Goal: Task Accomplishment & Management: Manage account settings

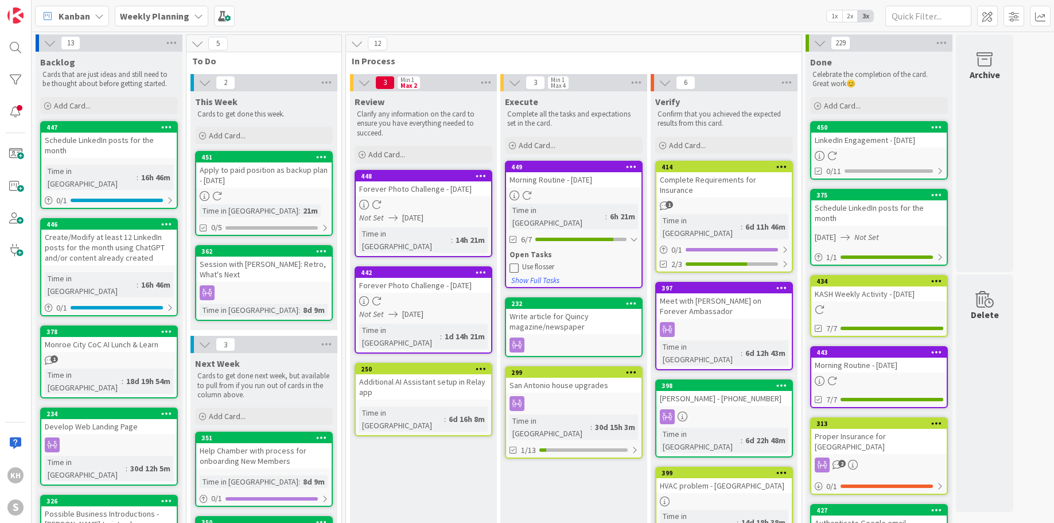
click at [512, 263] on icon at bounding box center [514, 267] width 9 height 9
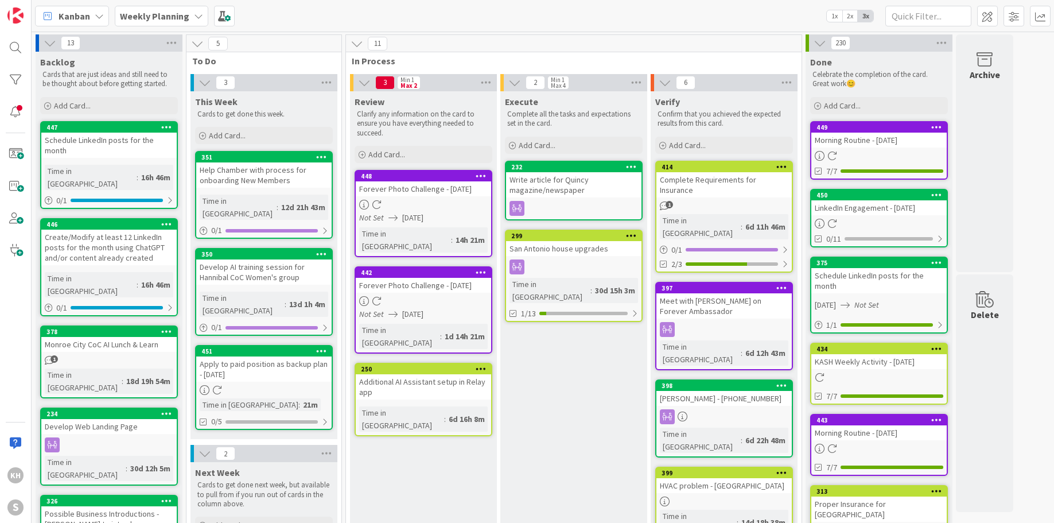
click at [197, 15] on icon at bounding box center [198, 15] width 9 height 9
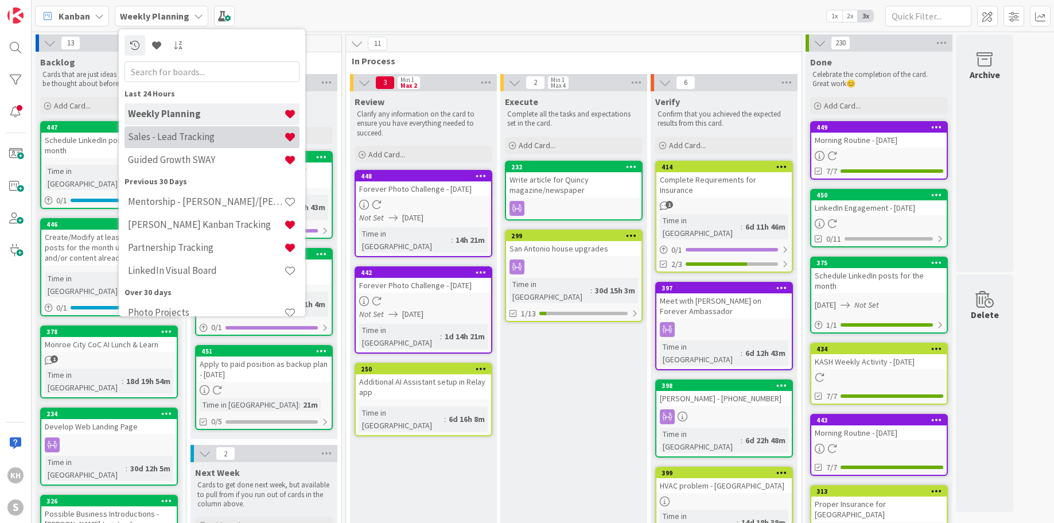
click at [165, 139] on h4 "Sales - Lead Tracking" at bounding box center [206, 136] width 156 height 11
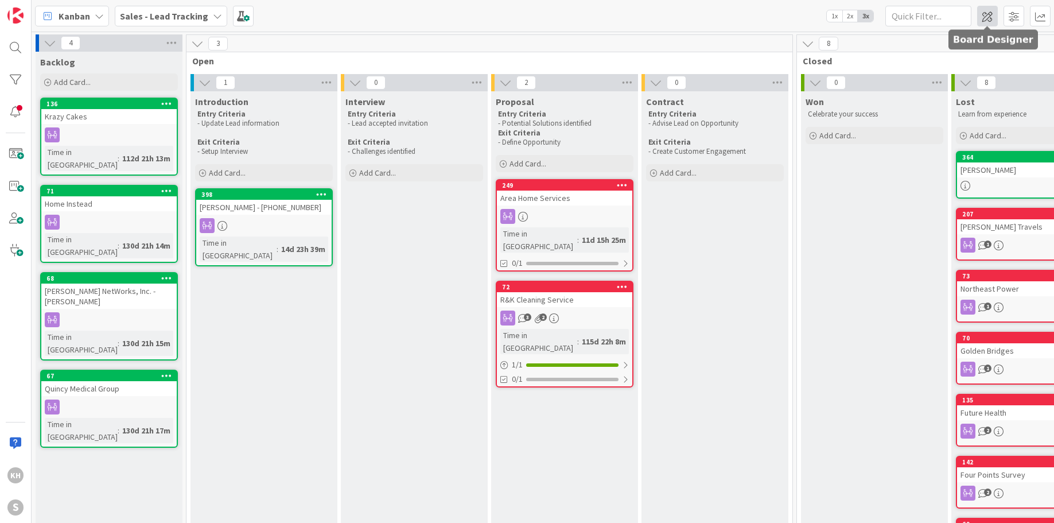
click at [986, 11] on span at bounding box center [987, 16] width 21 height 21
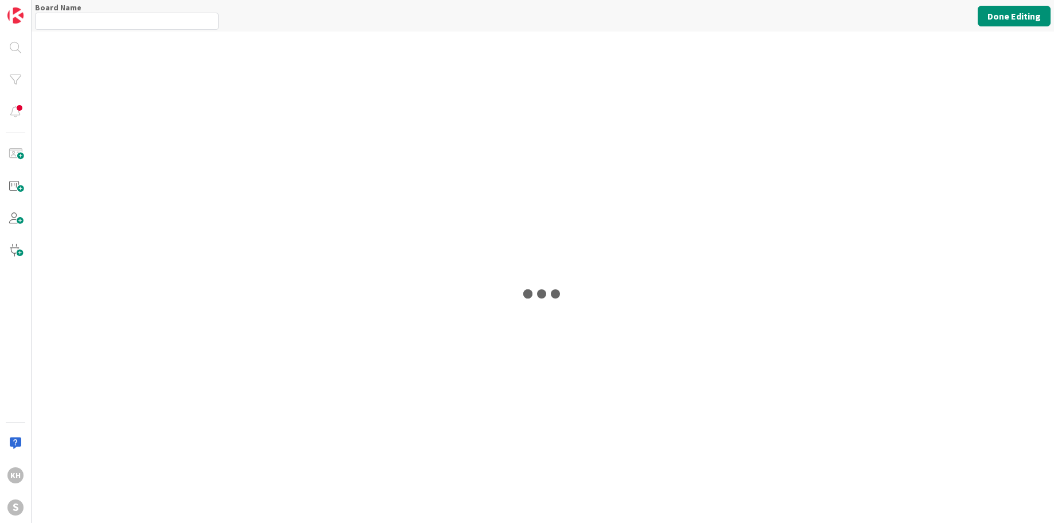
type input "Sales - Lead Tracking"
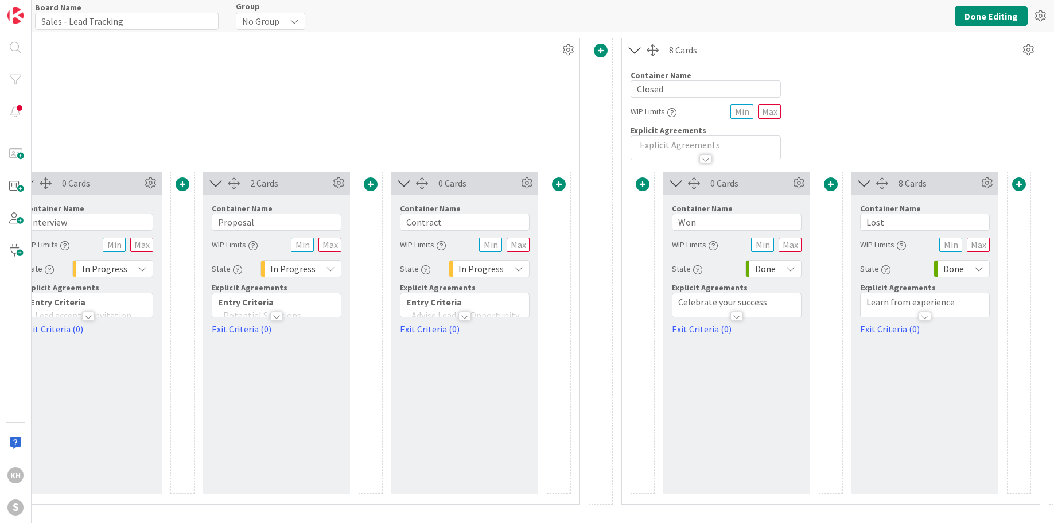
scroll to position [0, 498]
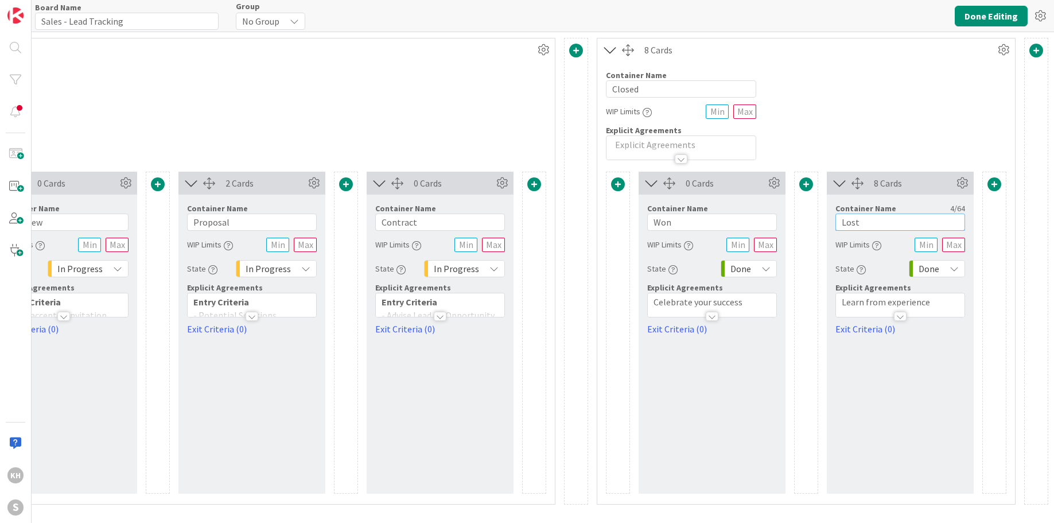
click at [874, 217] on input "Lost" at bounding box center [900, 221] width 130 height 17
type input "Lost/Nurture"
click at [977, 16] on button "Done Editing" at bounding box center [991, 16] width 73 height 21
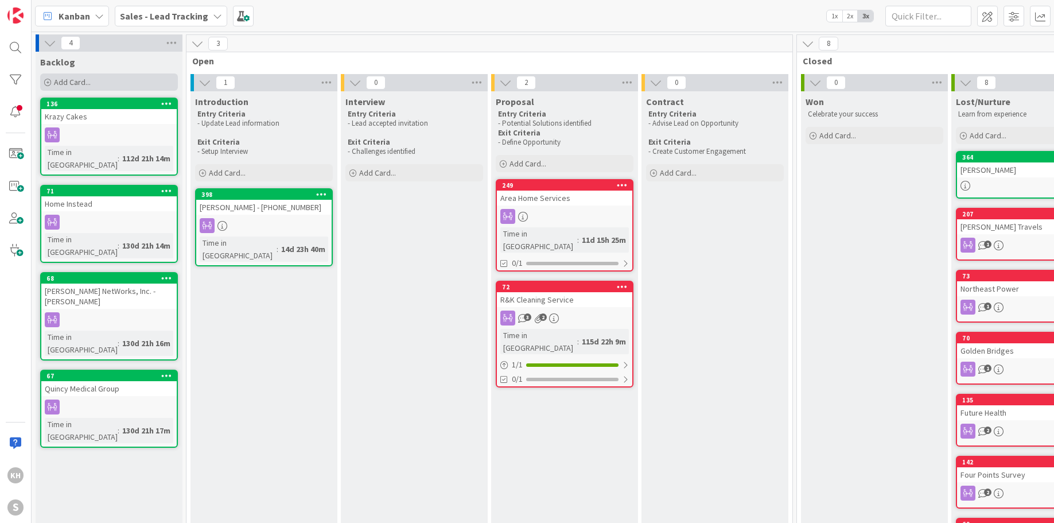
click at [80, 83] on span "Add Card..." at bounding box center [72, 82] width 37 height 10
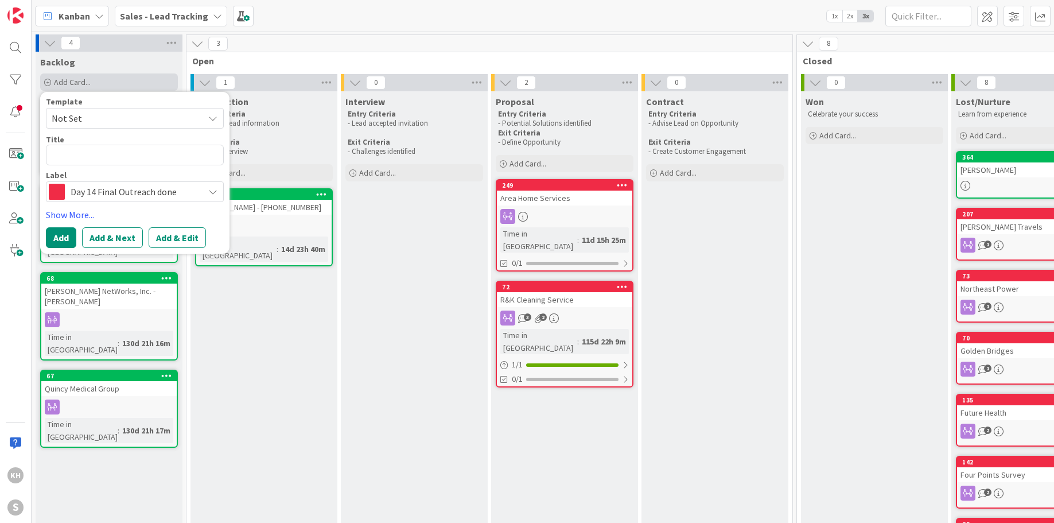
type textarea "x"
type textarea "K"
type textarea "x"
type textarea "Kay"
type textarea "x"
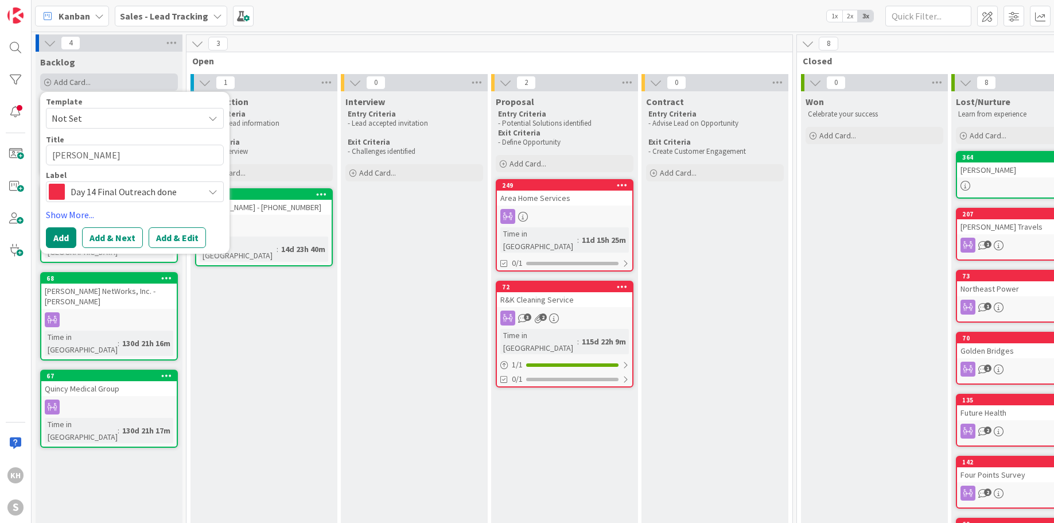
type textarea "Kayl"
type textarea "x"
type textarea "Kayla"
type textarea "x"
type textarea "Kayla"
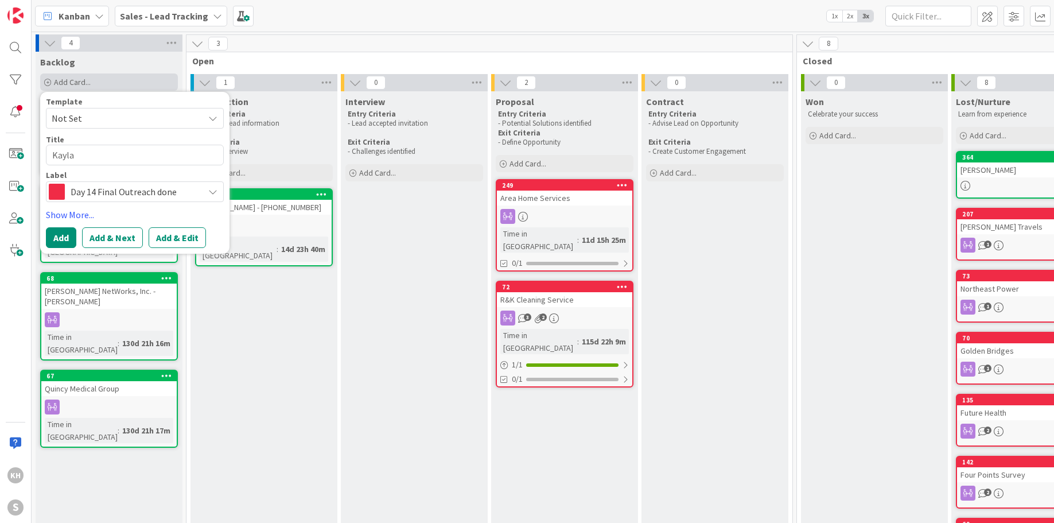
type textarea "x"
type textarea "Kayla V"
type textarea "x"
type textarea "Kayla Ve"
type textarea "x"
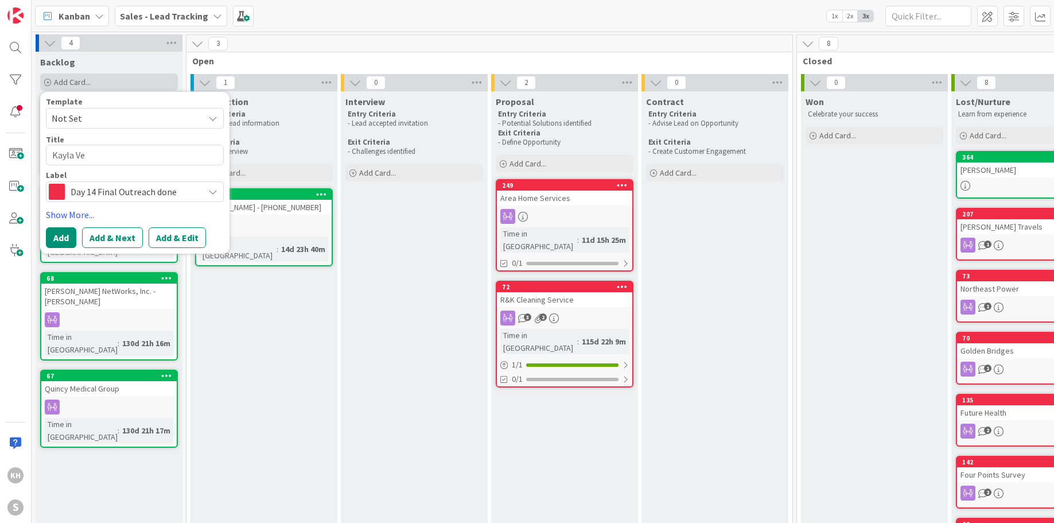
type textarea "Kayla Ver"
type textarea "x"
type textarea "Kayla Verd"
type textarea "x"
type textarea "Kayla Verdu"
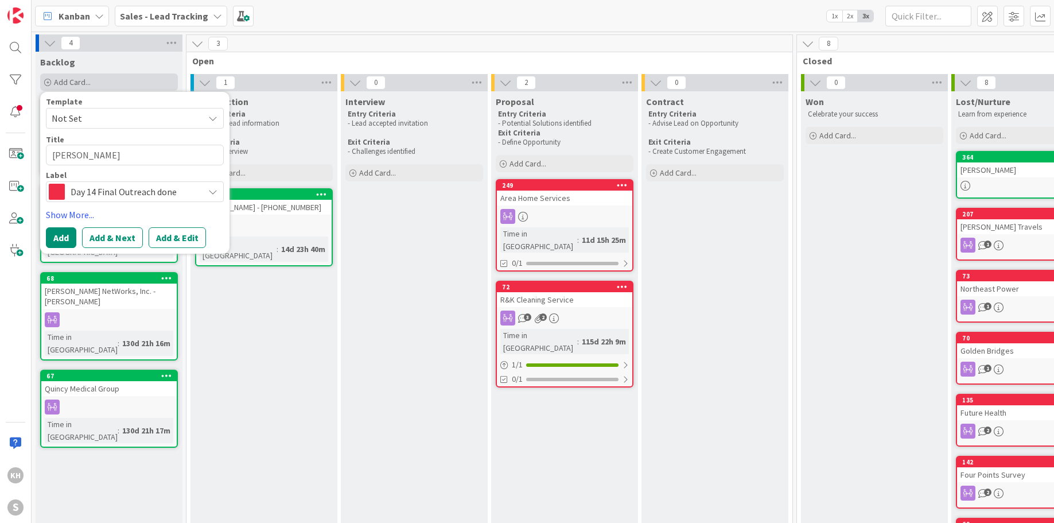
type textarea "x"
type textarea "Kayla Verdug"
type textarea "x"
type textarea "Kayla Verdugo"
type textarea "x"
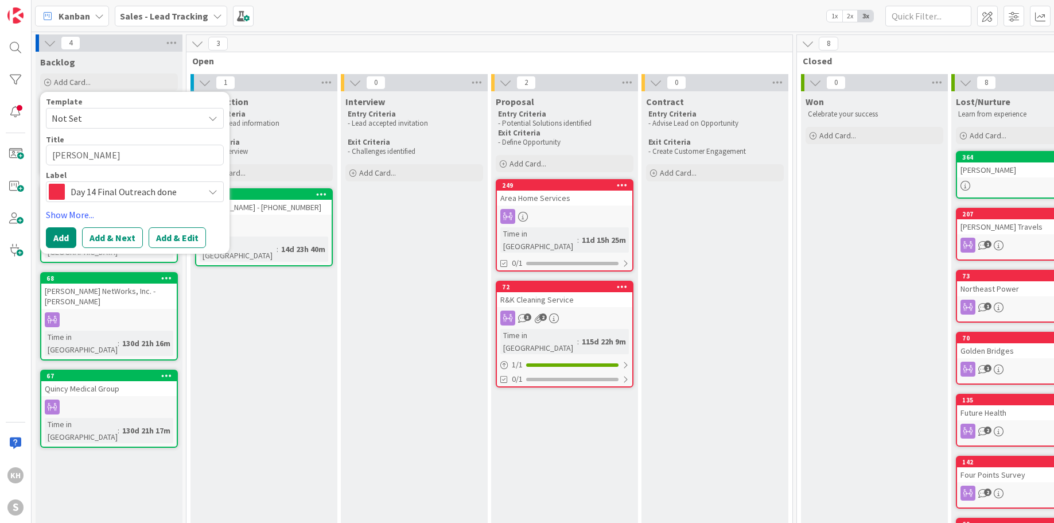
type textarea "Kayla Verdugo"
type textarea "x"
type textarea "Kayla Verdugo -"
type textarea "x"
type textarea "Kayla Verdugo -"
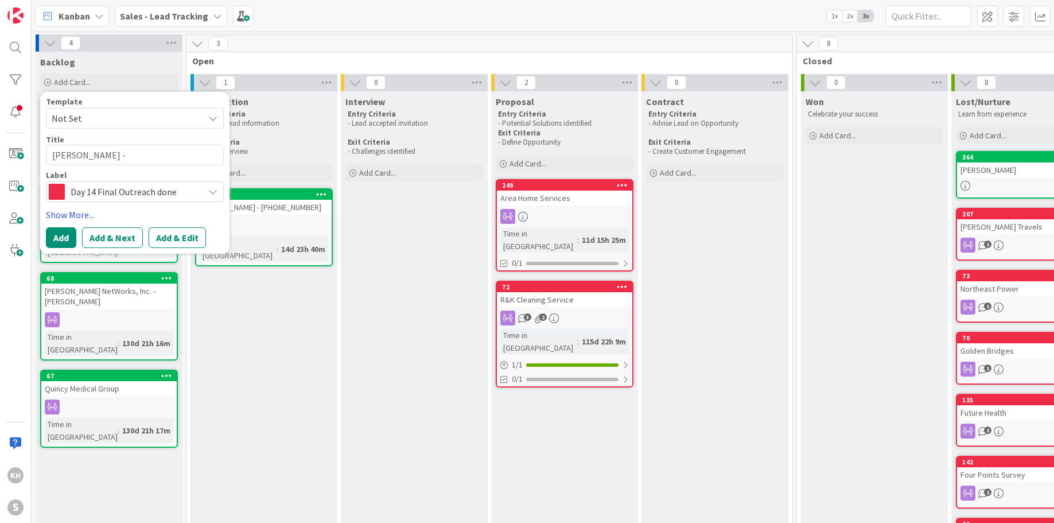
type textarea "x"
type textarea "Kayla Verdugo -"
type textarea "x"
type textarea "Kayla Verdugo"
type textarea "x"
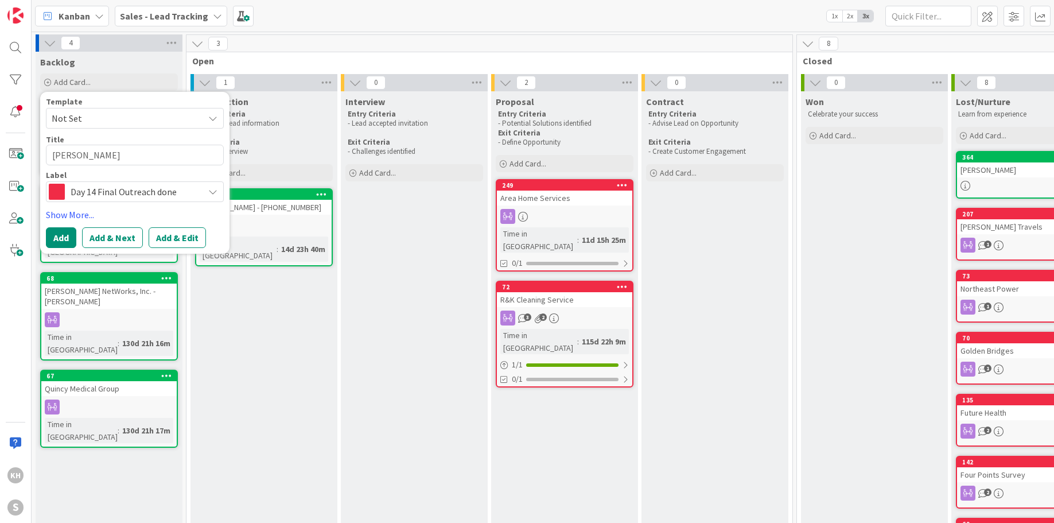
type textarea "Kayla Verdugo"
click at [219, 190] on div "Day 14 Final Outreach done" at bounding box center [135, 191] width 178 height 21
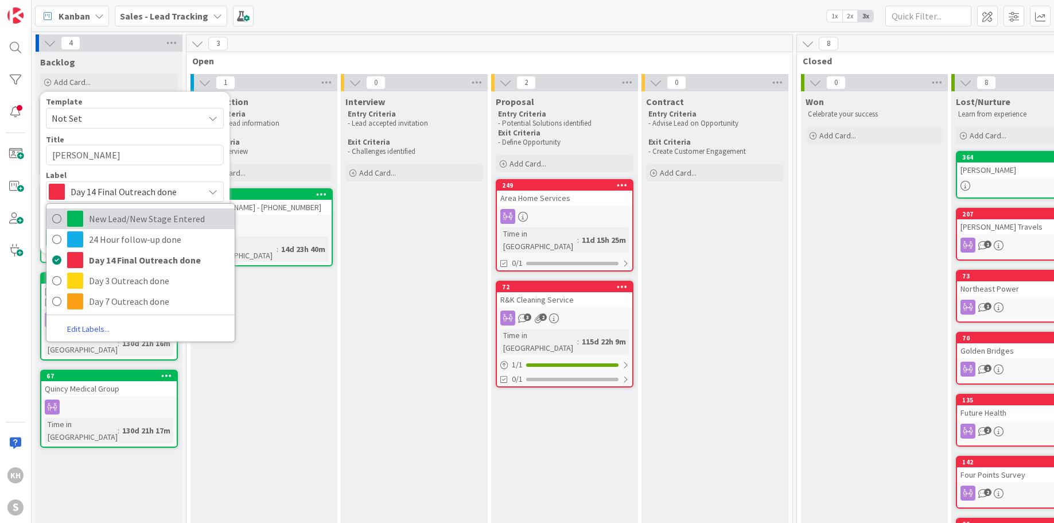
click at [120, 223] on span "New Lead/New Stage Entered" at bounding box center [159, 218] width 140 height 17
type textarea "x"
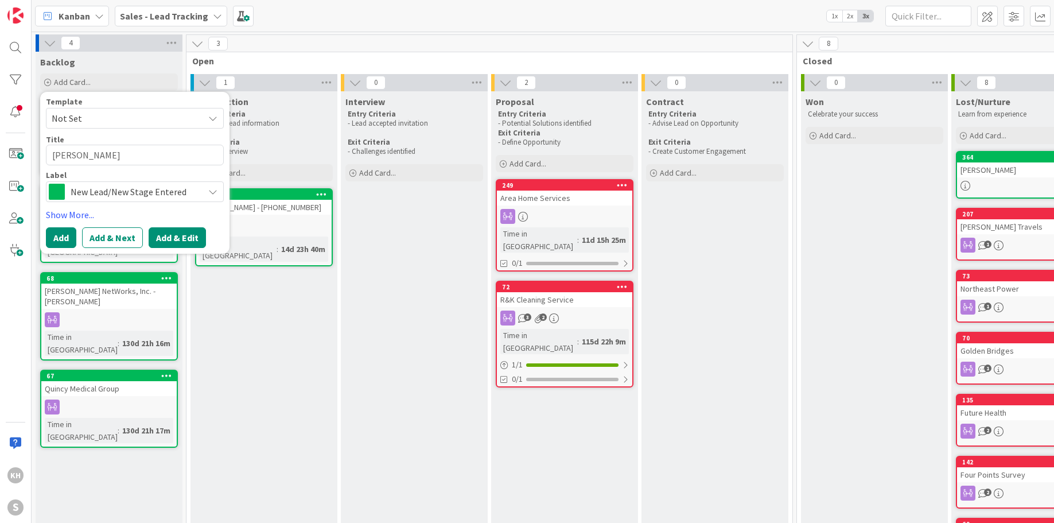
click at [177, 234] on button "Add & Edit" at bounding box center [177, 237] width 57 height 21
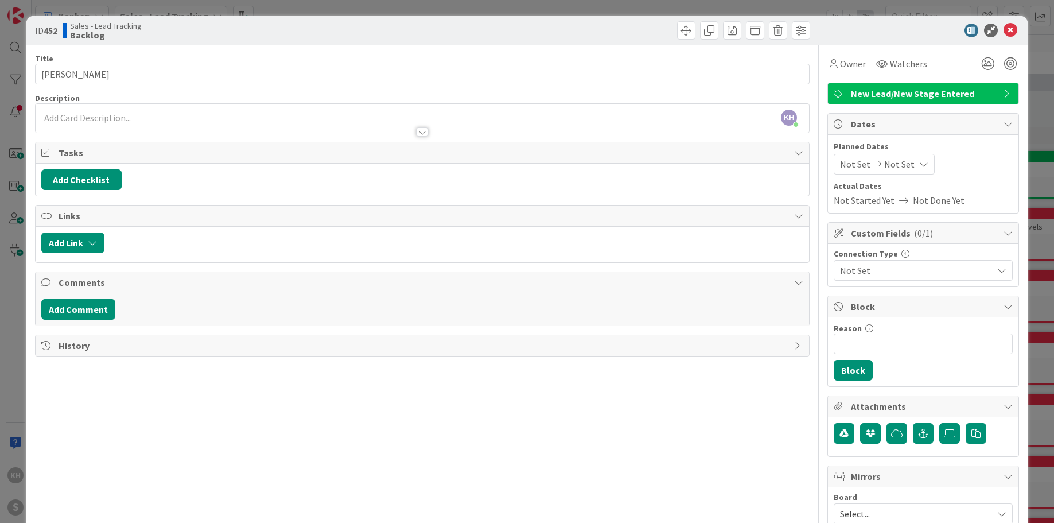
click at [858, 163] on span "Not Set" at bounding box center [855, 164] width 30 height 14
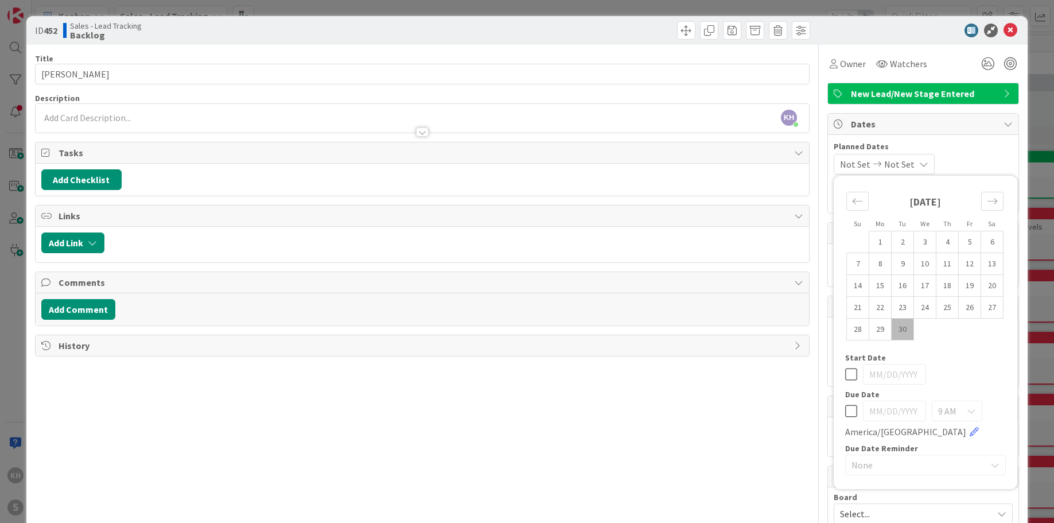
click at [845, 371] on icon at bounding box center [851, 374] width 12 height 14
click at [987, 205] on icon "Move forward to switch to the next month." at bounding box center [992, 201] width 11 height 11
click at [959, 332] on td "31" at bounding box center [970, 329] width 22 height 22
type input "[DATE]"
click at [964, 161] on div "10/31/2025 Not Set Su Mo Tu We Th Fr Sa September 2025 1 2 3 4 5 6 7 8 9 10 11 …" at bounding box center [923, 164] width 179 height 21
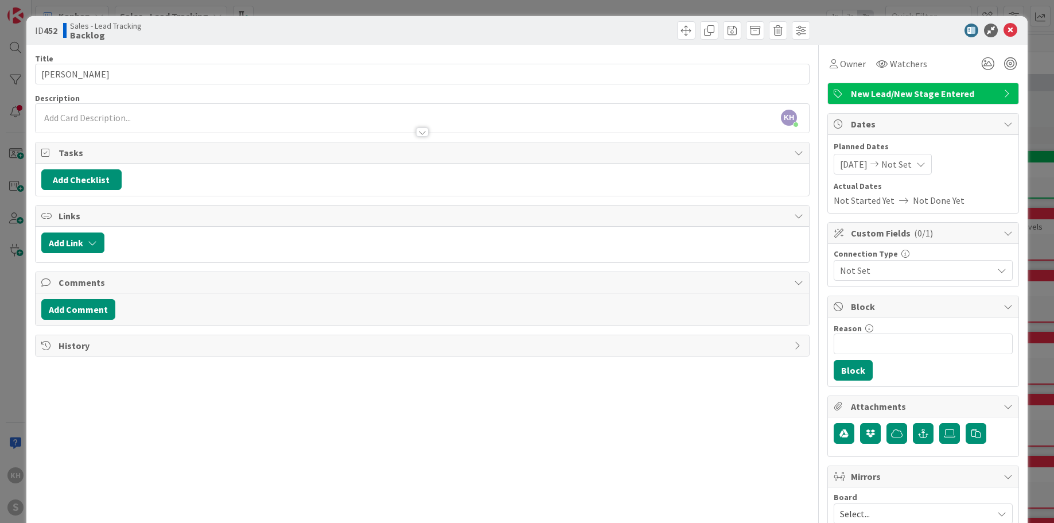
click at [69, 115] on div "KH Kim Herren just joined" at bounding box center [422, 118] width 773 height 29
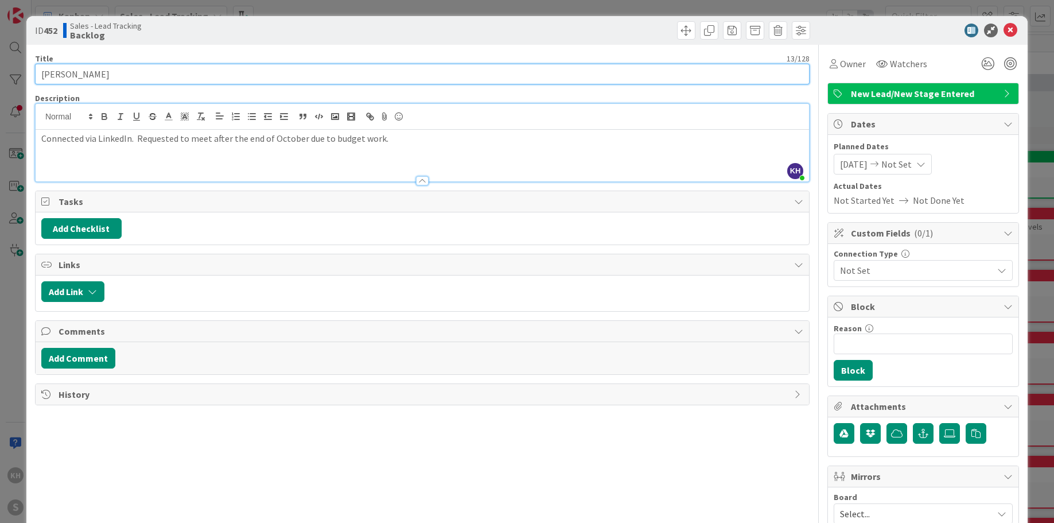
click at [126, 76] on input "Kayla Verdugo" at bounding box center [422, 74] width 775 height 21
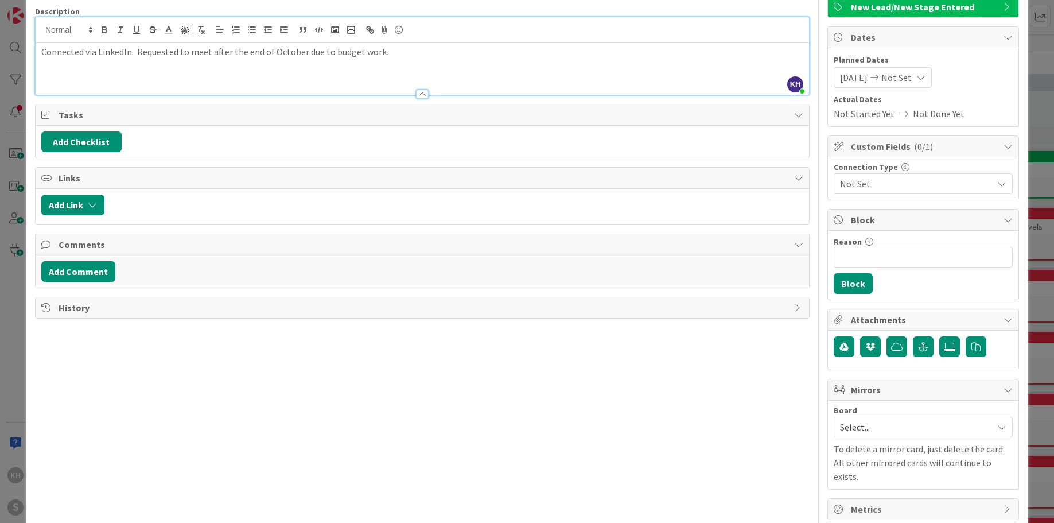
scroll to position [95, 0]
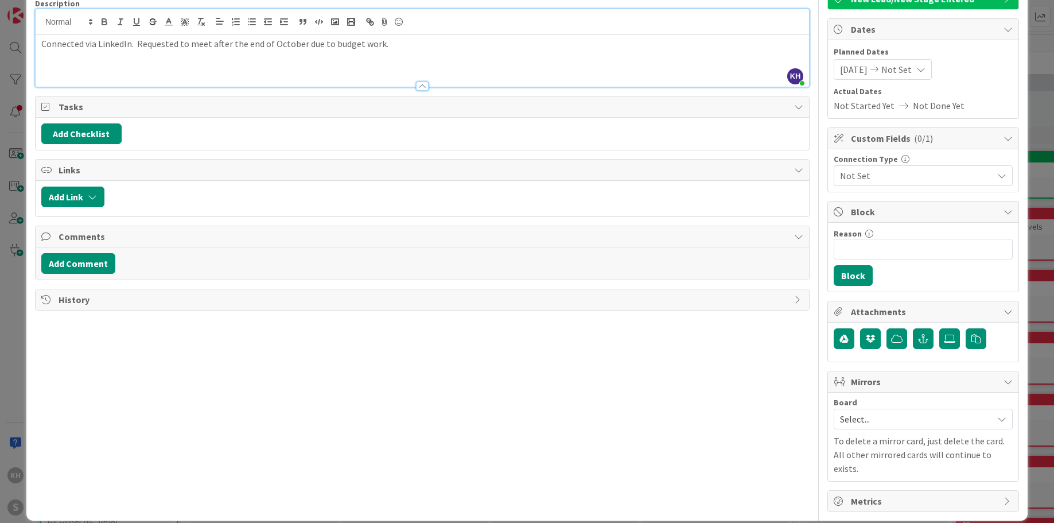
type input "[PERSON_NAME] - Lead Generation"
click at [1004, 379] on icon at bounding box center [1008, 381] width 9 height 9
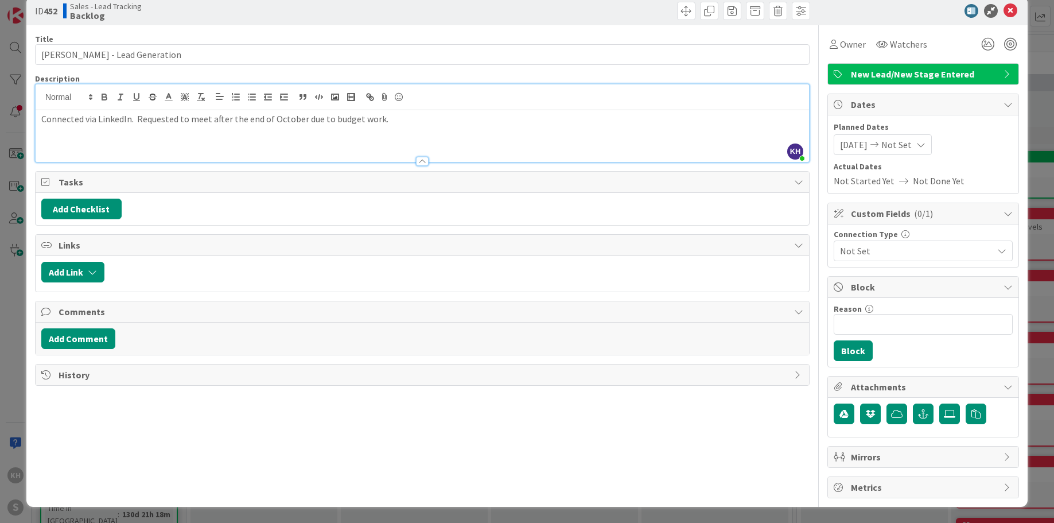
click at [1004, 452] on icon at bounding box center [1008, 456] width 9 height 9
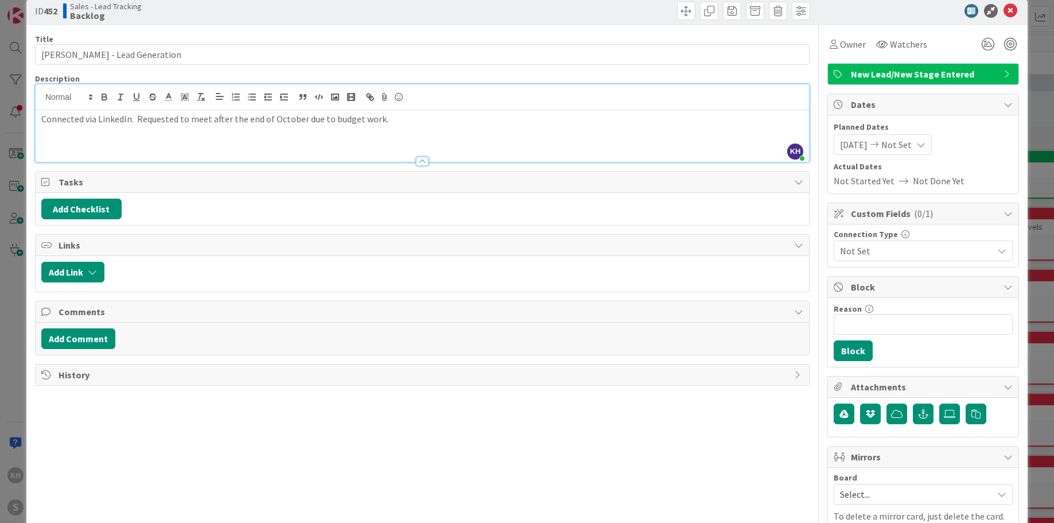
scroll to position [95, 0]
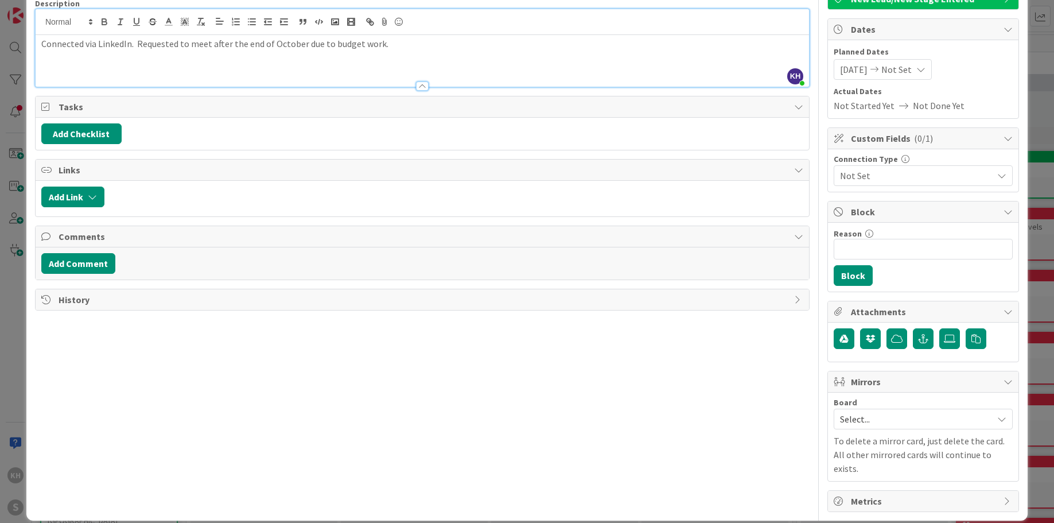
click at [997, 421] on icon at bounding box center [1001, 418] width 9 height 9
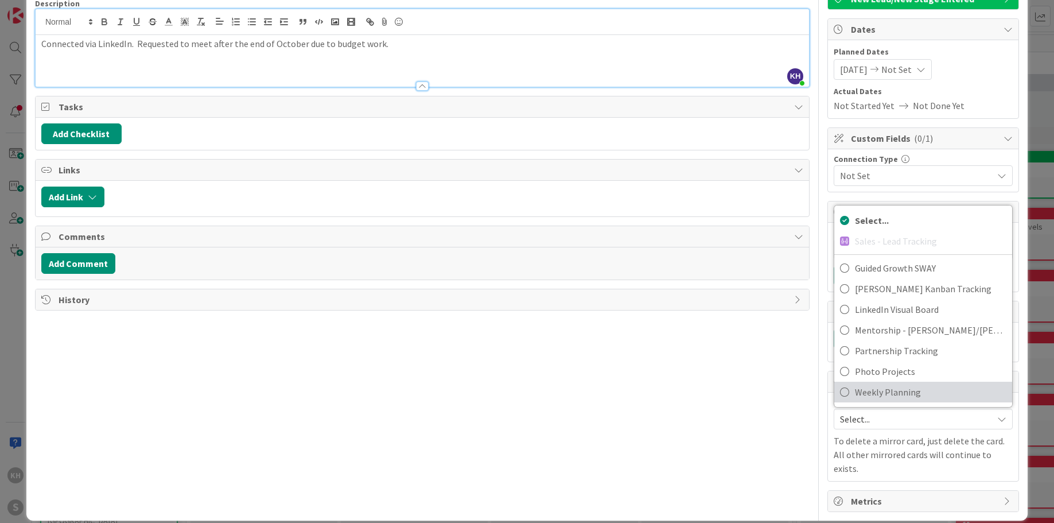
click at [896, 386] on span "Weekly Planning" at bounding box center [930, 391] width 151 height 17
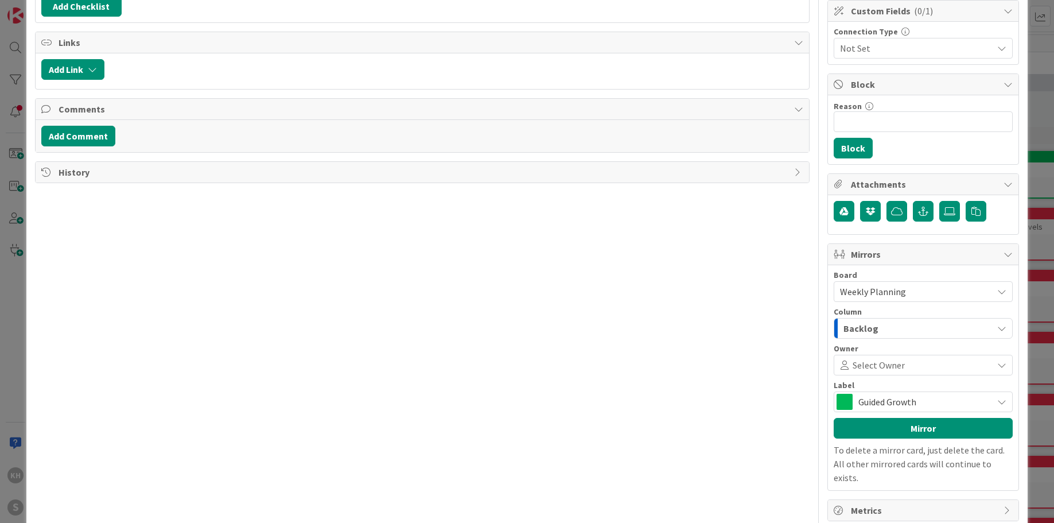
scroll to position [231, 0]
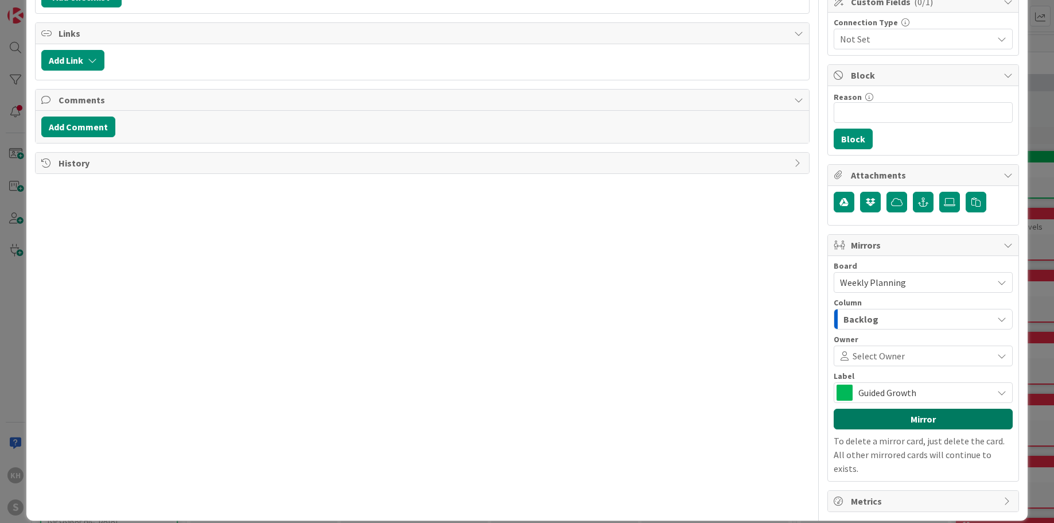
click at [908, 413] on button "Mirror" at bounding box center [923, 419] width 179 height 21
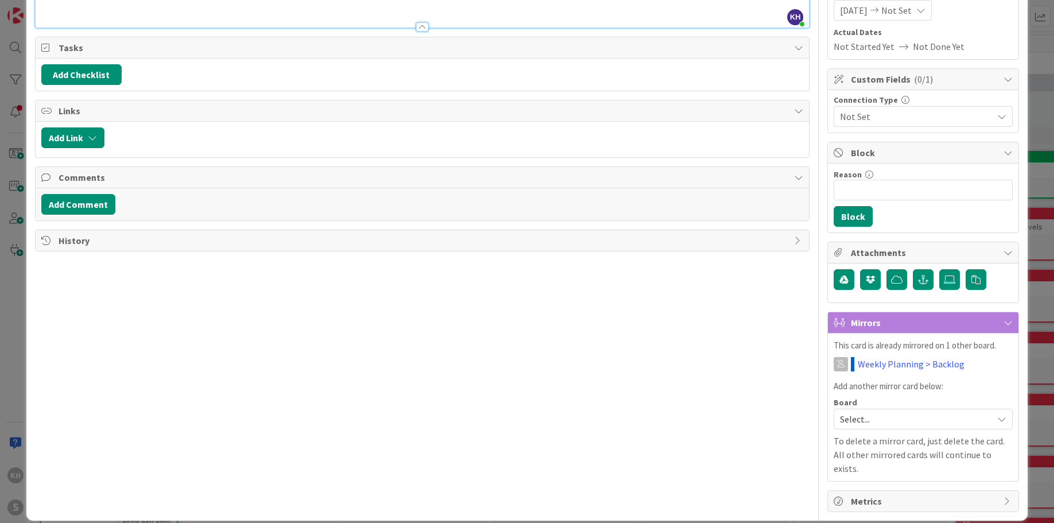
scroll to position [0, 0]
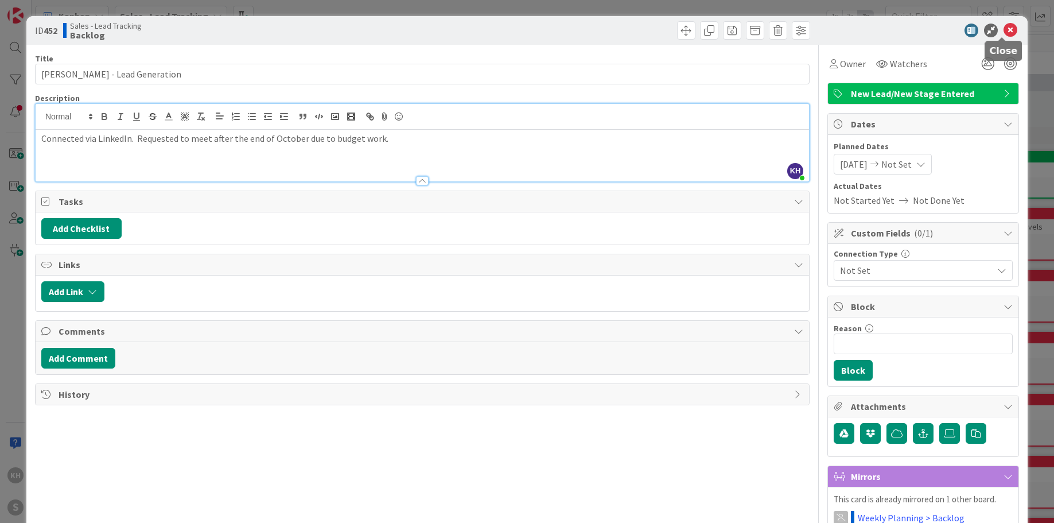
click at [1004, 29] on icon at bounding box center [1011, 31] width 14 height 14
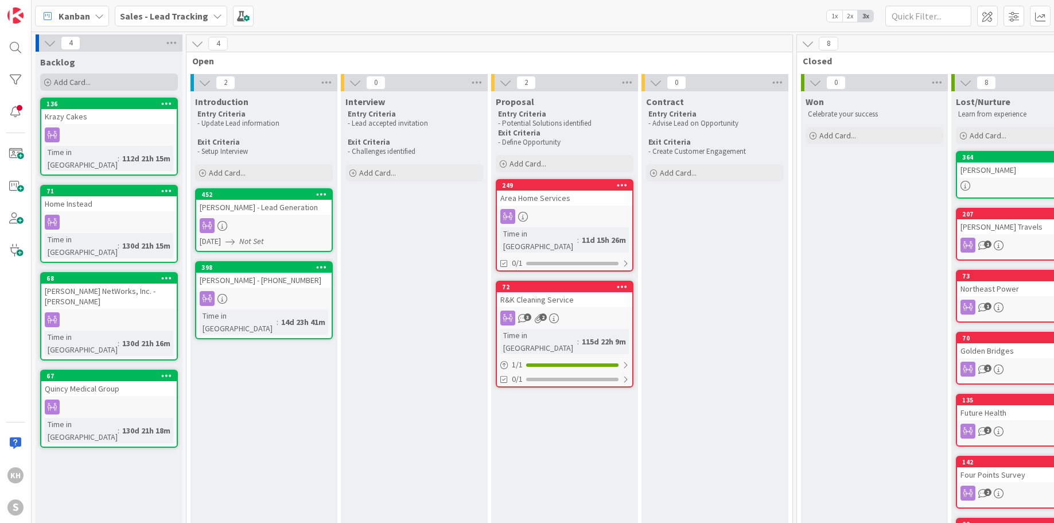
click at [112, 79] on div "Add Card..." at bounding box center [109, 81] width 138 height 17
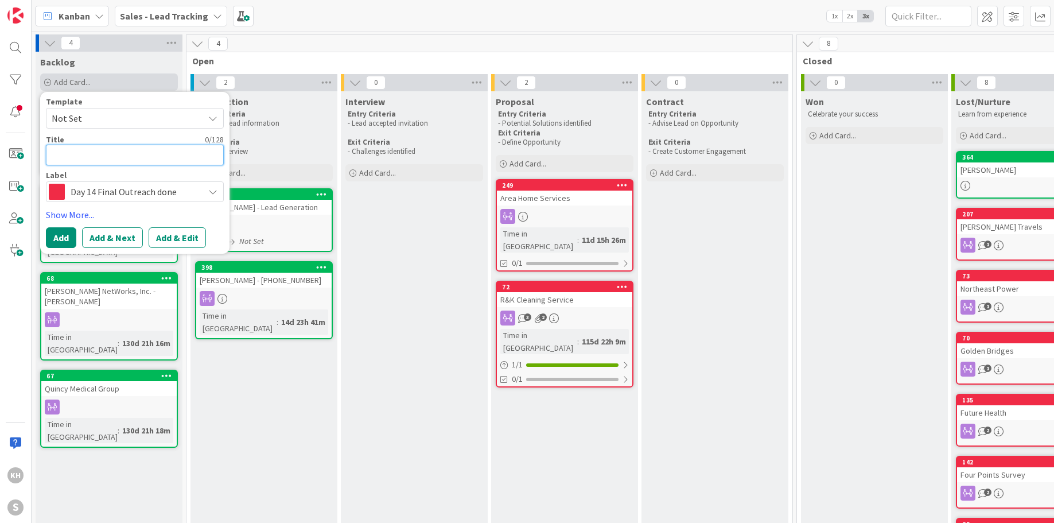
type textarea "x"
type textarea "K"
type textarea "x"
type textarea "Ke"
type textarea "x"
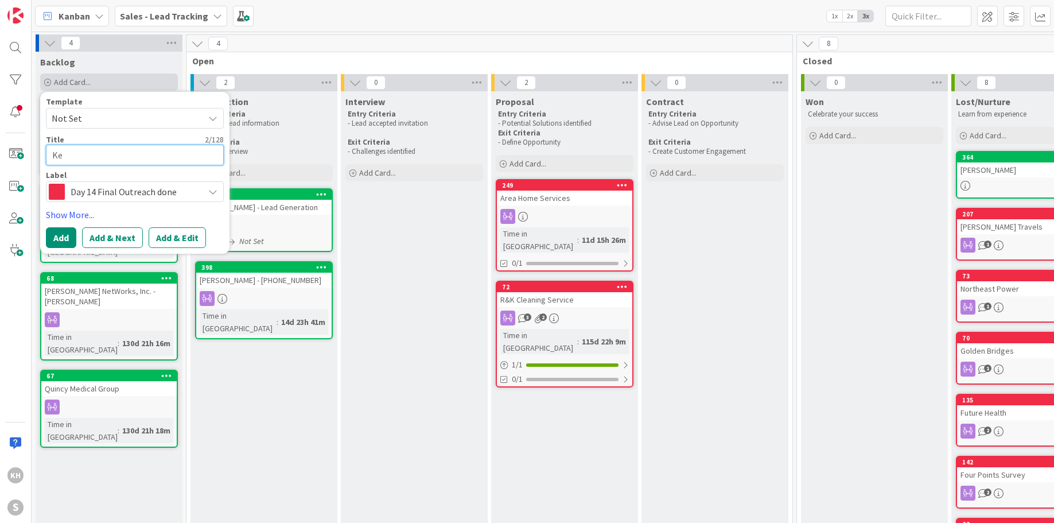
type textarea "Kev"
type textarea "x"
type textarea "Kevi"
type textarea "x"
type textarea "Kevin"
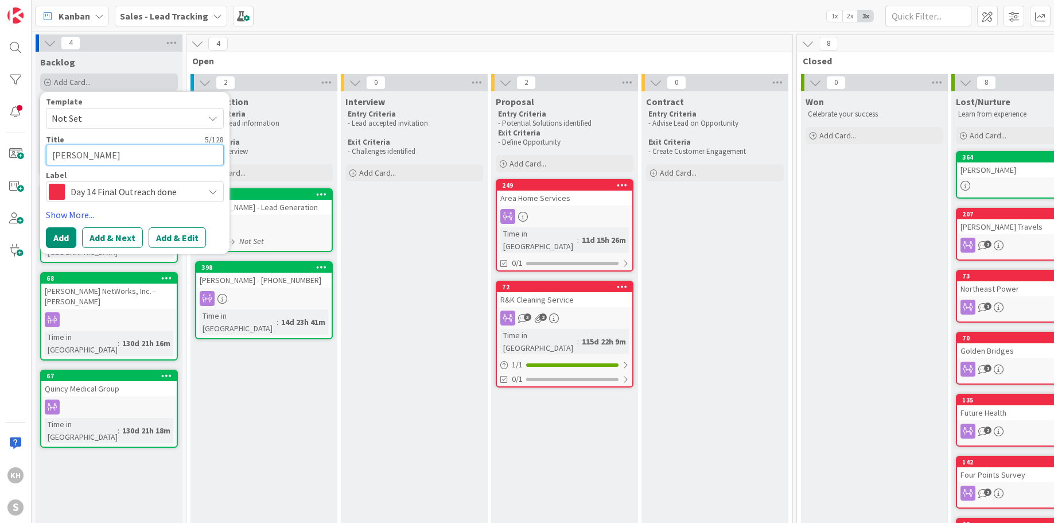
type textarea "x"
type textarea "Kevin"
type textarea "x"
type textarea "Kevin V"
type textarea "x"
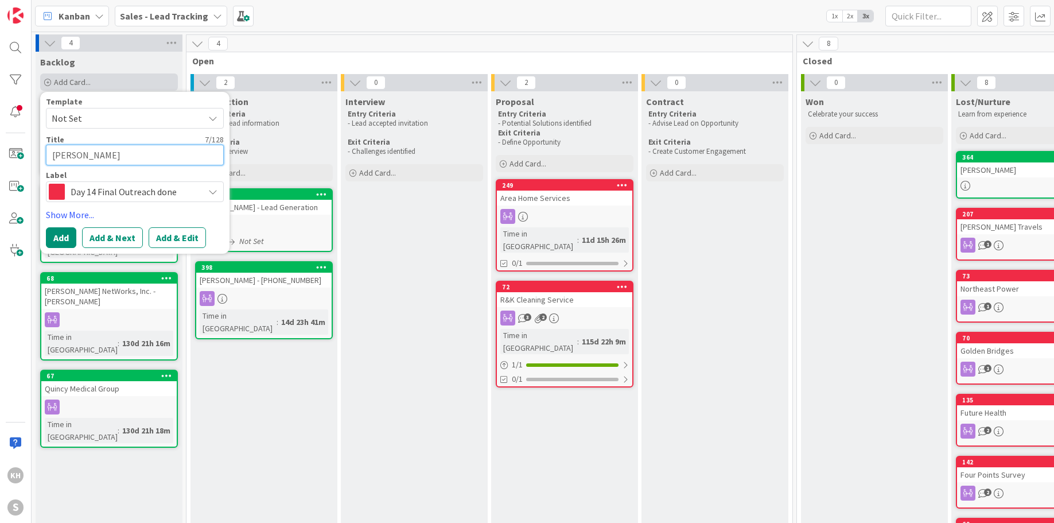
type textarea "Kevin VL"
type textarea "x"
type textarea "Kevin V"
type textarea "x"
type textarea "Kevin Va"
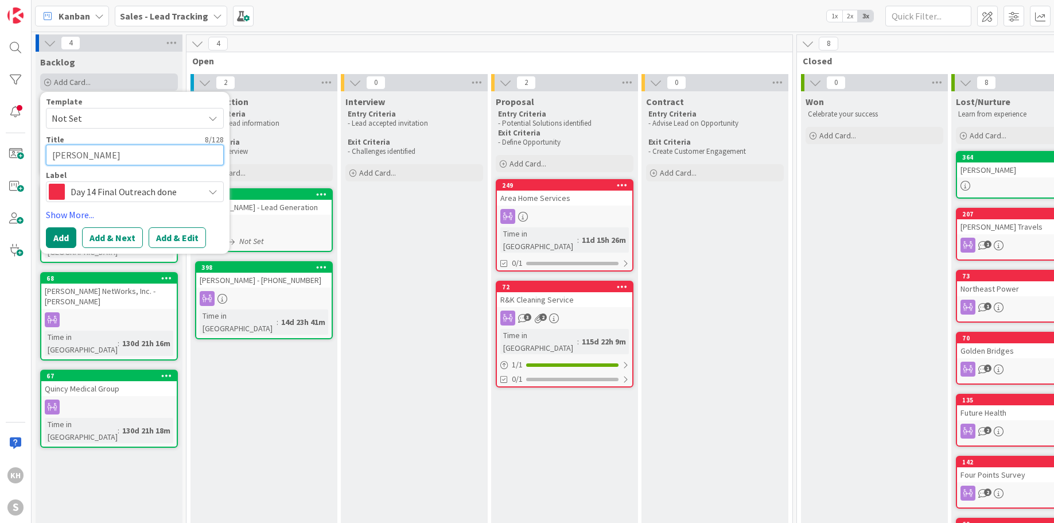
type textarea "x"
type textarea "Kevin Val"
type textarea "x"
type textarea "Kevin Vale"
type textarea "x"
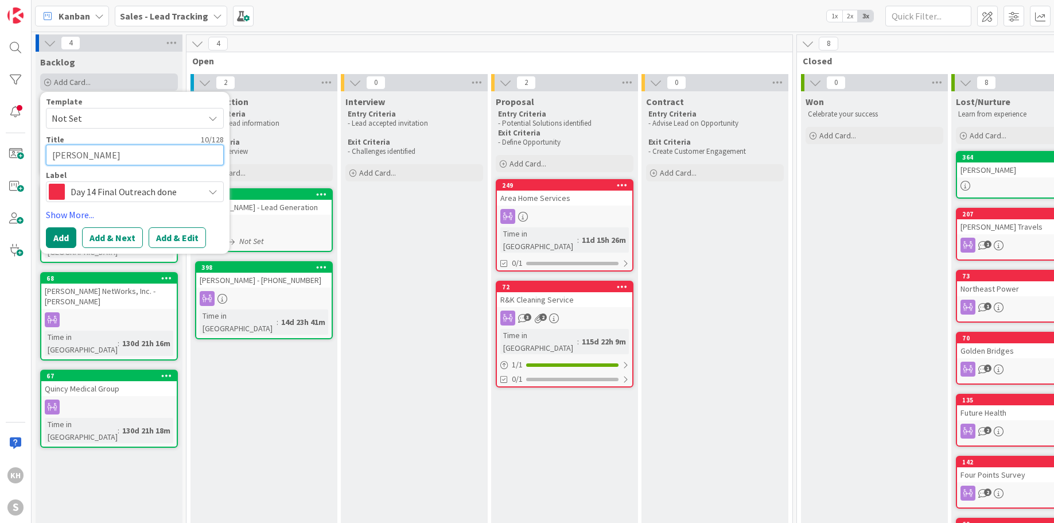
type textarea "Kevin Valen"
type textarea "x"
type textarea "Kevin Valent"
type textarea "x"
type textarea "Kevin Valentr"
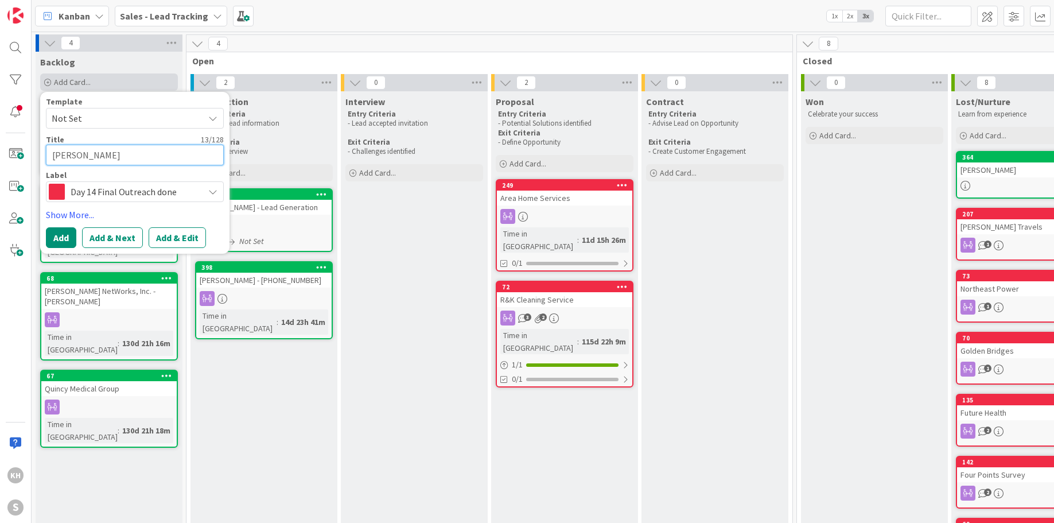
type textarea "x"
type textarea "Kevin Valent"
type textarea "x"
type textarea "Kevin Valenti"
type textarea "x"
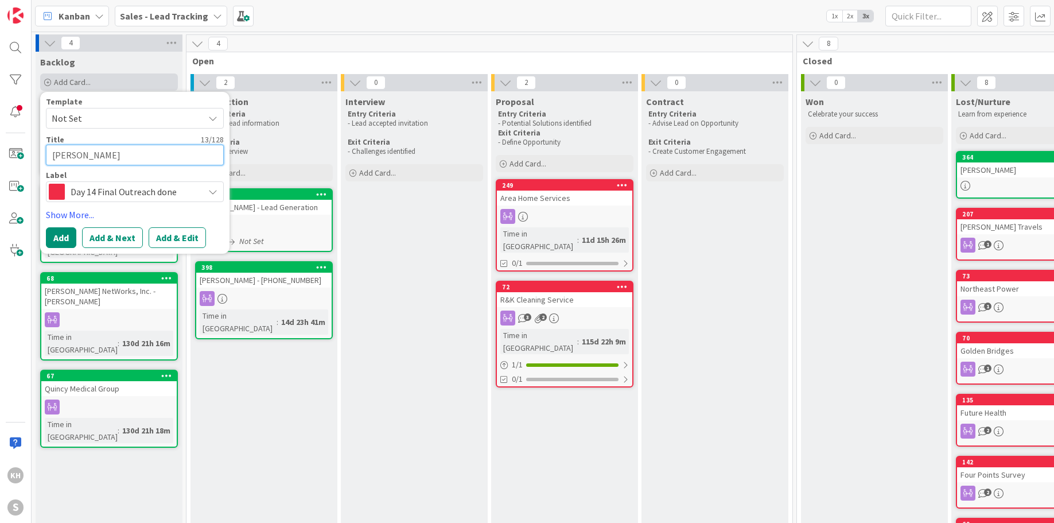
type textarea "Kevin Valentin"
type textarea "x"
type textarea "Kevin Valentine"
type textarea "x"
type textarea "Kevin Valentine"
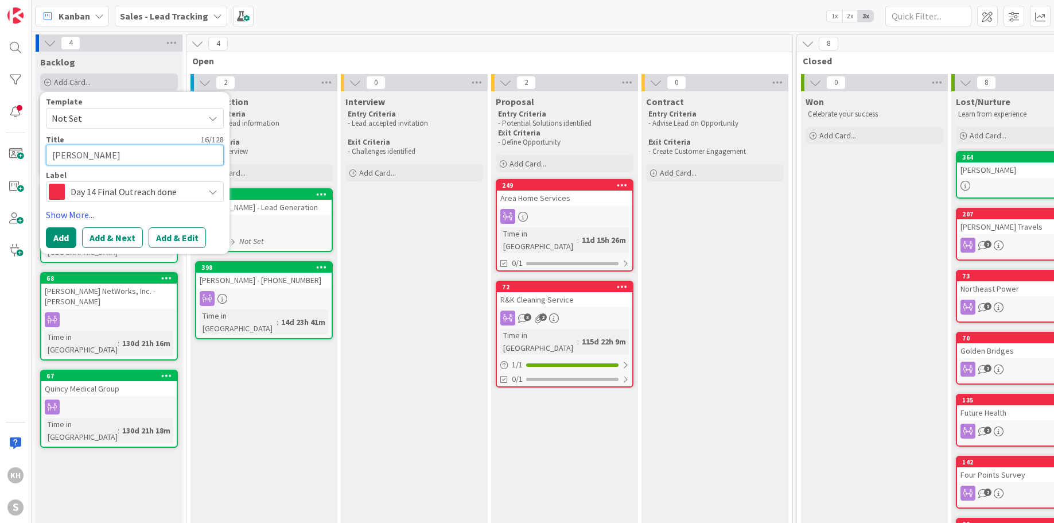
type textarea "x"
type textarea "Kevin Valentine -"
type textarea "x"
type textarea "Kevin Valentine - Le"
type textarea "x"
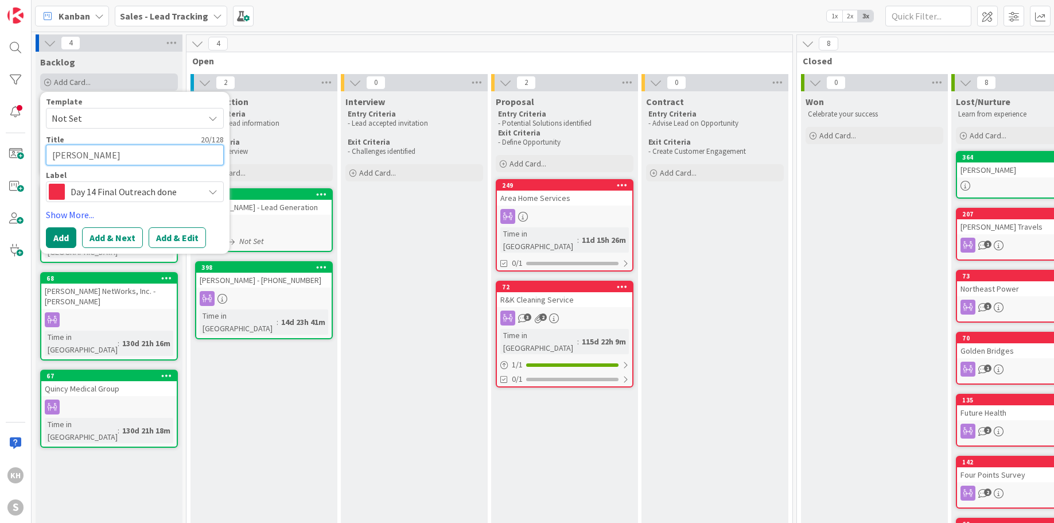
type textarea "Kevin Valentine - Lea"
type textarea "x"
type textarea "Kevin Valentine - Lead"
type textarea "x"
type textarea "Kevin Valentine - Lead"
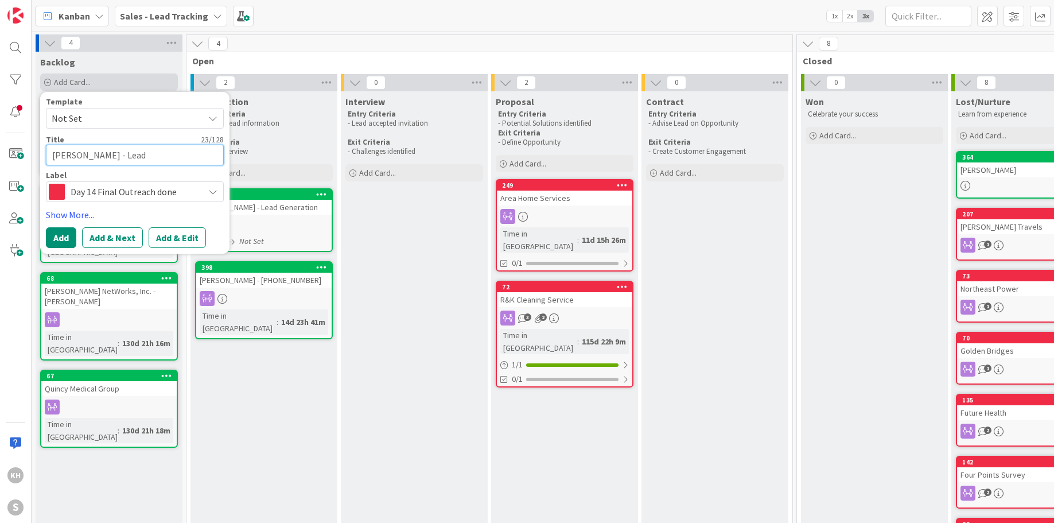
type textarea "x"
type textarea "Kevin Valentine - Lead G"
type textarea "x"
type textarea "Kevin Valentine - Lead Ge"
type textarea "x"
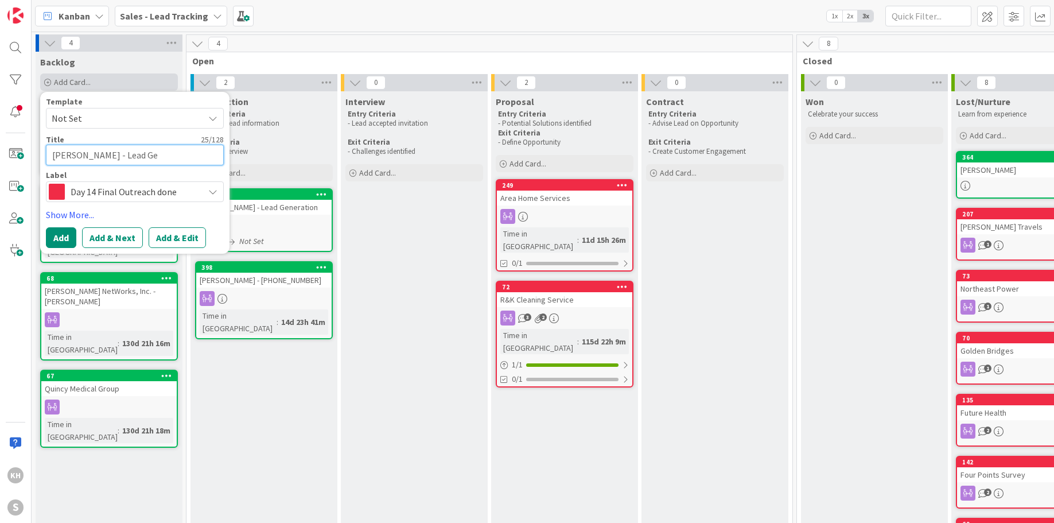
type textarea "Kevin Valentine - Lead Gen"
type textarea "x"
type textarea "Kevin Valentine - Lead Gene"
type textarea "x"
type textarea "Kevin Valentine - Lead Gener"
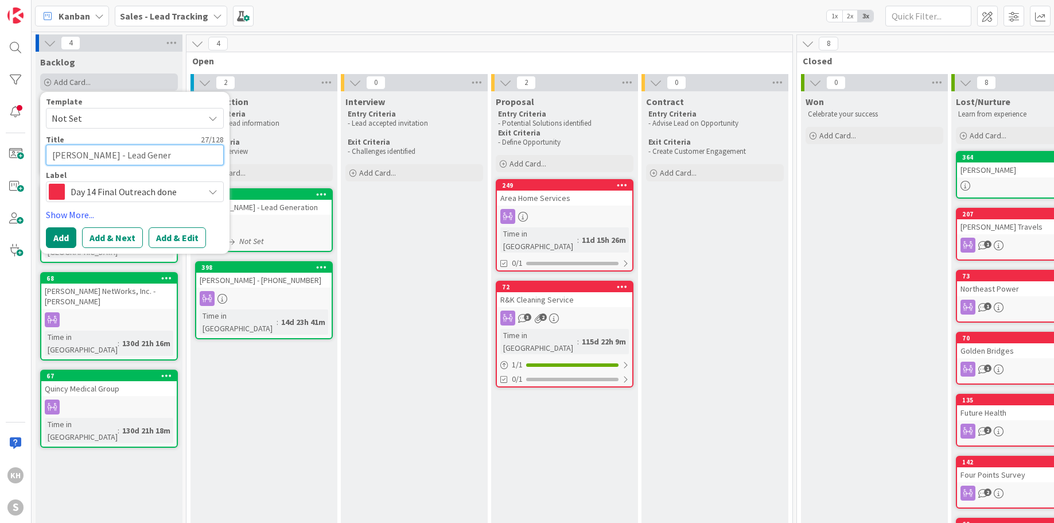
type textarea "x"
type textarea "Kevin Valentine - Lead Genera"
type textarea "x"
type textarea "Kevin Valentine - Lead Generat"
type textarea "x"
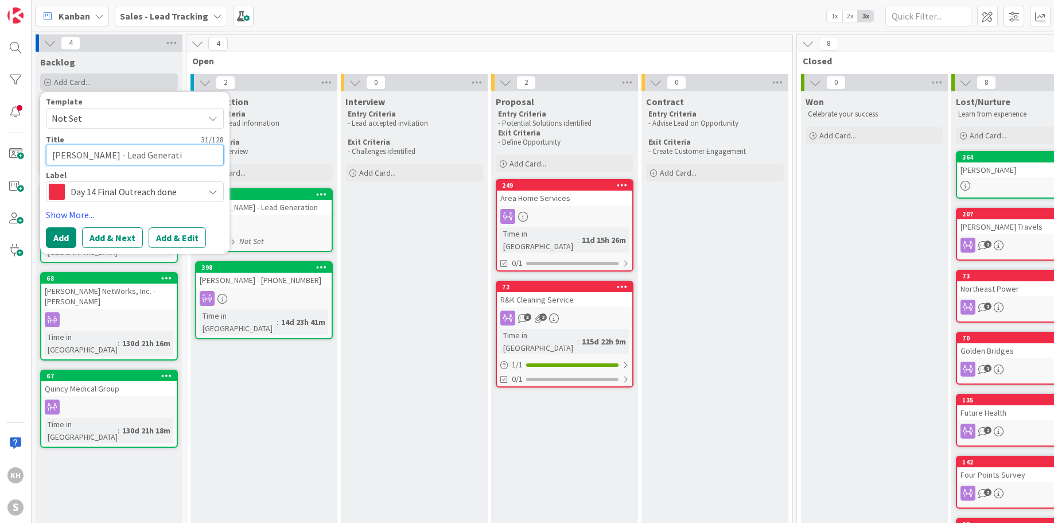
type textarea "Kevin Valentine - Lead Generatio"
type textarea "x"
type textarea "[PERSON_NAME] - Lead Generation"
type textarea "x"
type textarea "[PERSON_NAME] - Lead Generation"
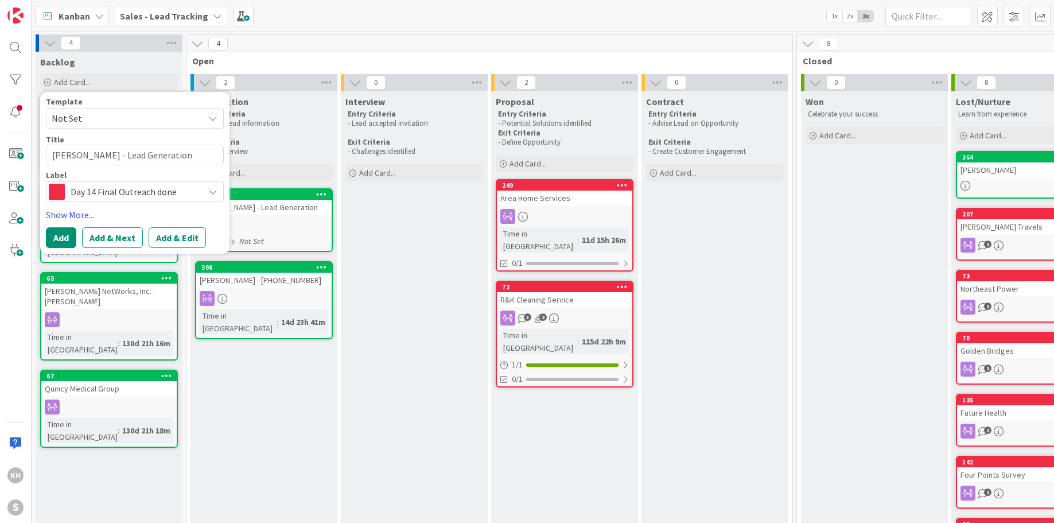
click at [216, 190] on icon at bounding box center [212, 191] width 9 height 9
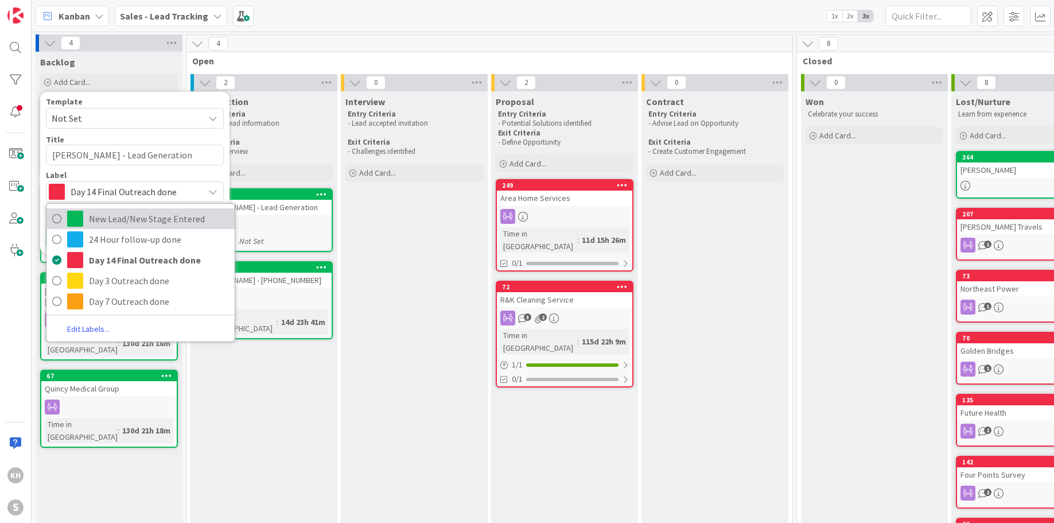
click at [112, 219] on span "New Lead/New Stage Entered" at bounding box center [159, 218] width 140 height 17
type textarea "x"
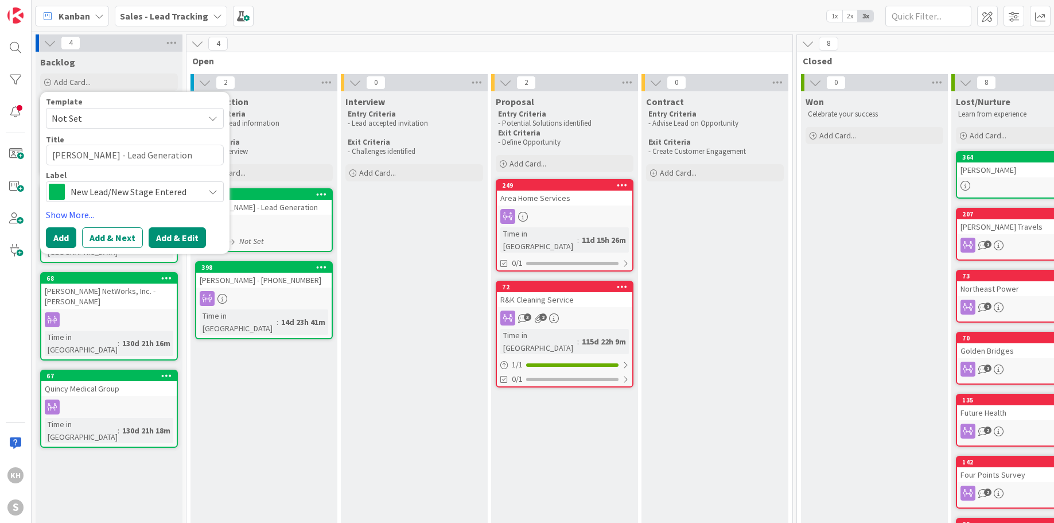
click at [169, 236] on button "Add & Edit" at bounding box center [177, 237] width 57 height 21
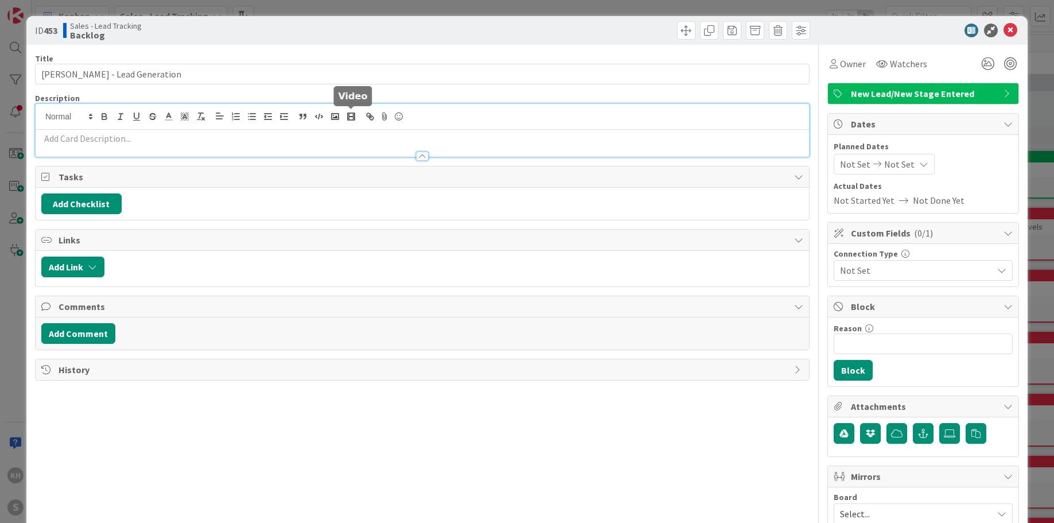
click at [346, 118] on div at bounding box center [422, 130] width 773 height 53
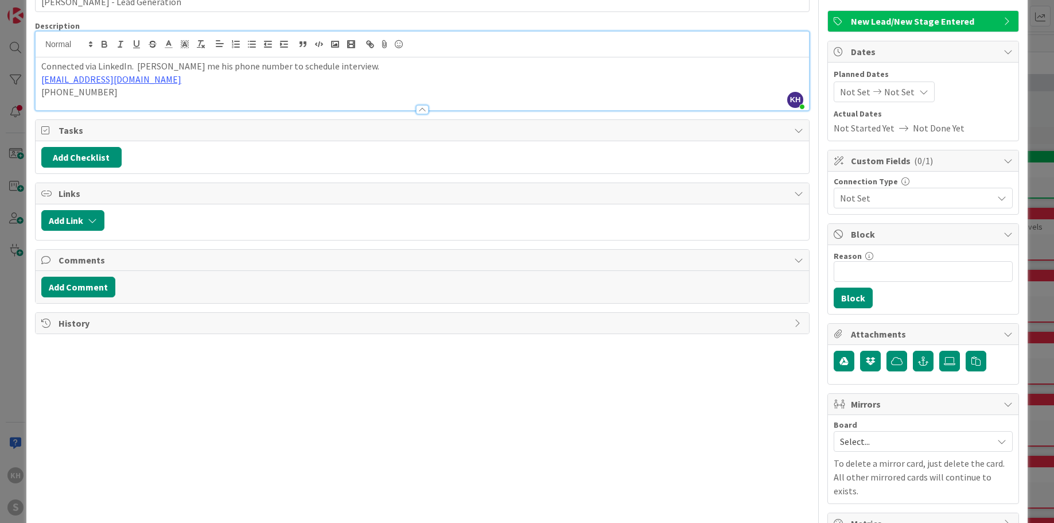
scroll to position [95, 0]
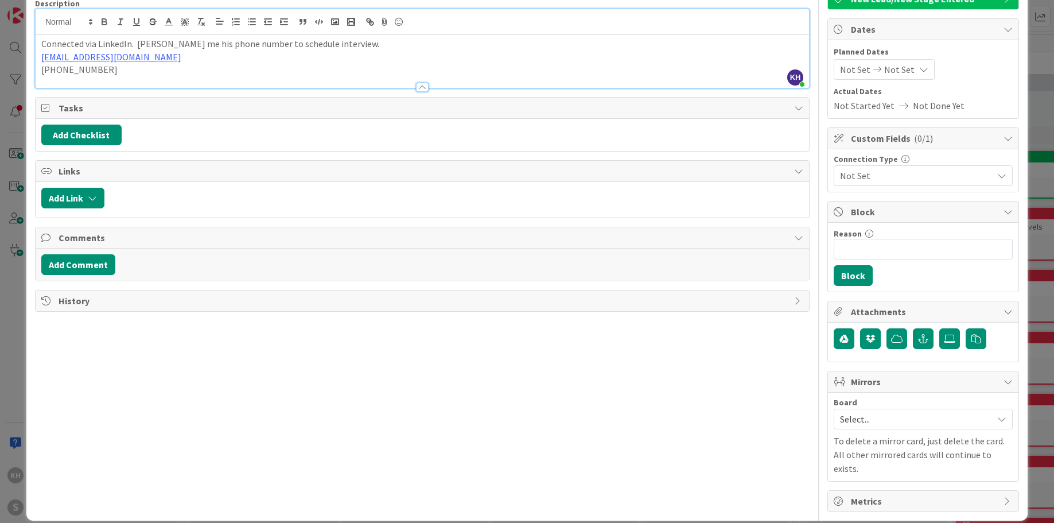
click at [998, 416] on icon at bounding box center [1001, 418] width 9 height 9
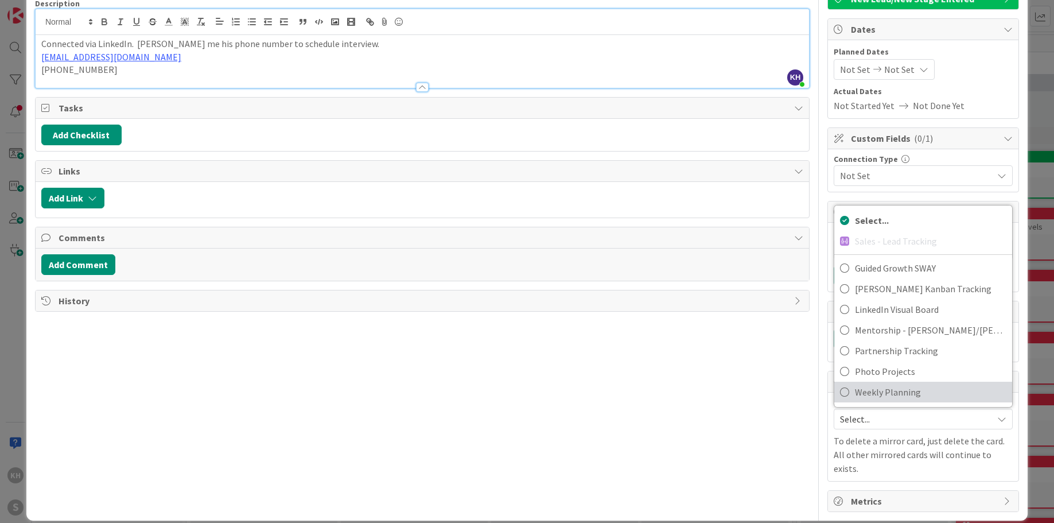
click at [886, 385] on span "Weekly Planning" at bounding box center [930, 391] width 151 height 17
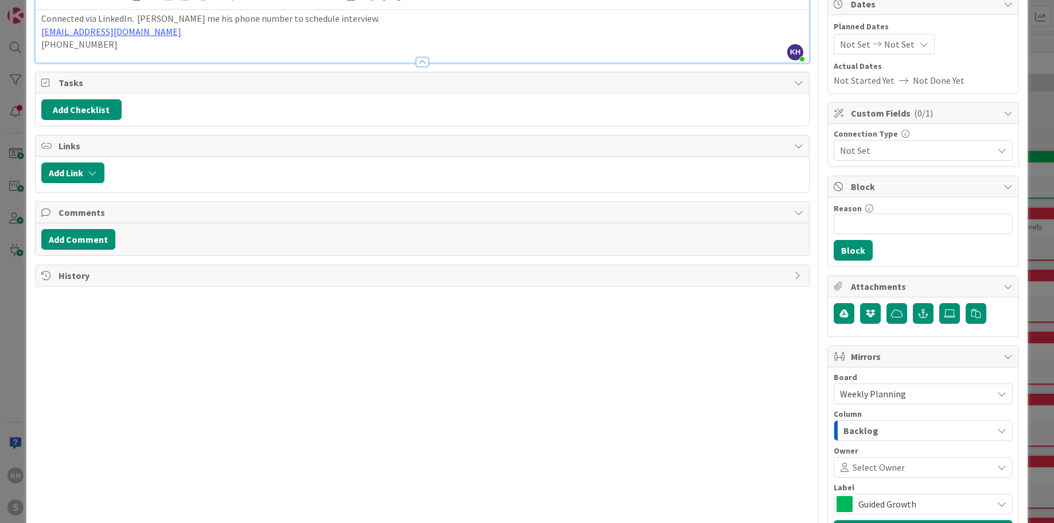
scroll to position [231, 0]
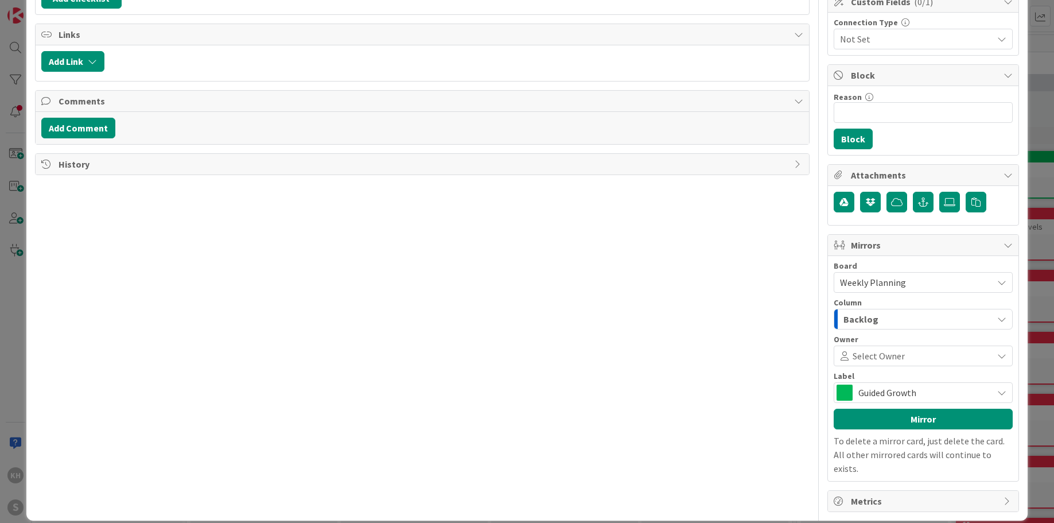
click at [997, 322] on icon "button" at bounding box center [1001, 318] width 9 height 9
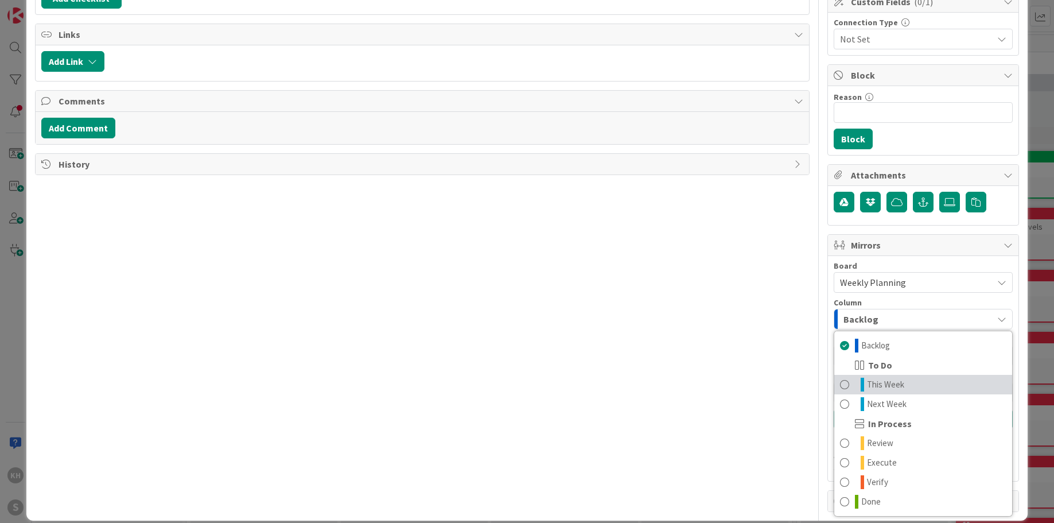
click at [840, 384] on span at bounding box center [844, 385] width 9 height 14
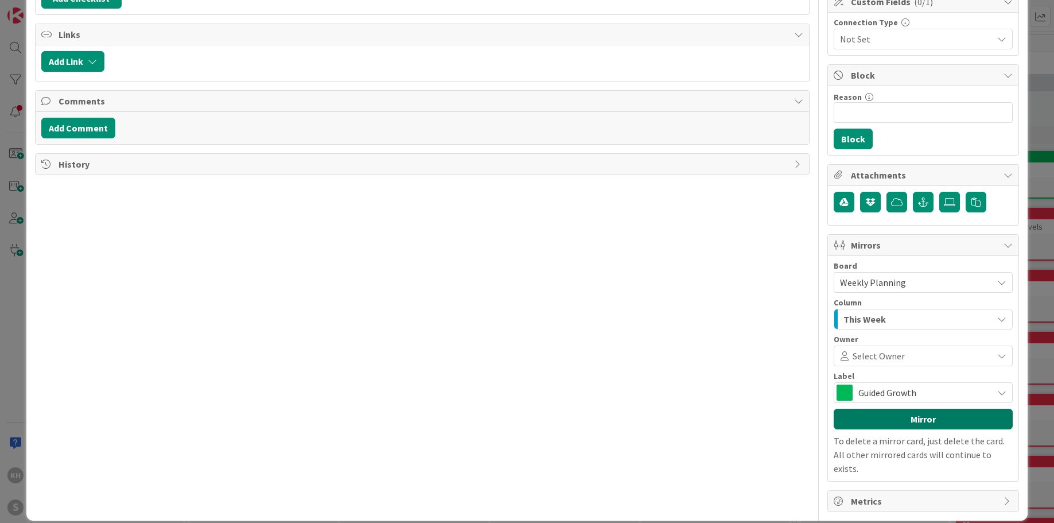
click at [941, 418] on button "Mirror" at bounding box center [923, 419] width 179 height 21
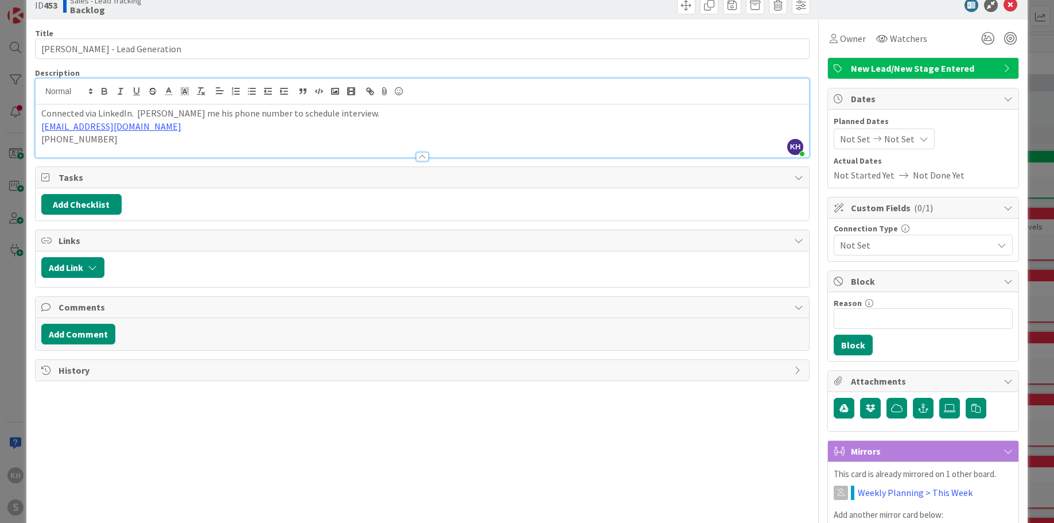
scroll to position [0, 0]
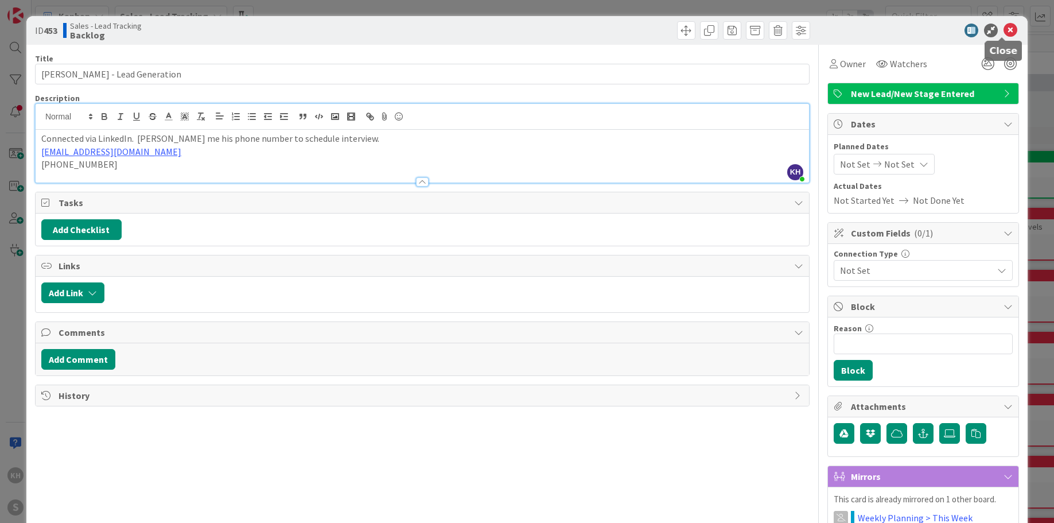
click at [1004, 33] on icon at bounding box center [1011, 31] width 14 height 14
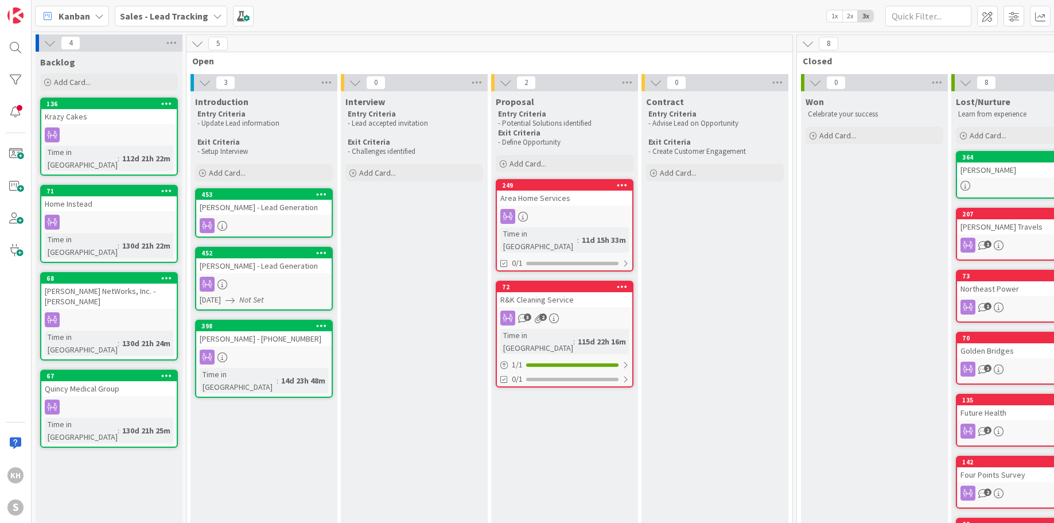
drag, startPoint x: 90, startPoint y: 104, endPoint x: 378, endPoint y: 2, distance: 306.1
click at [213, 19] on icon at bounding box center [217, 15] width 9 height 9
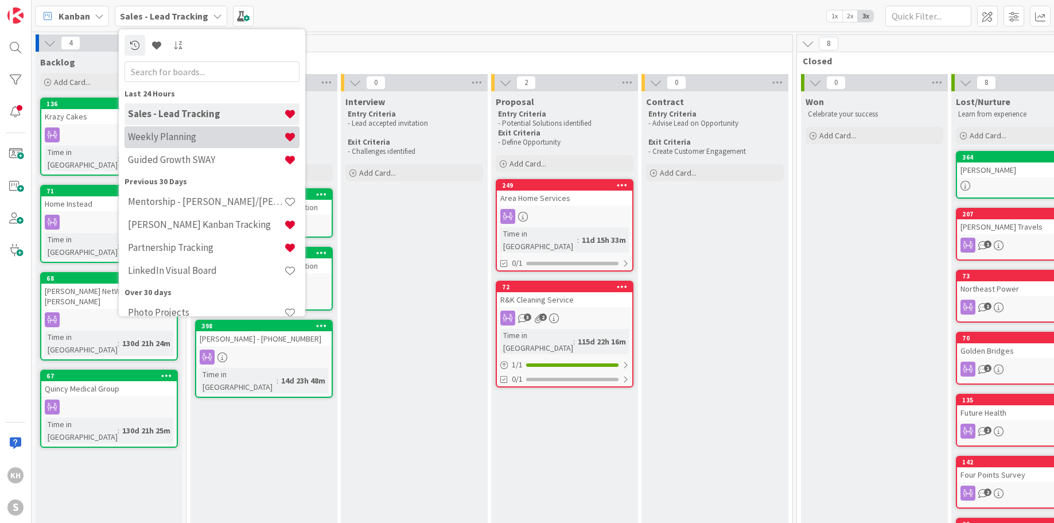
click at [174, 141] on h4 "Weekly Planning" at bounding box center [206, 136] width 156 height 11
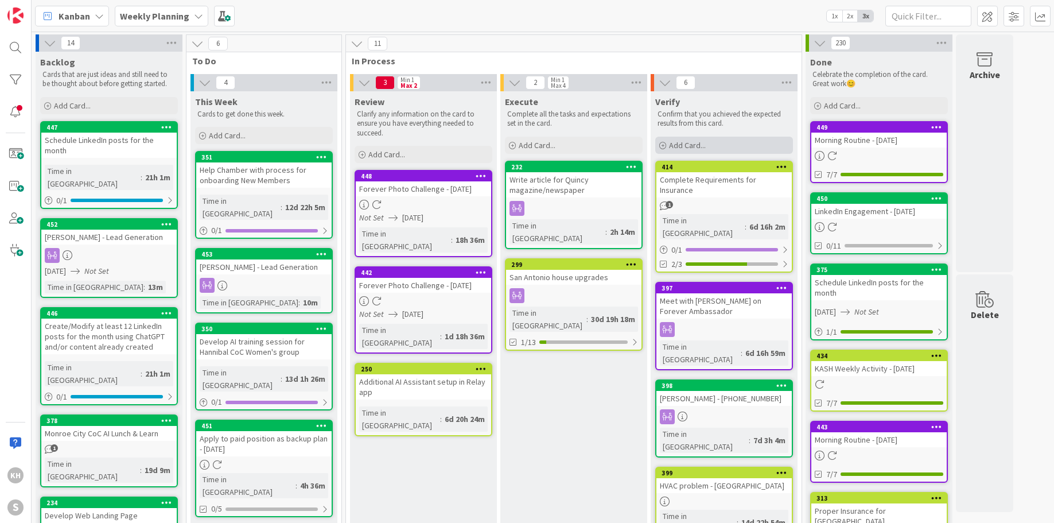
click at [685, 142] on span "Add Card..." at bounding box center [687, 145] width 37 height 10
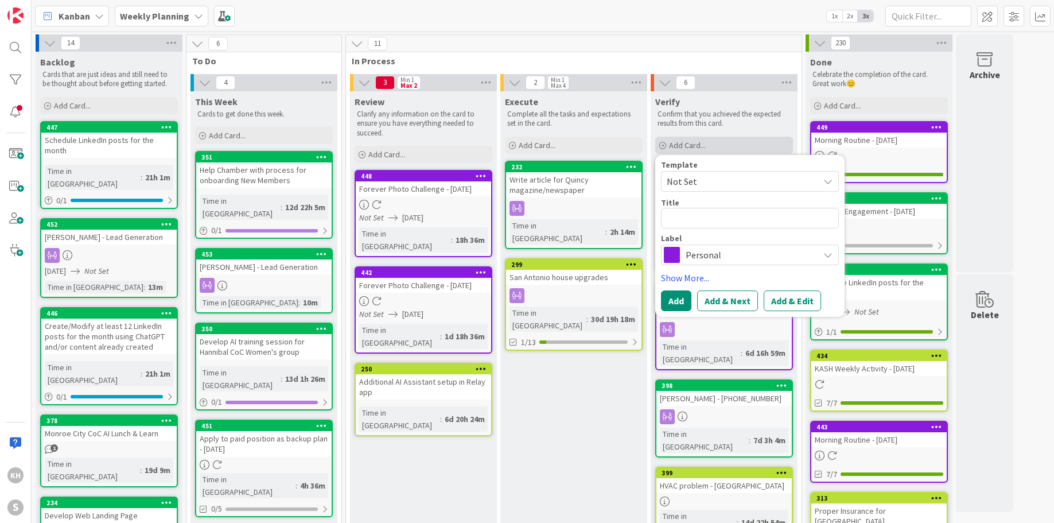
type textarea "x"
type textarea "L"
type textarea "x"
type textarea "Li"
type textarea "x"
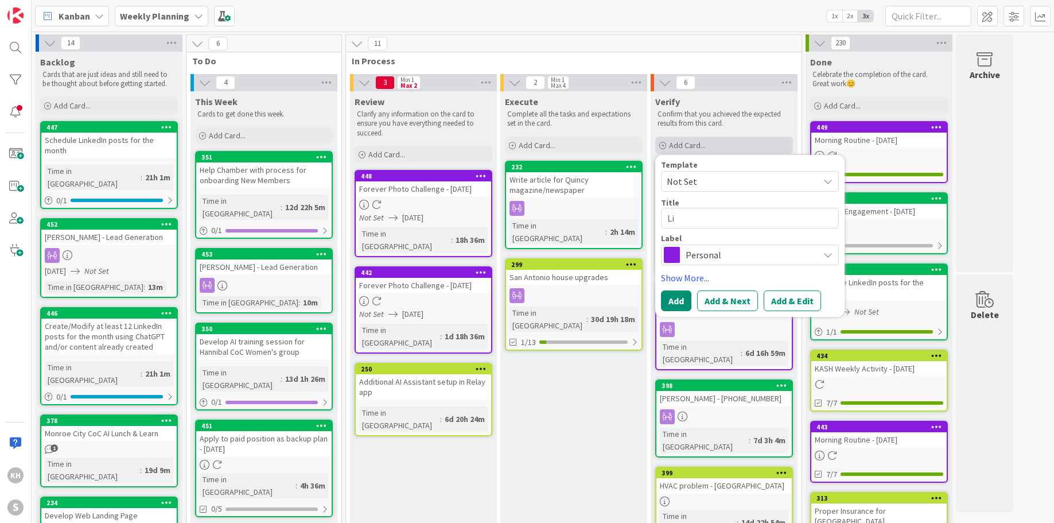
type textarea "Lin"
type textarea "x"
type textarea "Link"
type textarea "x"
type textarea "Linke"
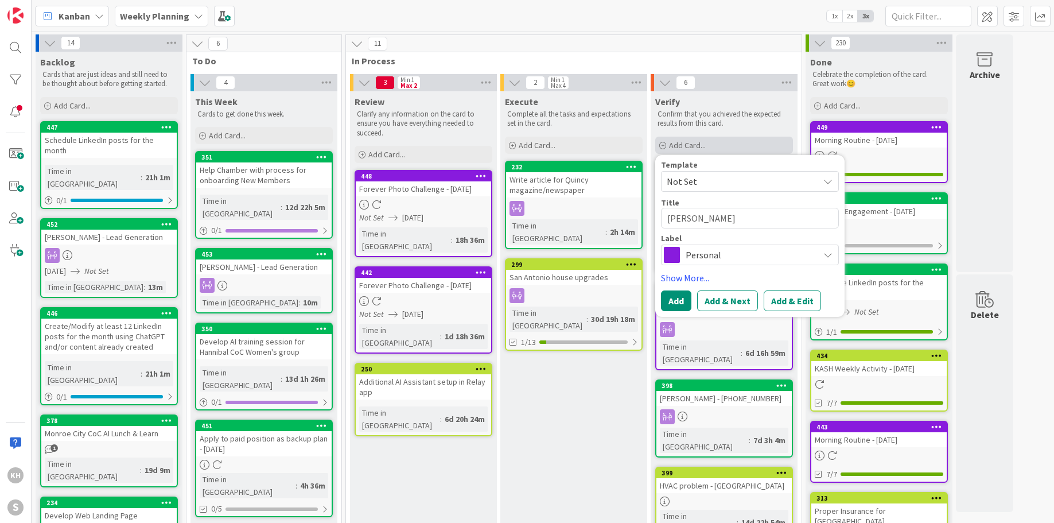
type textarea "x"
type textarea "Linked"
type textarea "x"
type textarea "LinkedI"
type textarea "x"
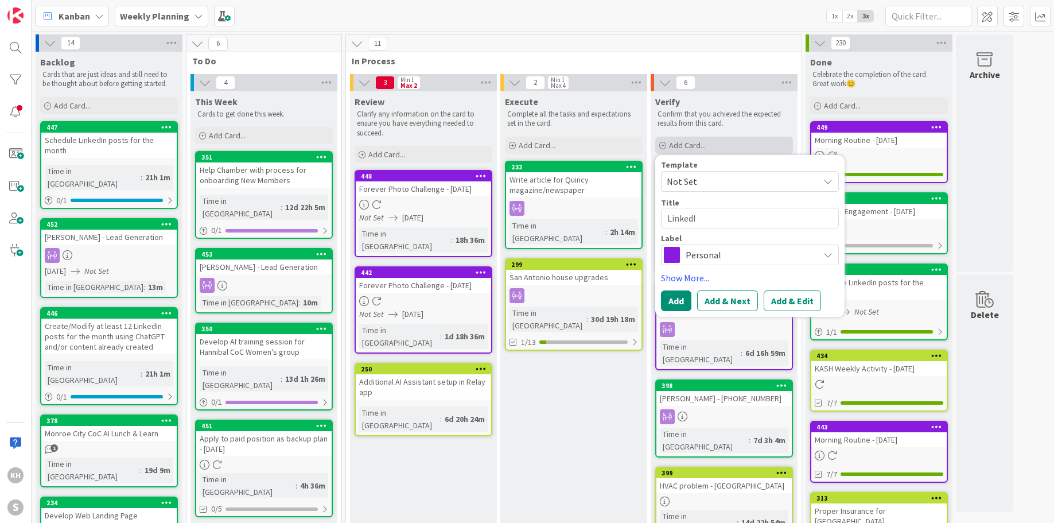
type textarea "LinkedIn"
type textarea "x"
type textarea "LinkedIn"
type textarea "x"
type textarea "LinkedIn M"
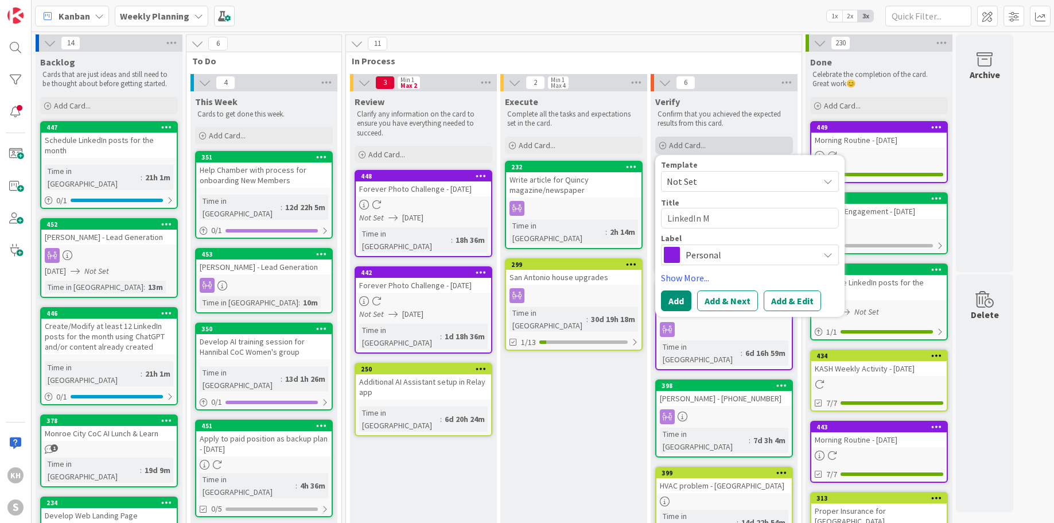
type textarea "x"
type textarea "LinkedIn Ma"
type textarea "x"
type textarea "LinkedIn Mar"
type textarea "x"
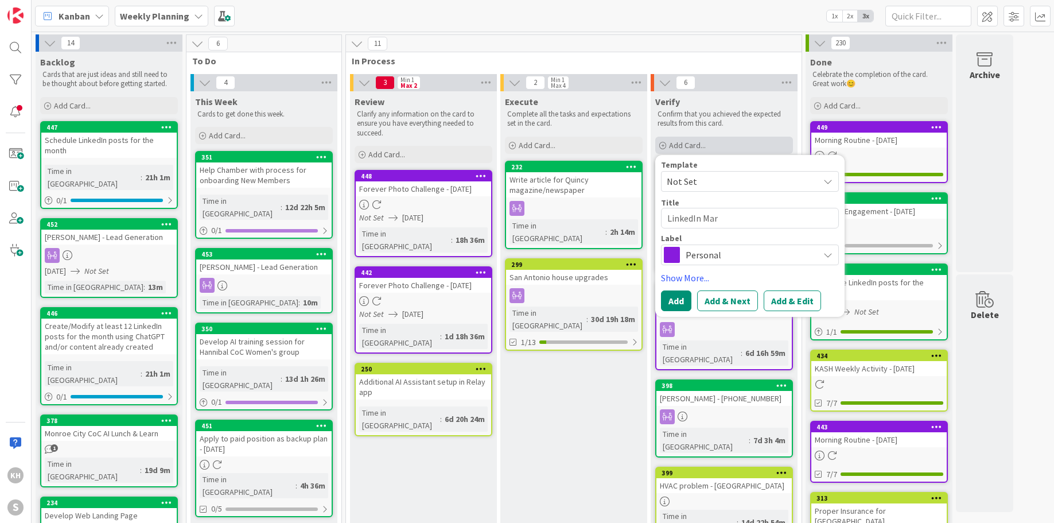
type textarea "LinkedIn Mark"
type textarea "x"
type textarea "LinkedIn Market"
type textarea "x"
type textarea "LinkedIn Marketi"
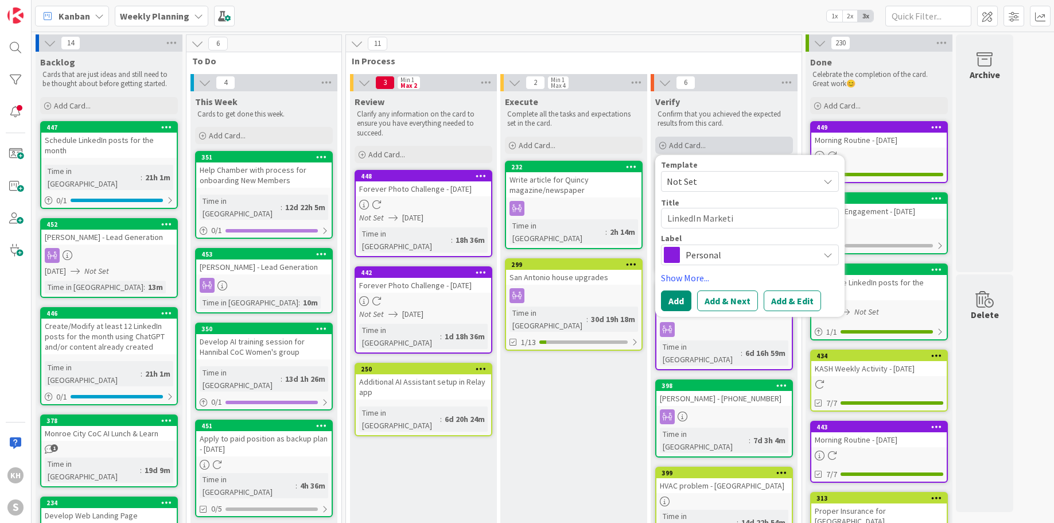
type textarea "x"
type textarea "LinkedIn Marketin"
type textarea "x"
type textarea "LinkedIn Marketing"
type textarea "x"
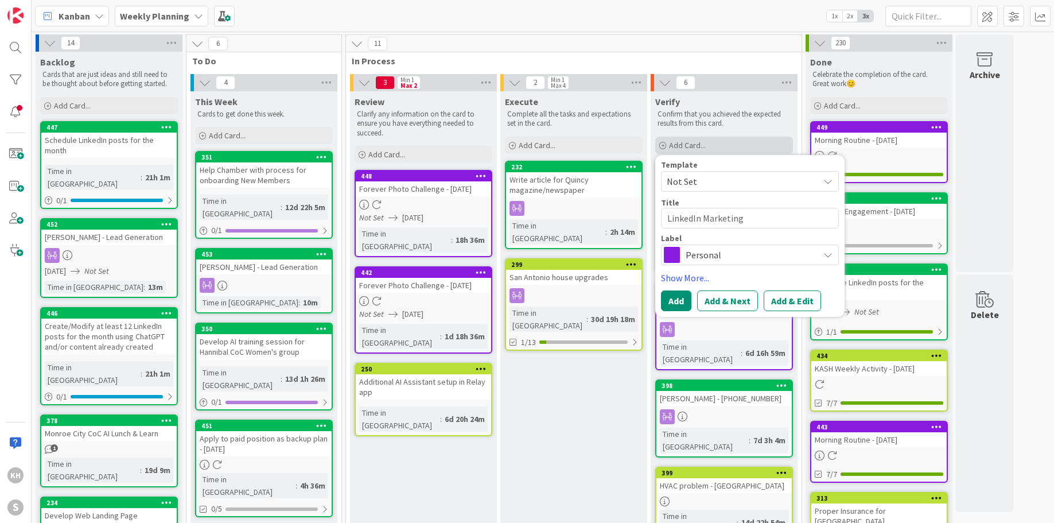
type textarea "LinkedIn Marketing"
type textarea "x"
type textarea "LinkedIn Marketing E"
type textarea "x"
type textarea "LinkedIn Marketing Ex"
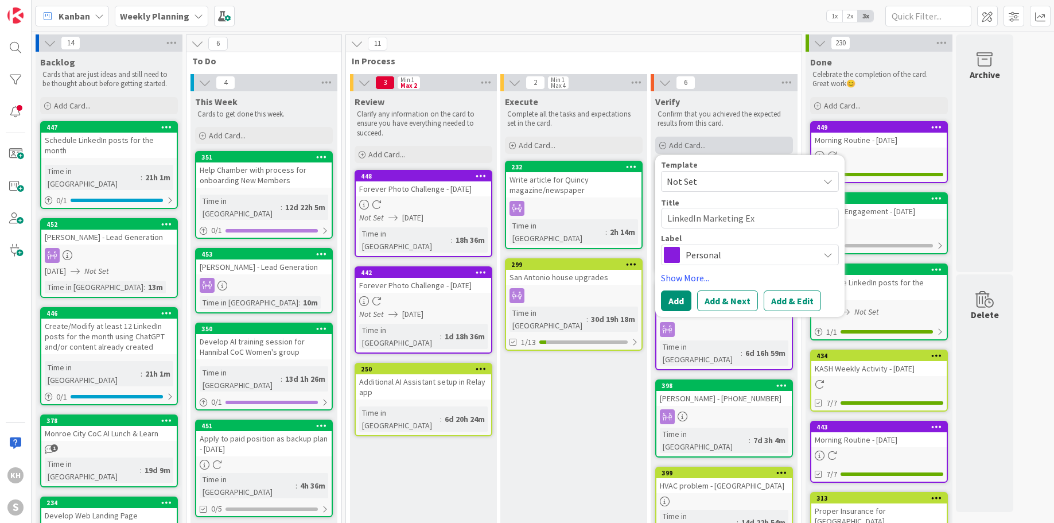
type textarea "x"
type textarea "LinkedIn Marketing Exp"
type textarea "x"
type textarea "LinkedIn Marketing Expe"
type textarea "x"
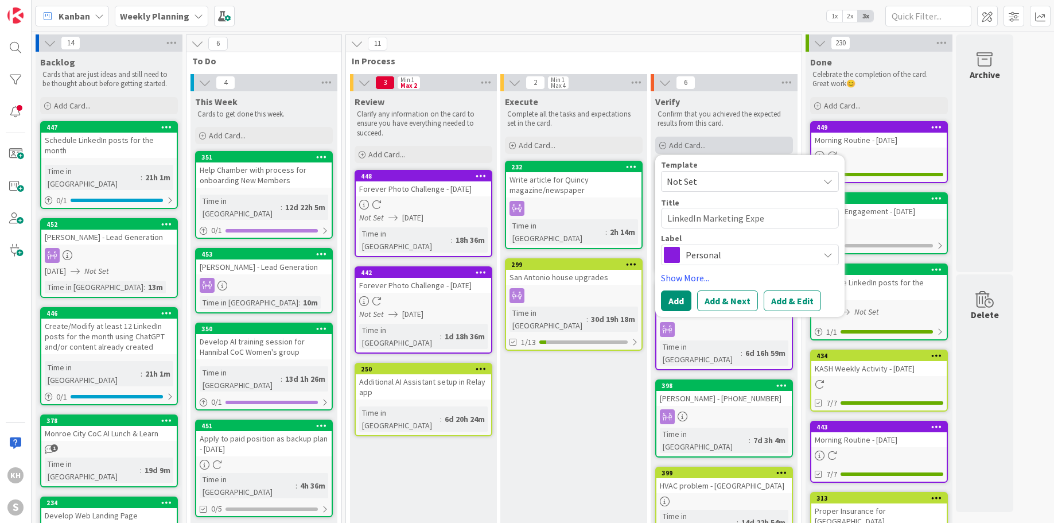
type textarea "LinkedIn Marketing Exper"
type textarea "x"
type textarea "LinkedIn Marketing Experi"
type textarea "x"
type textarea "LinkedIn Marketing Experie"
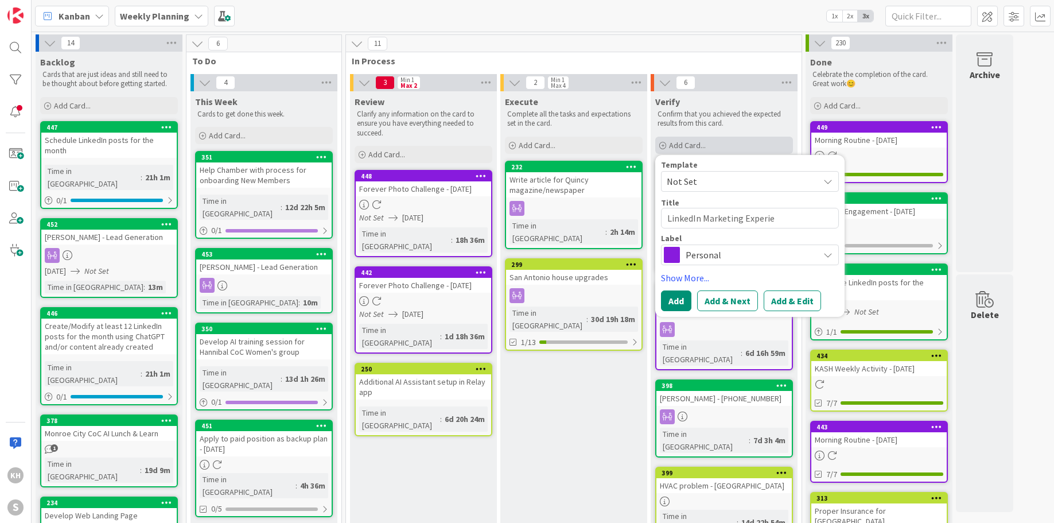
type textarea "x"
type textarea "LinkedIn Marketing Experien"
type textarea "x"
type textarea "LinkedIn Marketing Experienc"
type textarea "x"
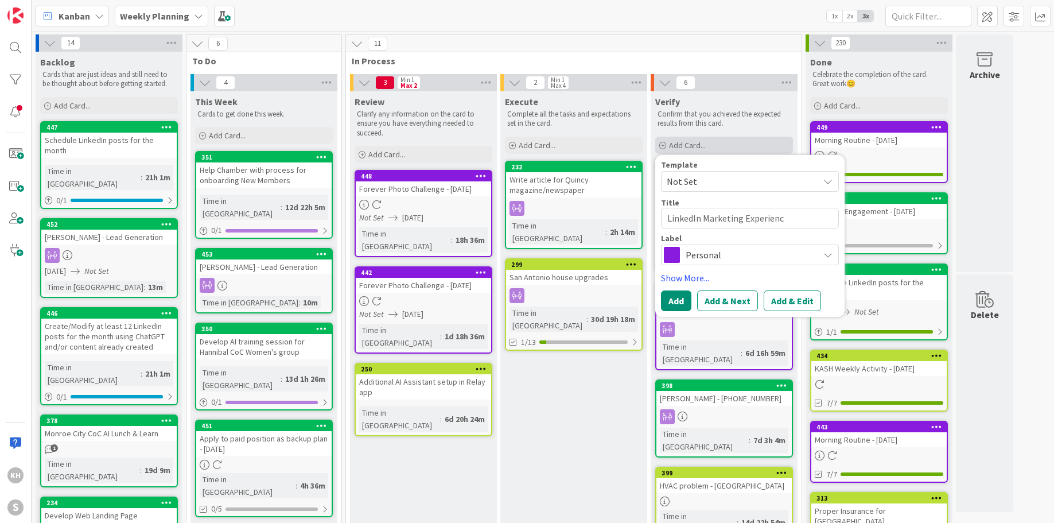
type textarea "LinkedIn Marketing Experien"
type textarea "x"
type textarea "LinkedIn Marketing Experie"
type textarea "x"
type textarea "LinkedIn Marketing Experi"
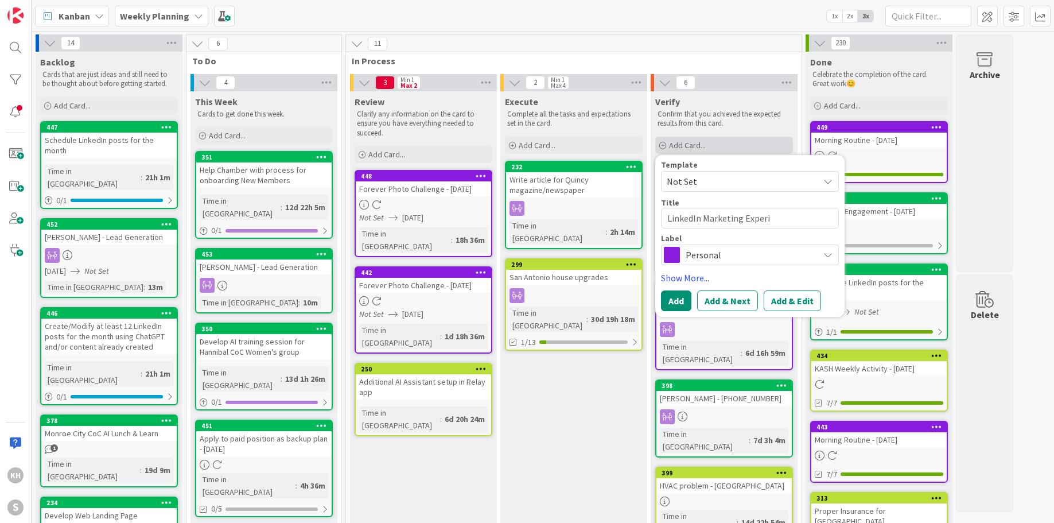
type textarea "x"
type textarea "LinkedIn Marketing Experim"
type textarea "x"
type textarea "LinkedIn Marketing Experime"
type textarea "x"
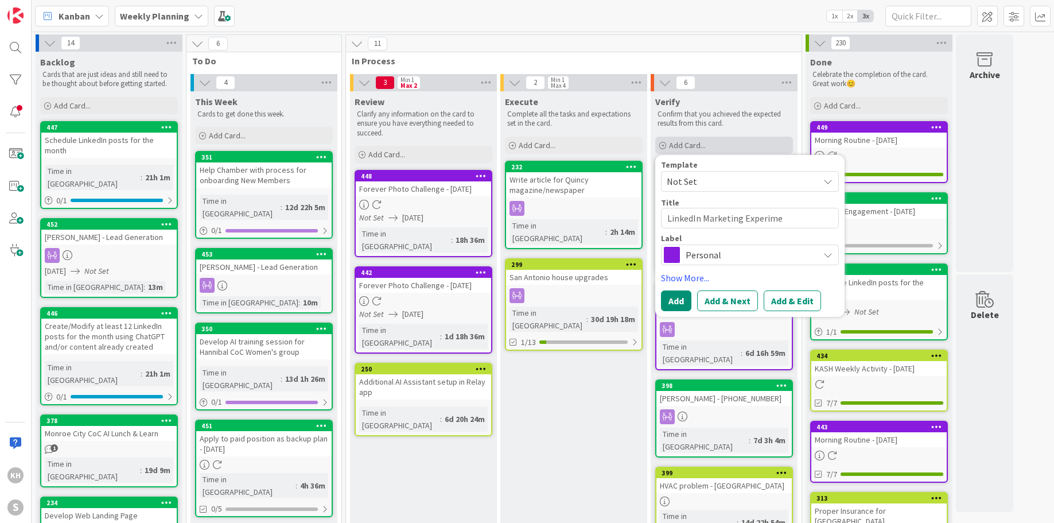
type textarea "LinkedIn Marketing Experimen"
type textarea "x"
type textarea "LinkedIn Marketing Experiment"
type textarea "x"
type textarea "LinkedIn Marketing Experiment"
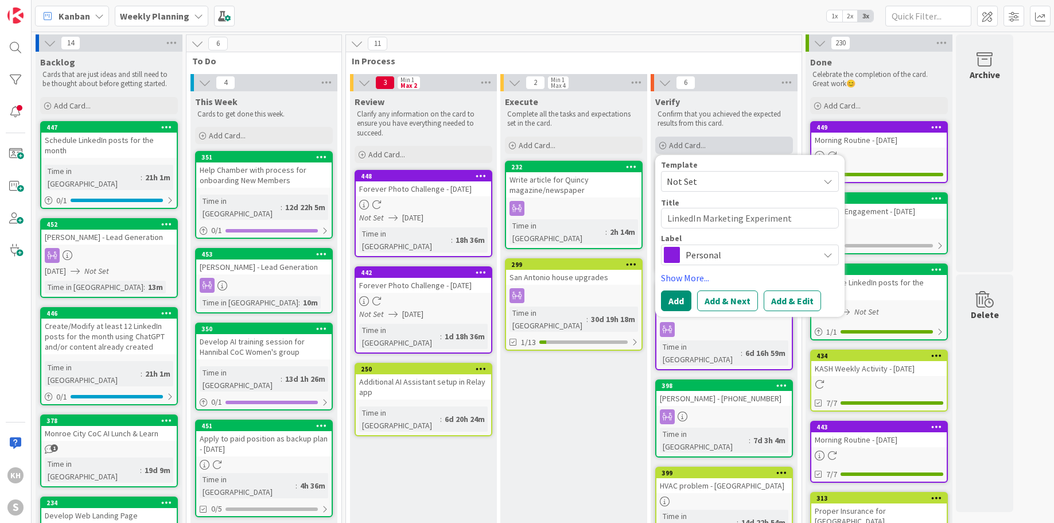
type textarea "x"
type textarea "LinkedIn Marketing Experiment -"
type textarea "x"
type textarea "LinkedIn Marketing Experiment - A"
type textarea "x"
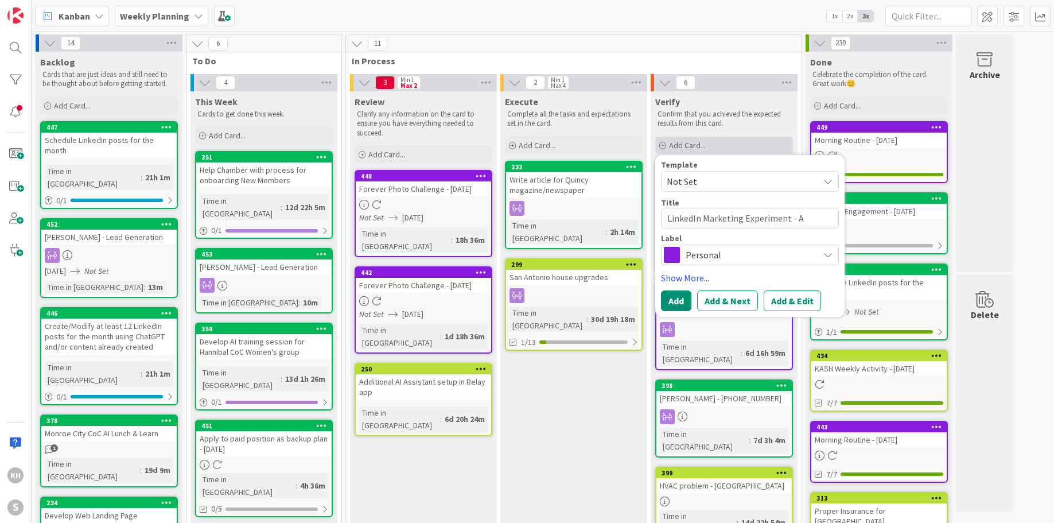
type textarea "LinkedIn Marketing Experiment - AC"
type textarea "x"
type textarea "LinkedIn Marketing Experiment - ACA"
click at [832, 255] on icon at bounding box center [827, 254] width 9 height 9
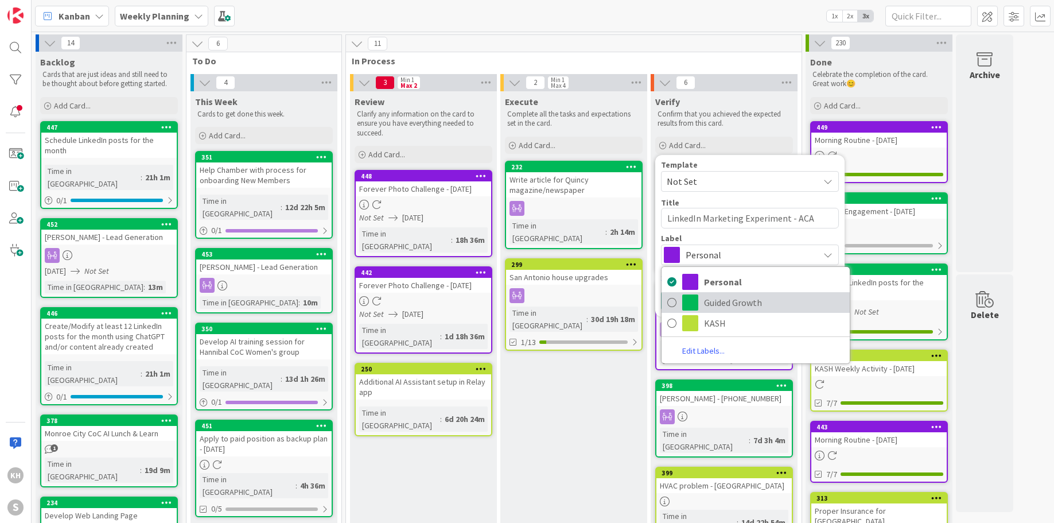
click at [718, 296] on span "Guided Growth" at bounding box center [774, 302] width 140 height 17
type textarea "x"
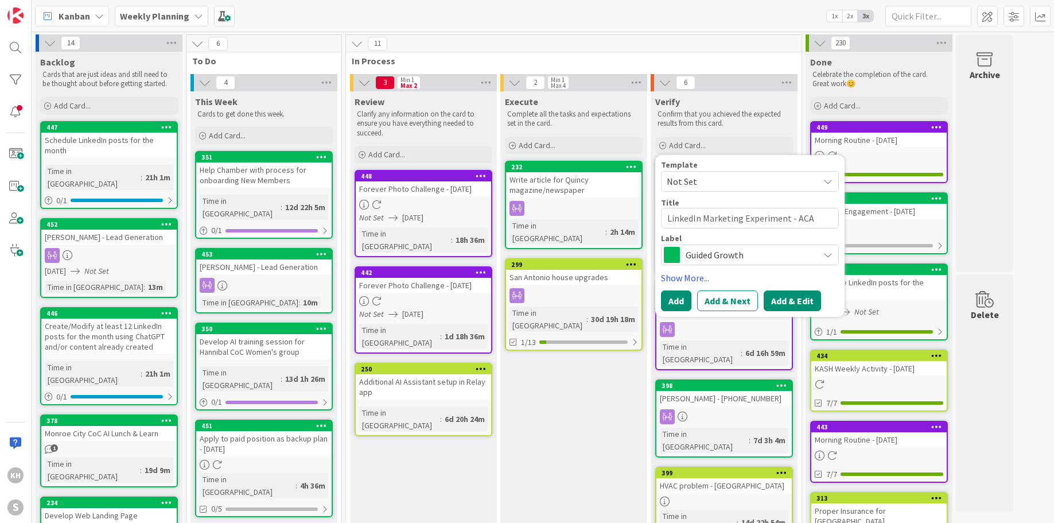
click at [789, 300] on button "Add & Edit" at bounding box center [792, 300] width 57 height 21
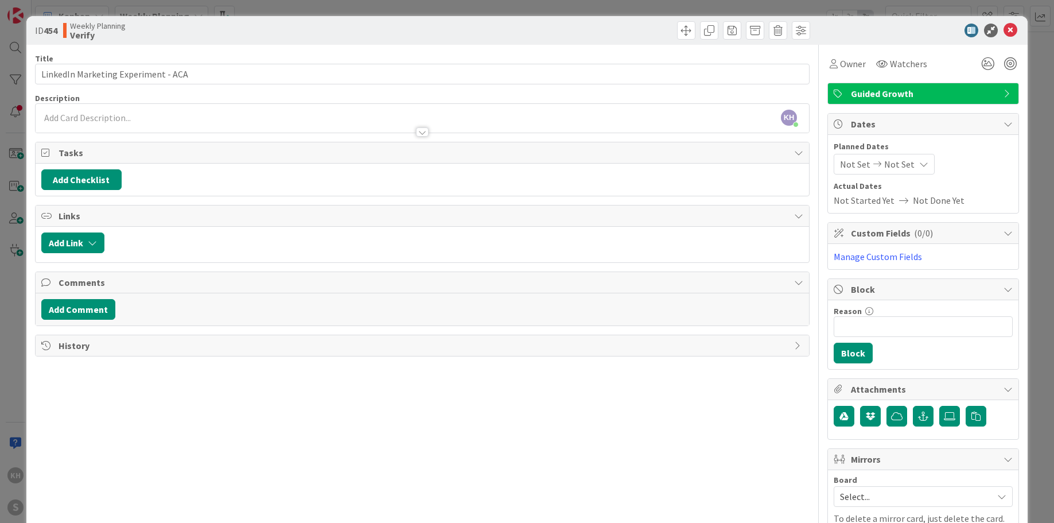
click at [118, 117] on div "KH Kim Herren just joined" at bounding box center [422, 118] width 773 height 29
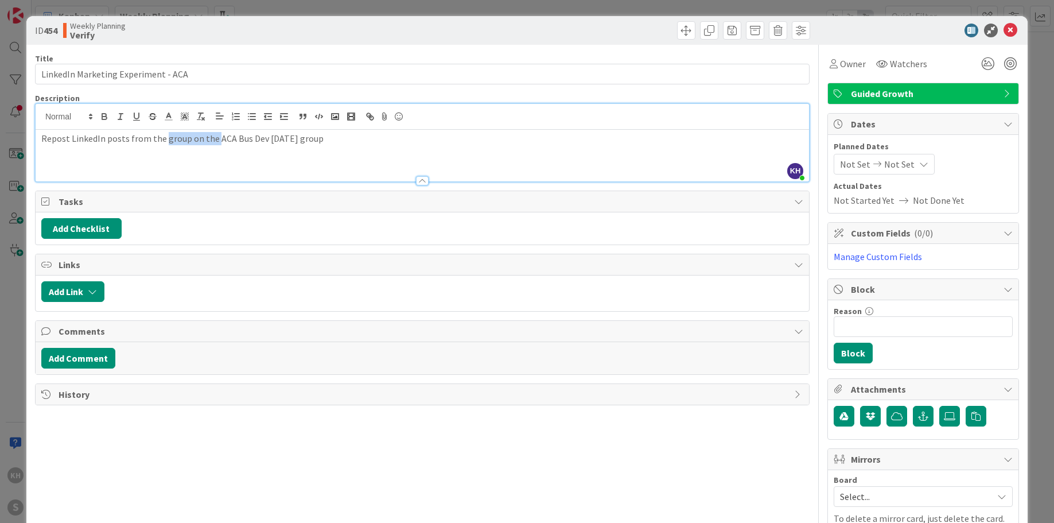
drag, startPoint x: 164, startPoint y: 138, endPoint x: 212, endPoint y: 145, distance: 49.2
click at [212, 145] on p "Repost LinkedIn posts from the group on the ACA Bus Dev Tuesday group" at bounding box center [422, 138] width 762 height 13
drag, startPoint x: 269, startPoint y: 138, endPoint x: 295, endPoint y: 135, distance: 26.5
click at [270, 138] on p "Repost LinkedIn posts from the ACA Bus Dev Tuesday group" at bounding box center [422, 138] width 762 height 13
click at [99, 224] on button "Add Checklist" at bounding box center [81, 228] width 80 height 21
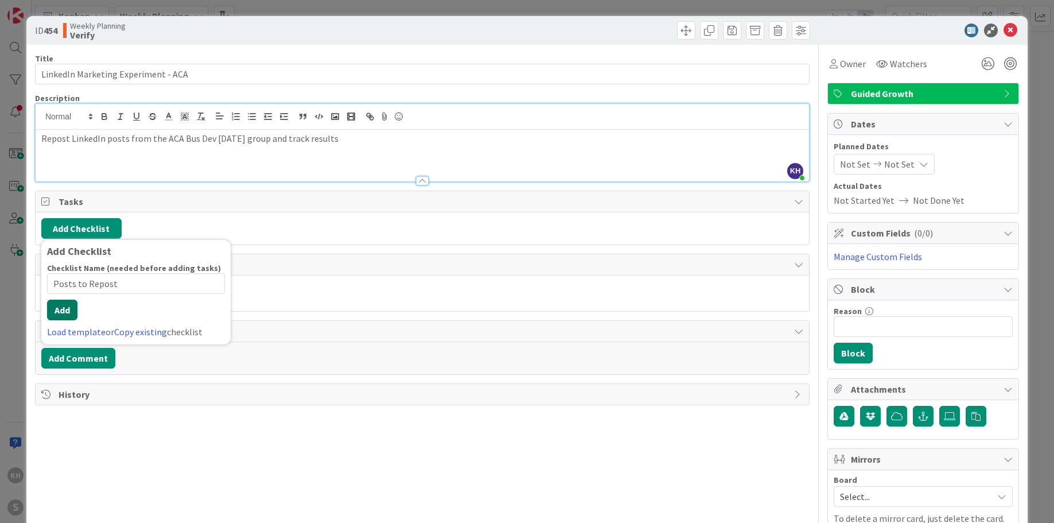
type input "Posts to Repost"
click at [65, 320] on div "Checklist Name (needed before adding tasks) 15 / 64 Posts to Repost Add Load te…" at bounding box center [136, 301] width 178 height 76
click at [63, 314] on button "Add" at bounding box center [62, 310] width 30 height 21
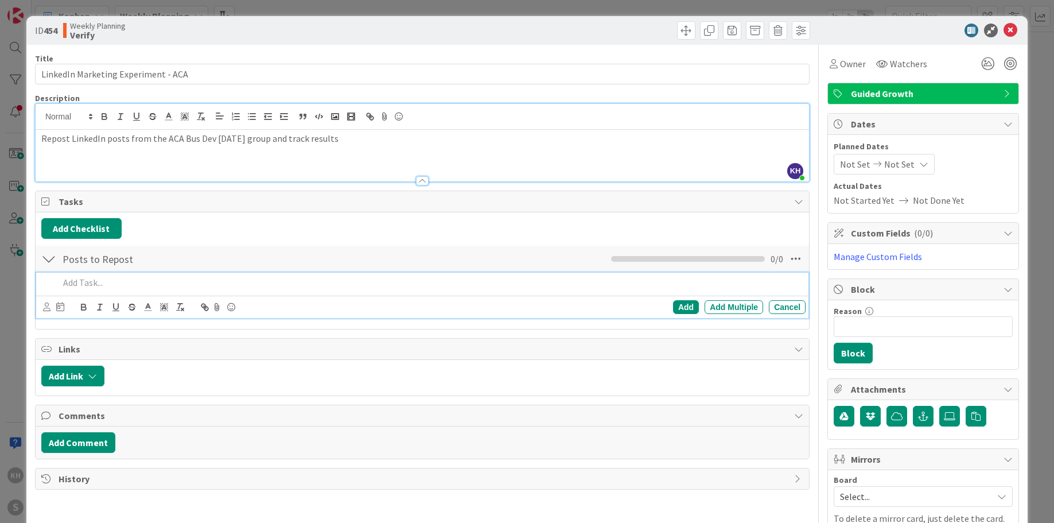
click at [90, 287] on p at bounding box center [430, 282] width 742 height 13
click at [58, 309] on icon at bounding box center [60, 306] width 8 height 9
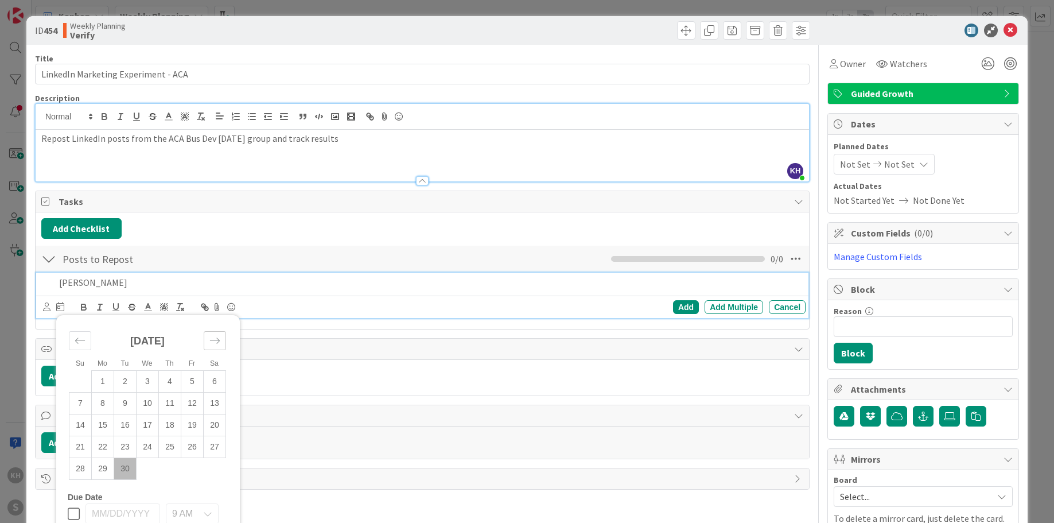
click at [206, 342] on div "Move forward to switch to the next month." at bounding box center [215, 340] width 22 height 19
click at [168, 383] on td "2" at bounding box center [169, 381] width 22 height 22
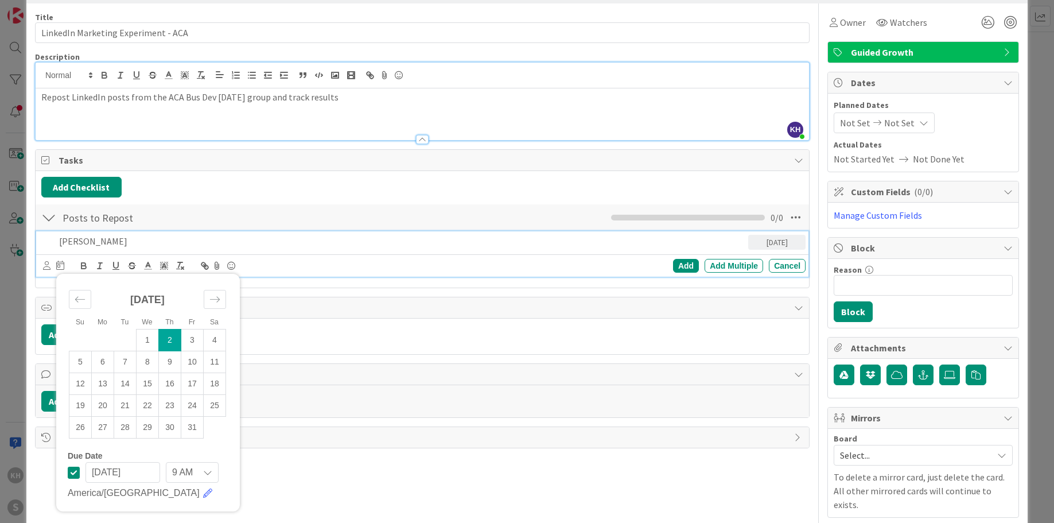
scroll to position [50, 0]
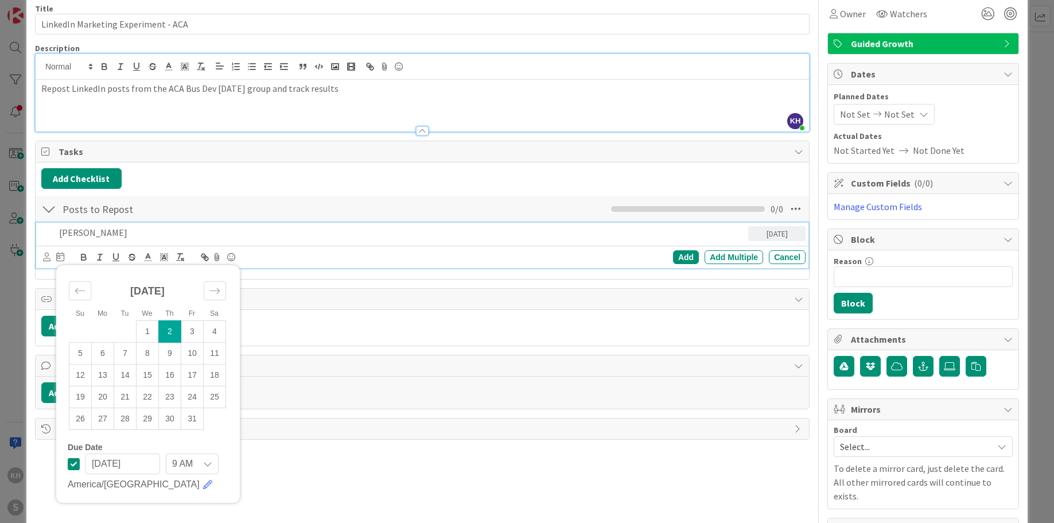
click at [289, 232] on p "Carla Green" at bounding box center [401, 232] width 684 height 13
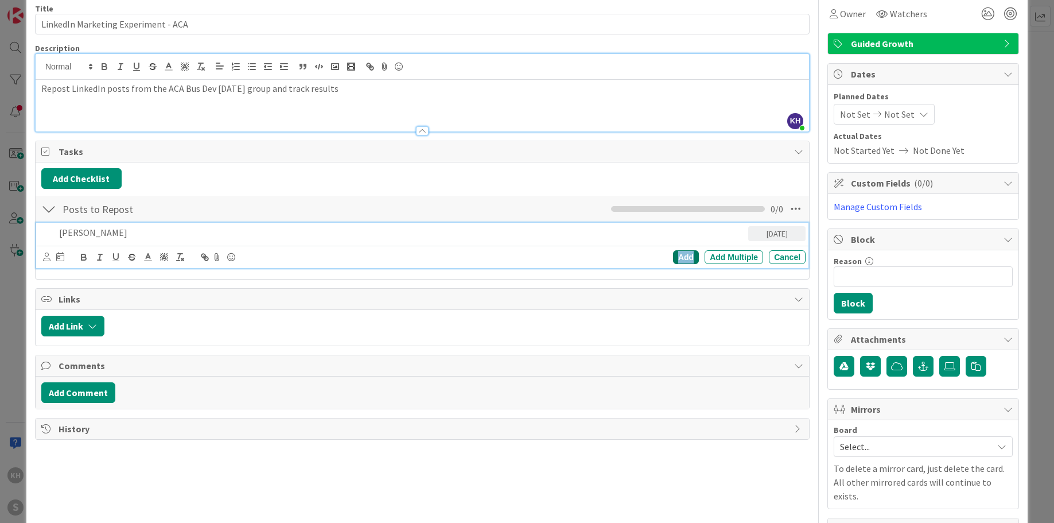
click at [675, 259] on div "Add" at bounding box center [686, 257] width 26 height 14
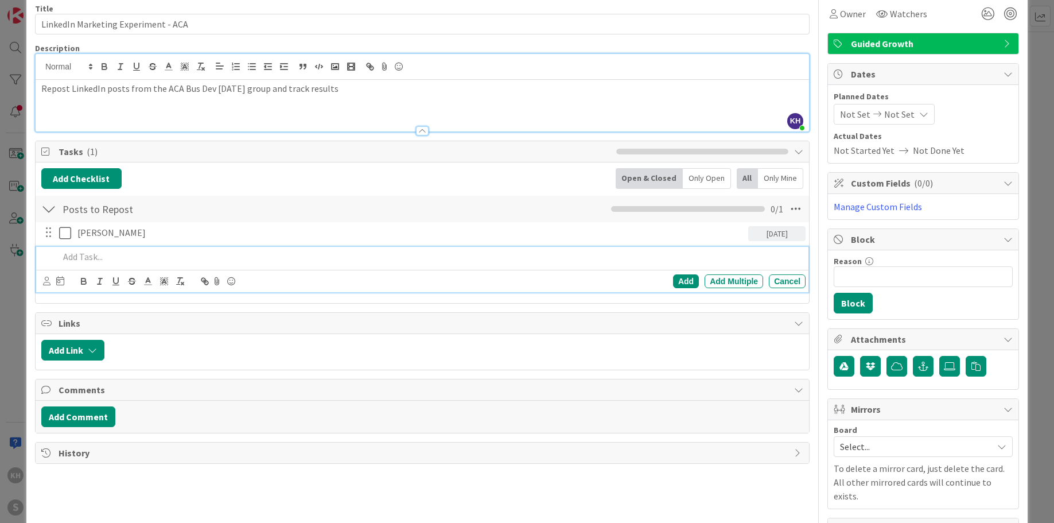
click at [134, 255] on p at bounding box center [430, 256] width 742 height 13
click at [60, 279] on icon at bounding box center [60, 280] width 8 height 9
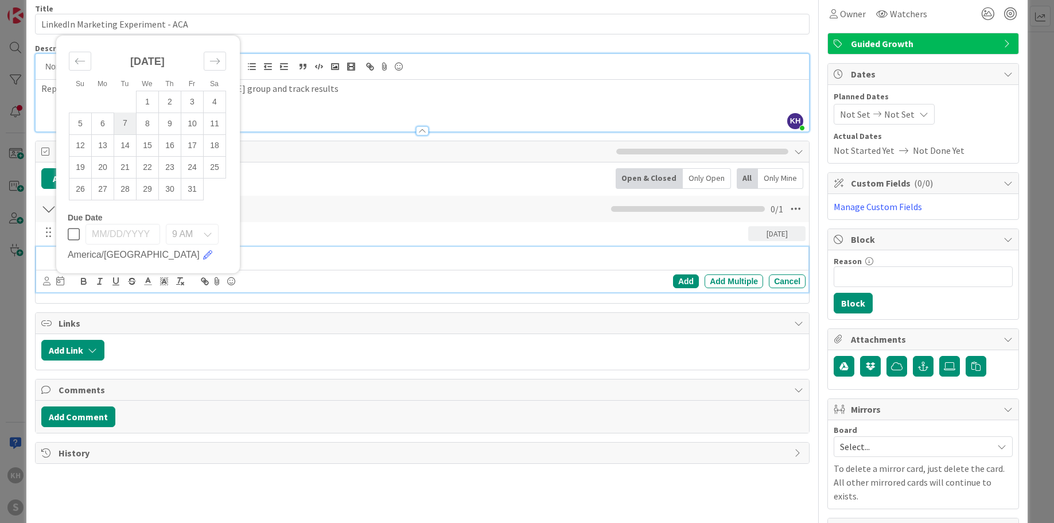
click at [125, 129] on td "7" at bounding box center [125, 123] width 22 height 22
click at [303, 176] on div "Add Checklist Back Open & Closed Only Open All Only Mine" at bounding box center [422, 178] width 762 height 21
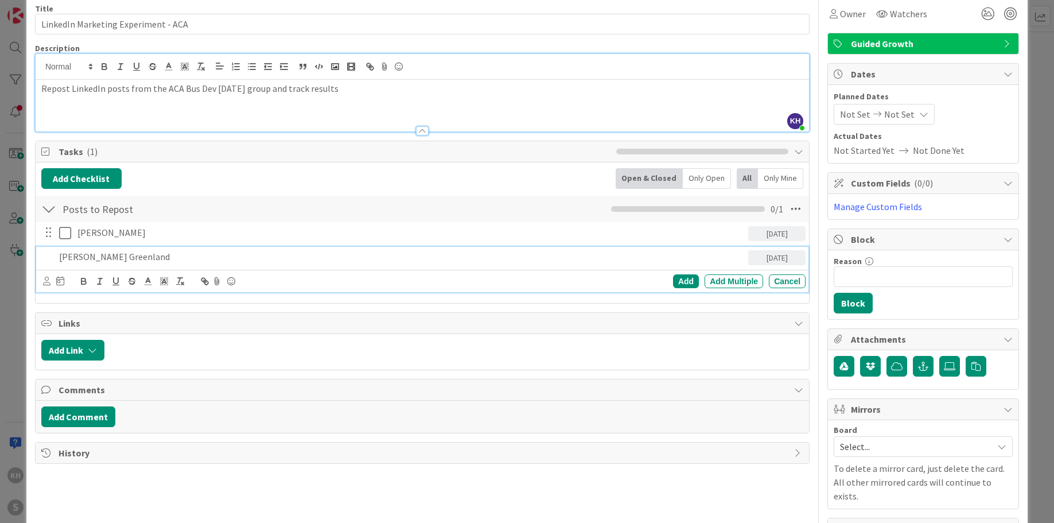
click at [162, 258] on p "Christa Greenland" at bounding box center [401, 256] width 684 height 13
click at [675, 274] on div "Add" at bounding box center [686, 281] width 26 height 14
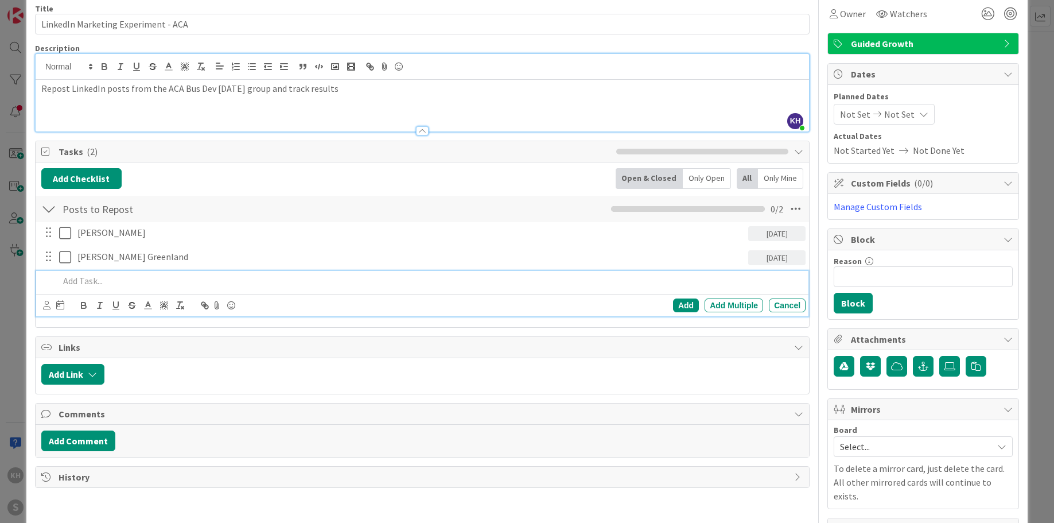
click at [95, 279] on p at bounding box center [430, 280] width 742 height 13
click at [60, 304] on icon at bounding box center [60, 304] width 8 height 9
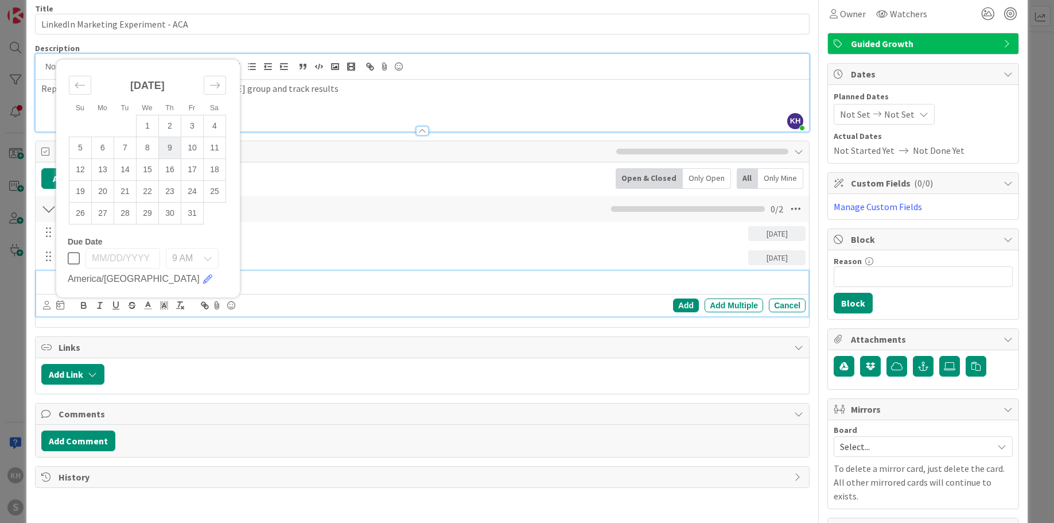
click at [174, 146] on td "9" at bounding box center [169, 148] width 22 height 22
click at [679, 306] on div "Add" at bounding box center [686, 305] width 26 height 14
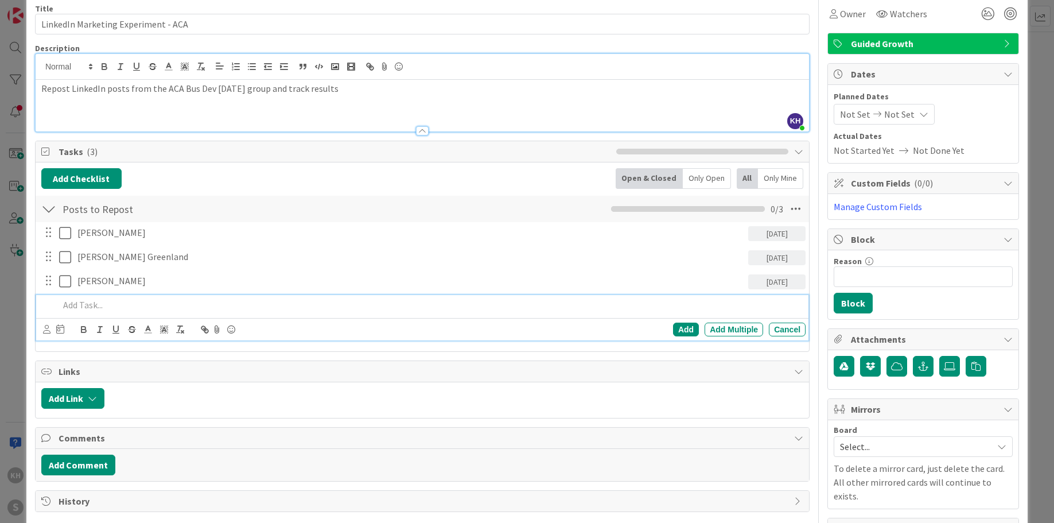
click at [100, 305] on p at bounding box center [430, 304] width 742 height 13
click at [57, 328] on icon at bounding box center [60, 328] width 8 height 9
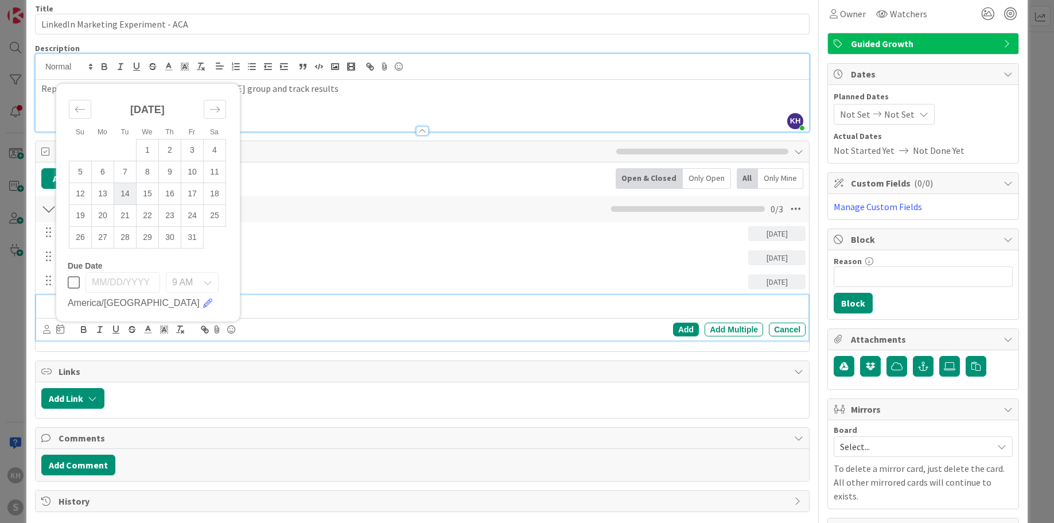
click at [120, 191] on td "14" at bounding box center [125, 193] width 22 height 22
click at [673, 328] on div "Add" at bounding box center [686, 329] width 26 height 14
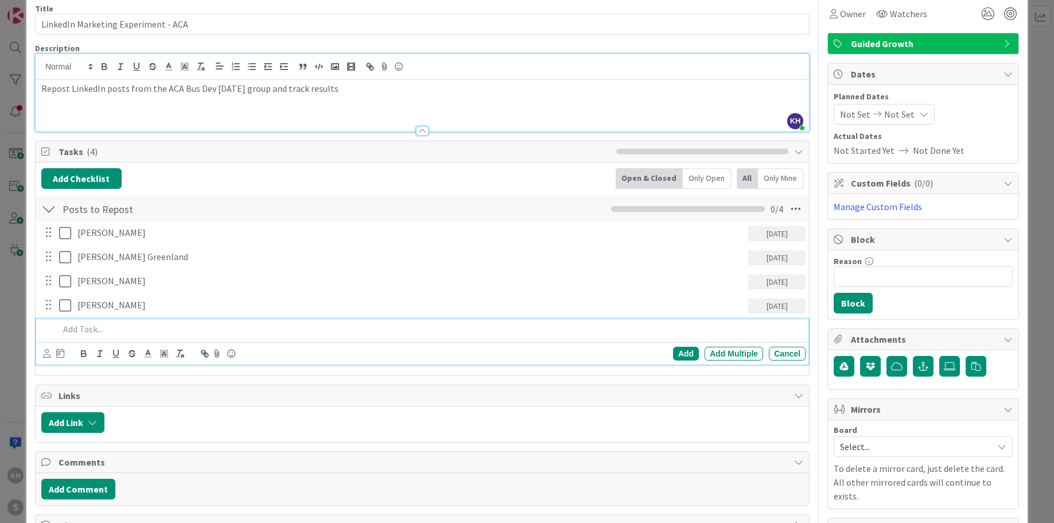
click at [96, 326] on p at bounding box center [430, 328] width 742 height 13
click at [59, 353] on icon at bounding box center [60, 352] width 8 height 9
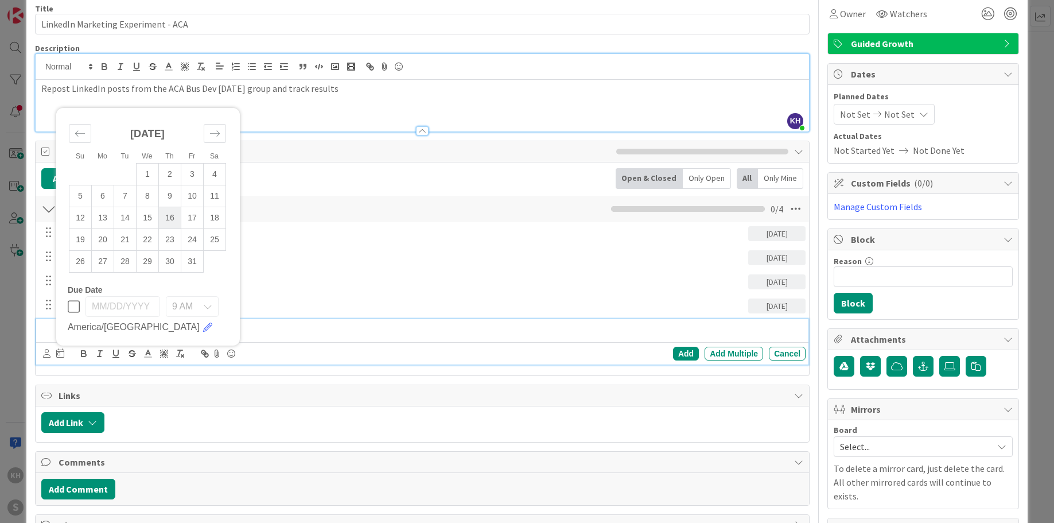
click at [174, 216] on td "16" at bounding box center [169, 218] width 22 height 22
click at [674, 353] on div "Add" at bounding box center [686, 354] width 26 height 14
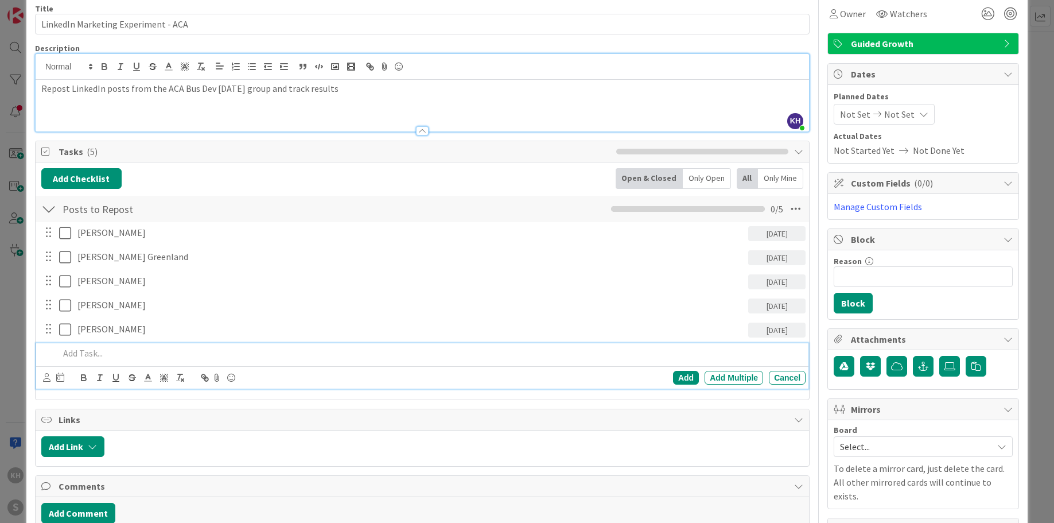
click at [90, 349] on p at bounding box center [430, 353] width 742 height 13
click at [59, 375] on icon at bounding box center [60, 376] width 8 height 9
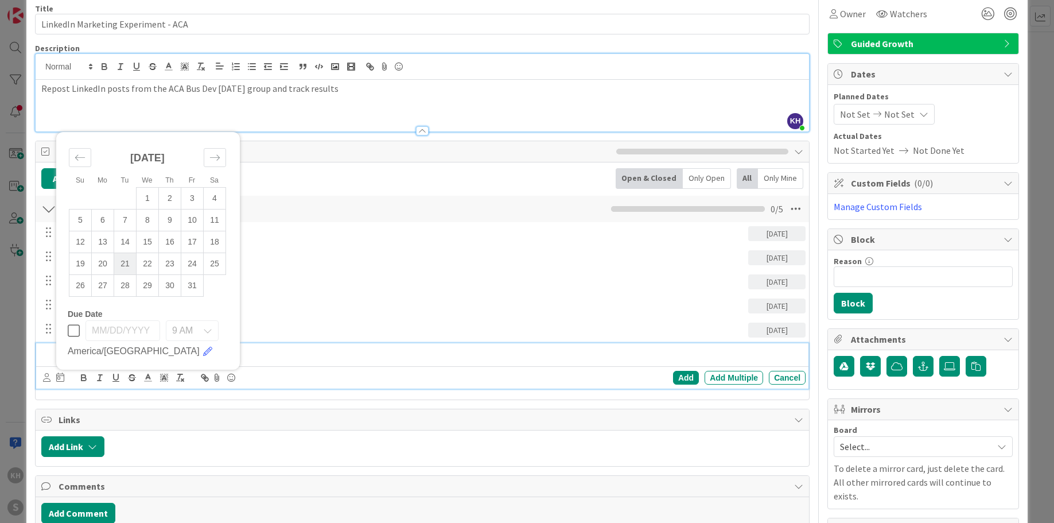
click at [126, 260] on td "21" at bounding box center [125, 263] width 22 height 22
type input "[DATE]"
click at [673, 374] on div "Add" at bounding box center [686, 378] width 26 height 14
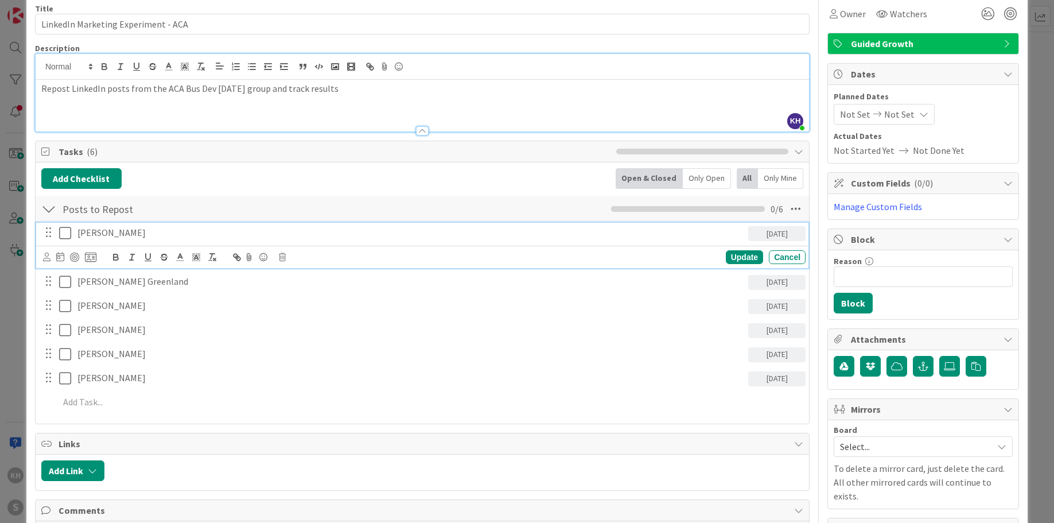
click at [155, 232] on p "Carla Green" at bounding box center [410, 232] width 666 height 13
click at [88, 257] on icon at bounding box center [90, 257] width 11 height 10
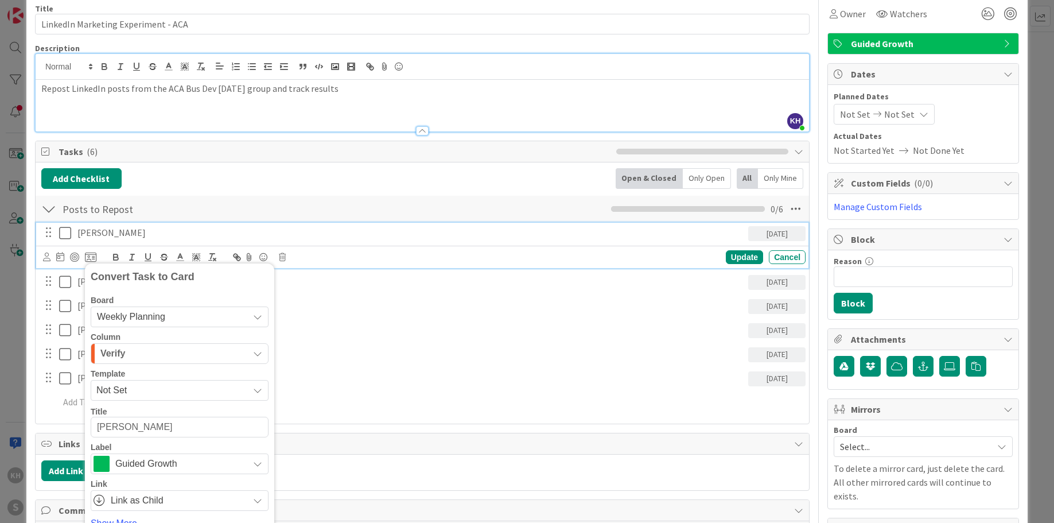
click at [259, 351] on icon "button" at bounding box center [257, 353] width 9 height 9
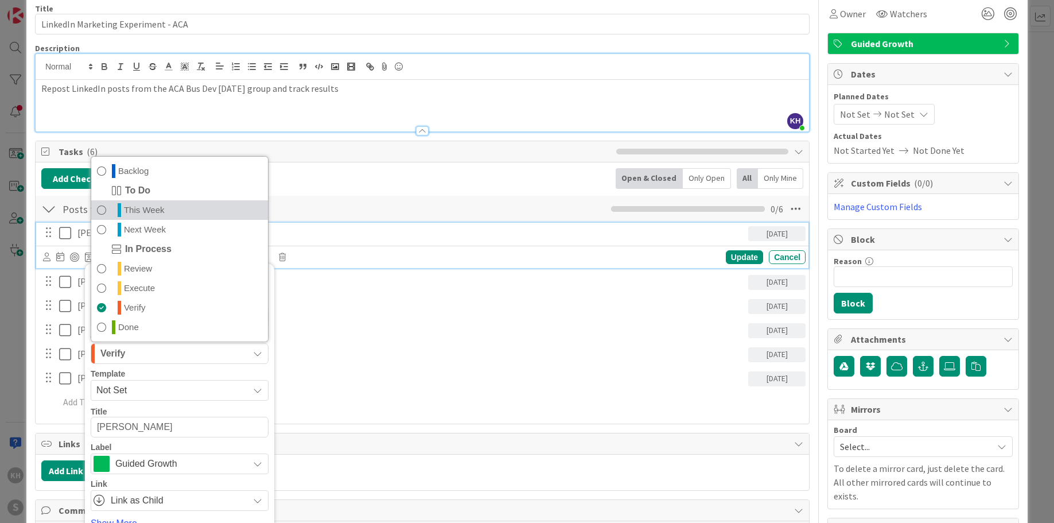
click at [143, 215] on span "This Week" at bounding box center [144, 210] width 41 height 14
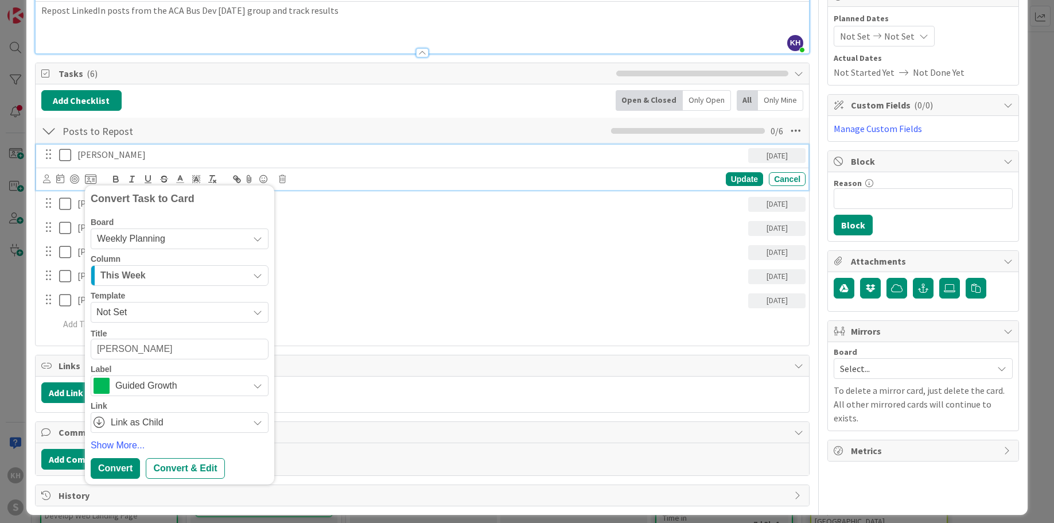
scroll to position [135, 0]
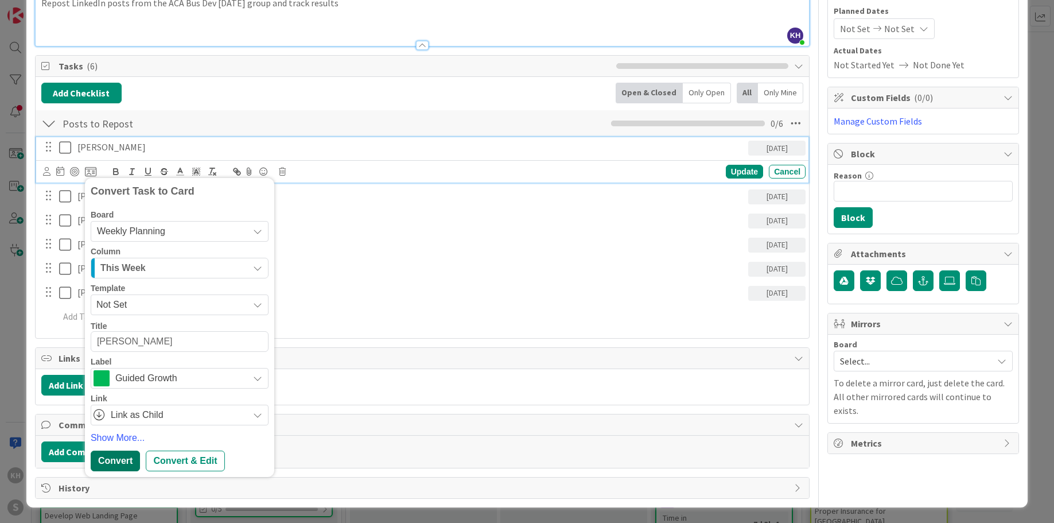
click at [127, 456] on div "Convert" at bounding box center [115, 460] width 49 height 21
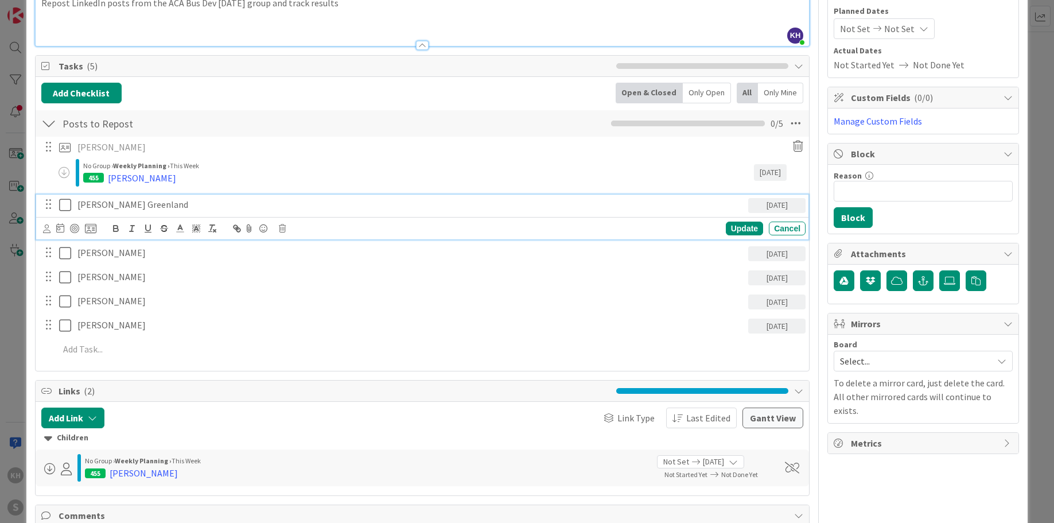
click at [114, 205] on p "Christa Greenland" at bounding box center [410, 204] width 666 height 13
click at [91, 228] on icon at bounding box center [90, 228] width 11 height 10
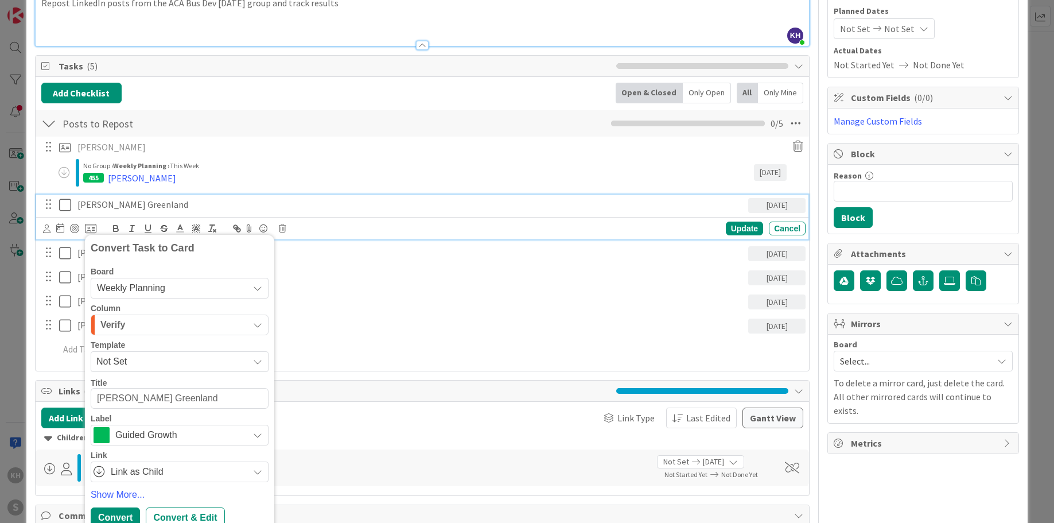
click at [261, 321] on icon "button" at bounding box center [257, 324] width 9 height 9
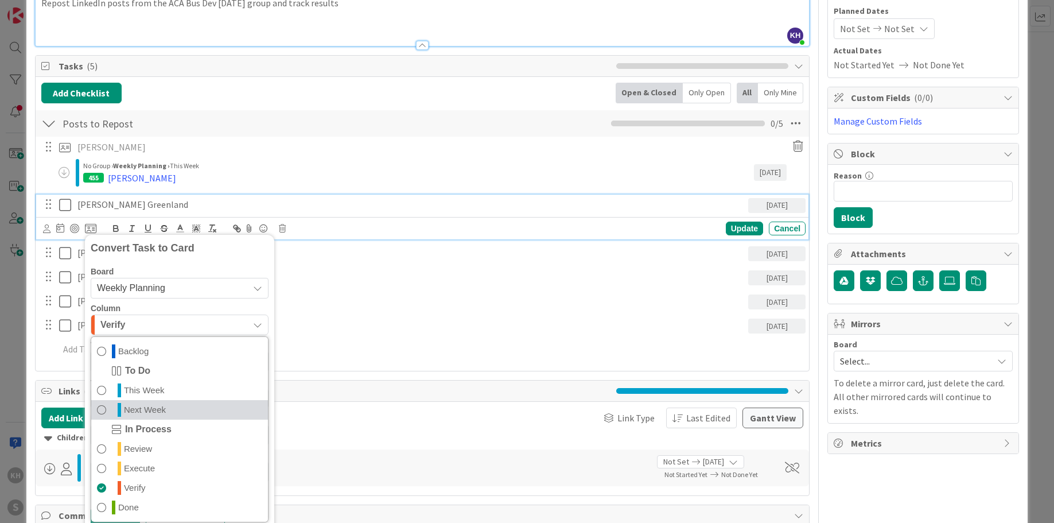
click at [140, 411] on span "Next Week" at bounding box center [145, 410] width 42 height 14
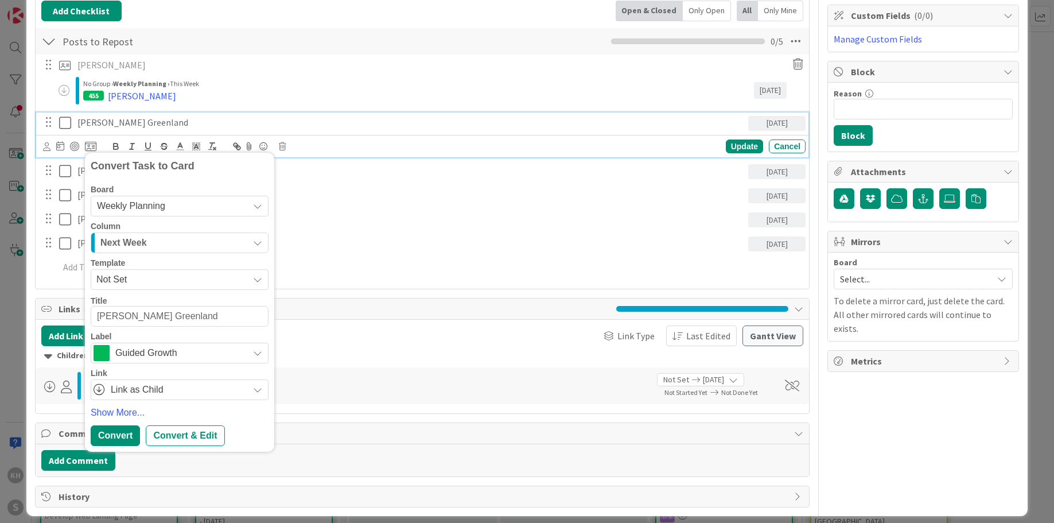
scroll to position [227, 0]
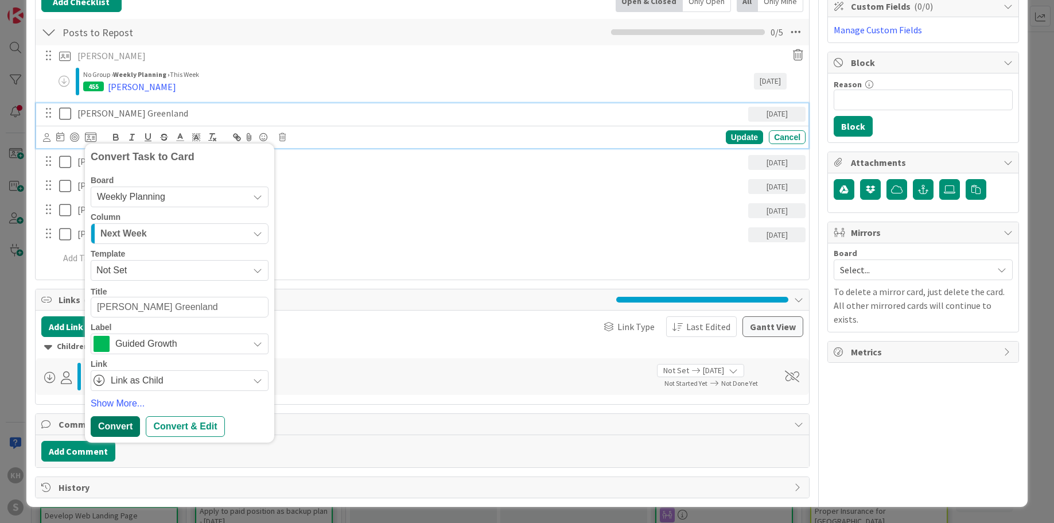
click at [130, 421] on div "Convert" at bounding box center [115, 426] width 49 height 21
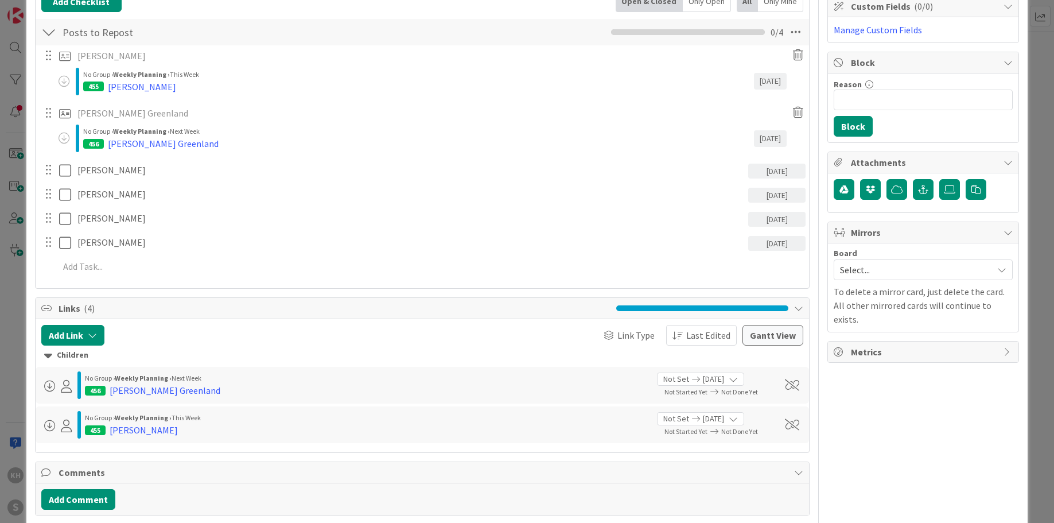
click at [152, 86] on div "455 Carla Green" at bounding box center [418, 87] width 671 height 14
type textarea "x"
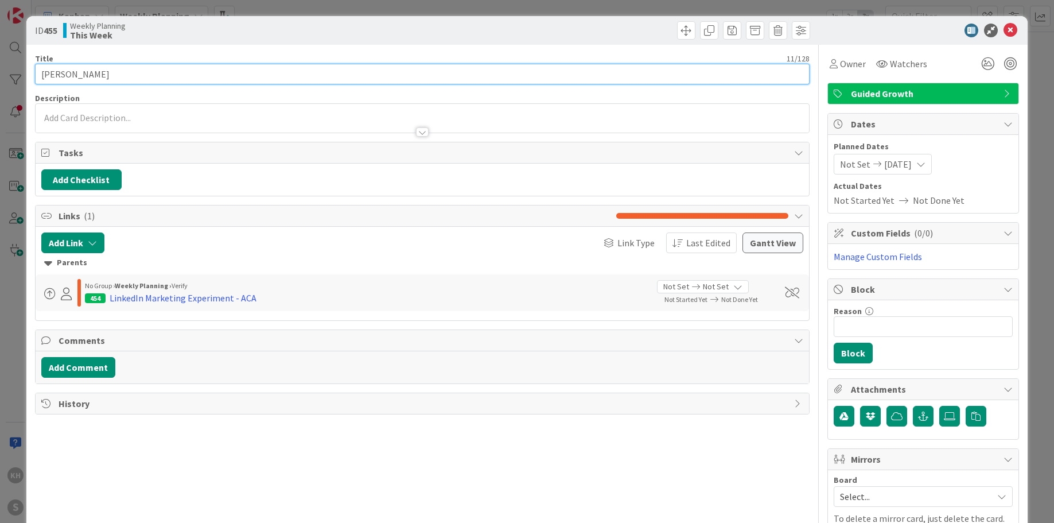
click at [119, 71] on input "Carla Green" at bounding box center [422, 74] width 775 height 21
type input "[PERSON_NAME] - LinkedIn Repost"
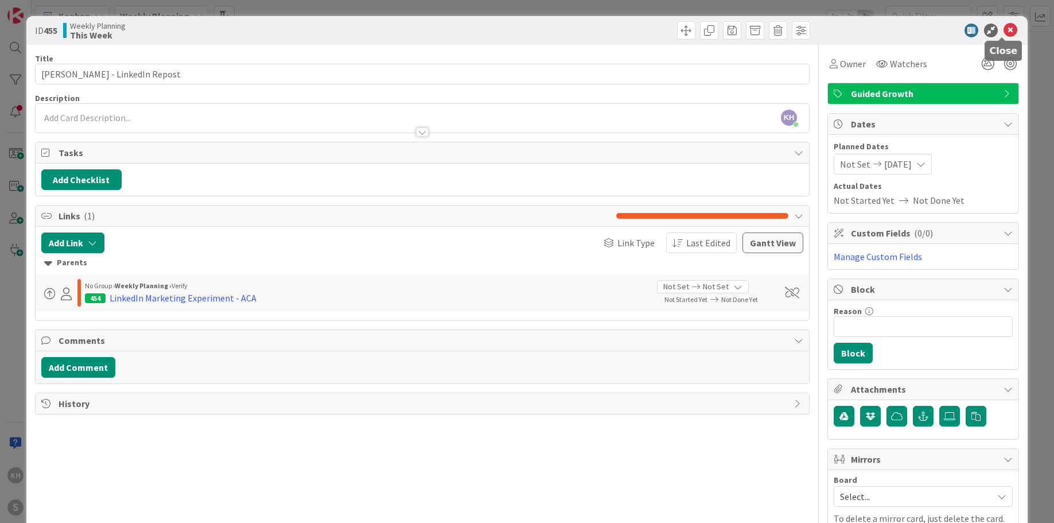
click at [1004, 29] on icon at bounding box center [1011, 31] width 14 height 14
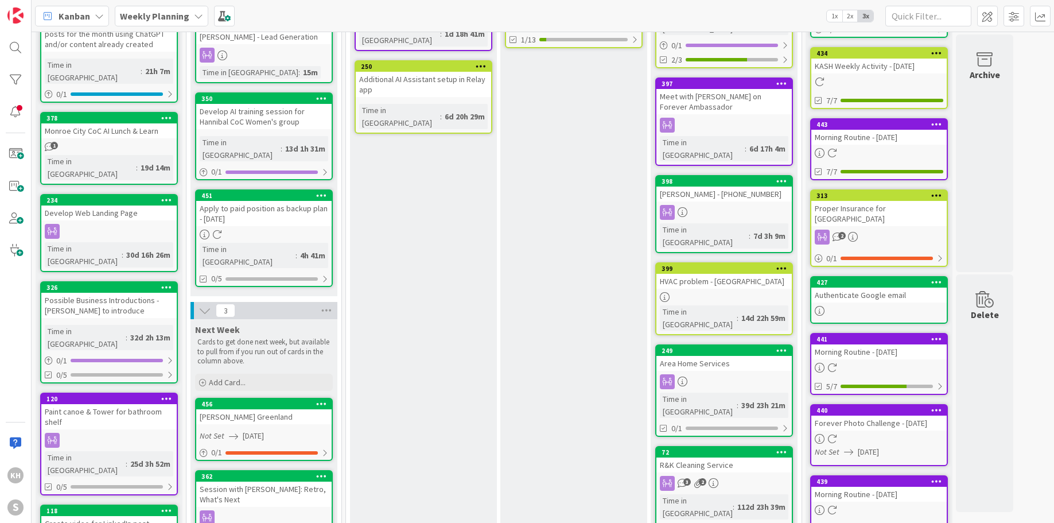
scroll to position [306, 0]
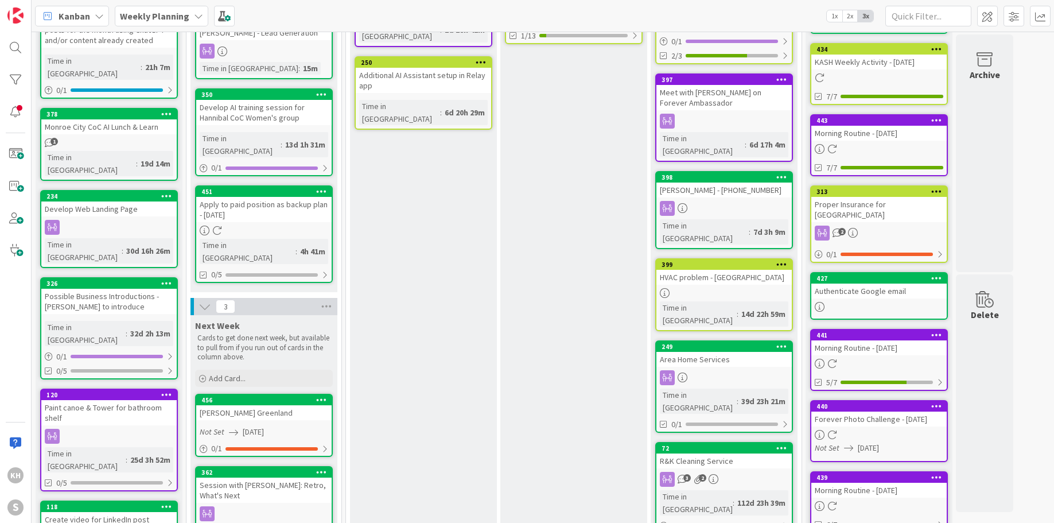
click at [275, 394] on div "456 Christa Greenland Not Set 10/07/2025 0 / 1" at bounding box center [264, 425] width 138 height 63
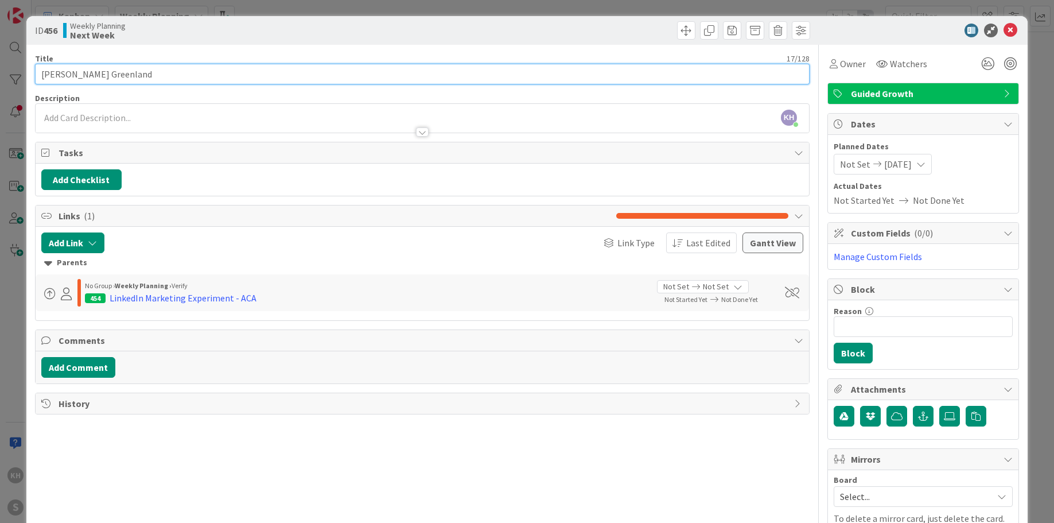
click at [154, 73] on input "Christa Greenland" at bounding box center [422, 74] width 775 height 21
paste input "- LinkedIn Repost"
type input "[DEMOGRAPHIC_DATA] Greenland - LinkedIn Repost"
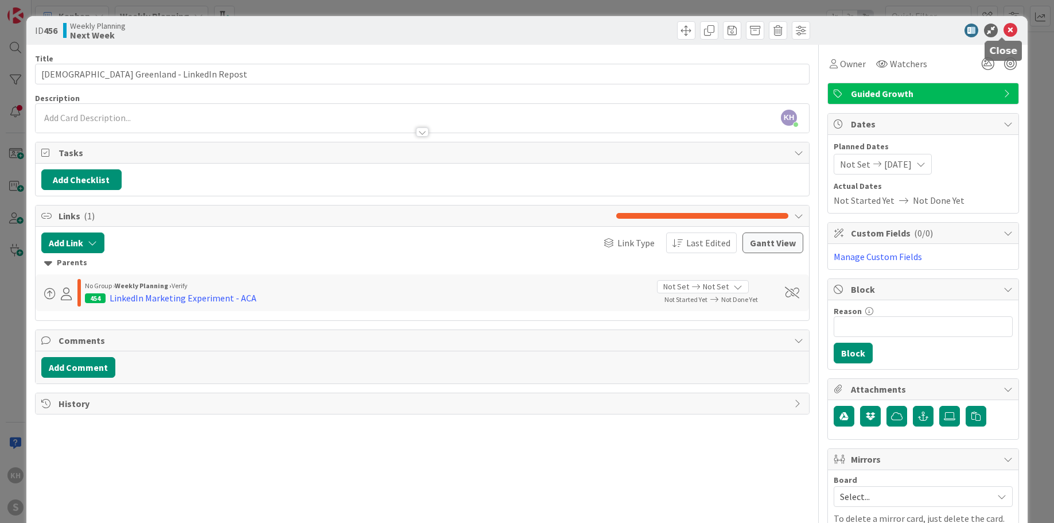
click at [1004, 30] on icon at bounding box center [1011, 31] width 14 height 14
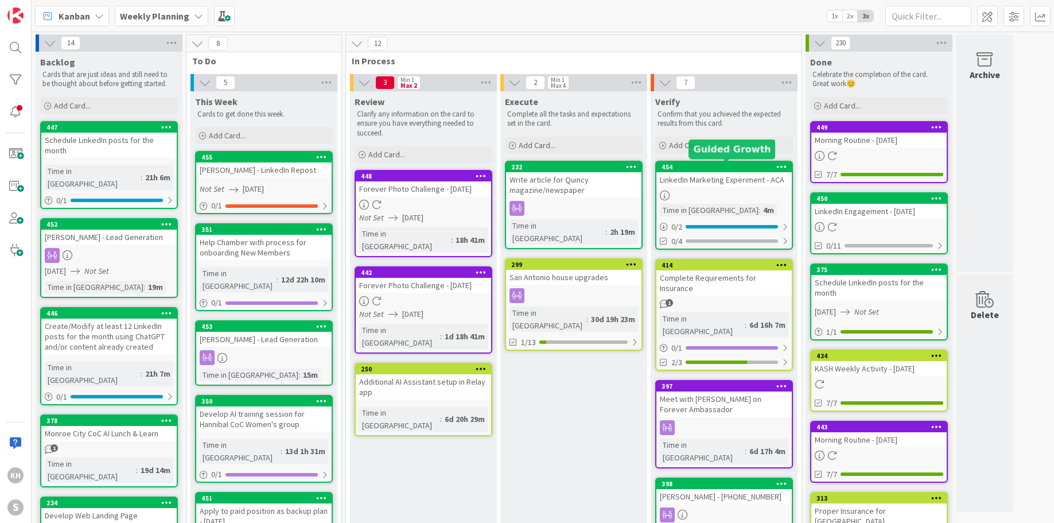
click at [733, 168] on div "454" at bounding box center [727, 167] width 130 height 8
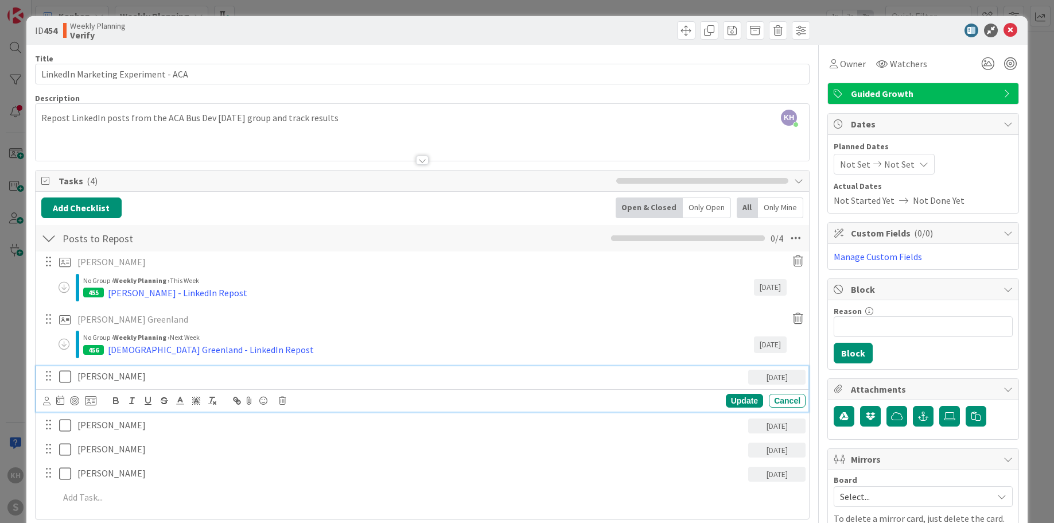
click at [118, 379] on p "Glenn Swick" at bounding box center [410, 376] width 666 height 13
click at [93, 400] on icon at bounding box center [90, 400] width 11 height 10
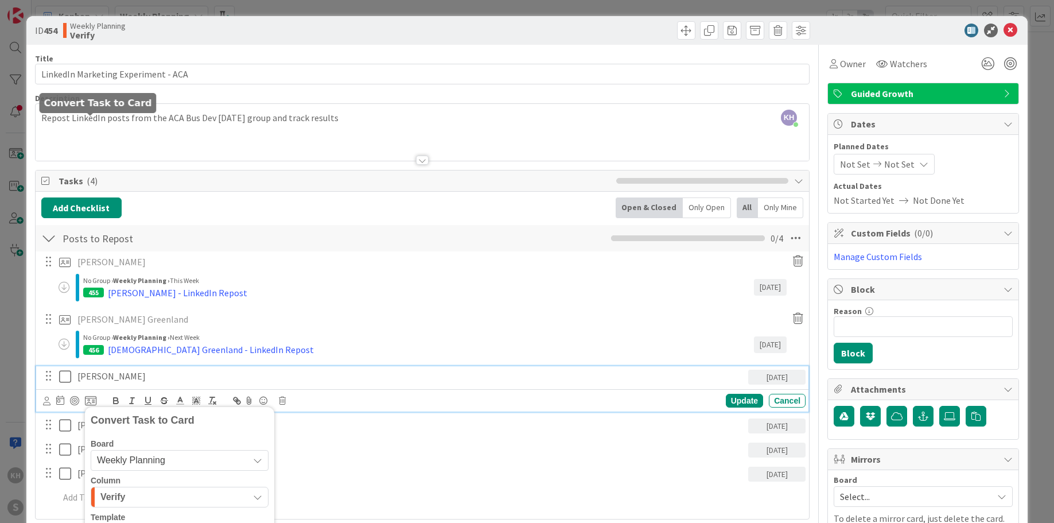
scroll to position [279, 0]
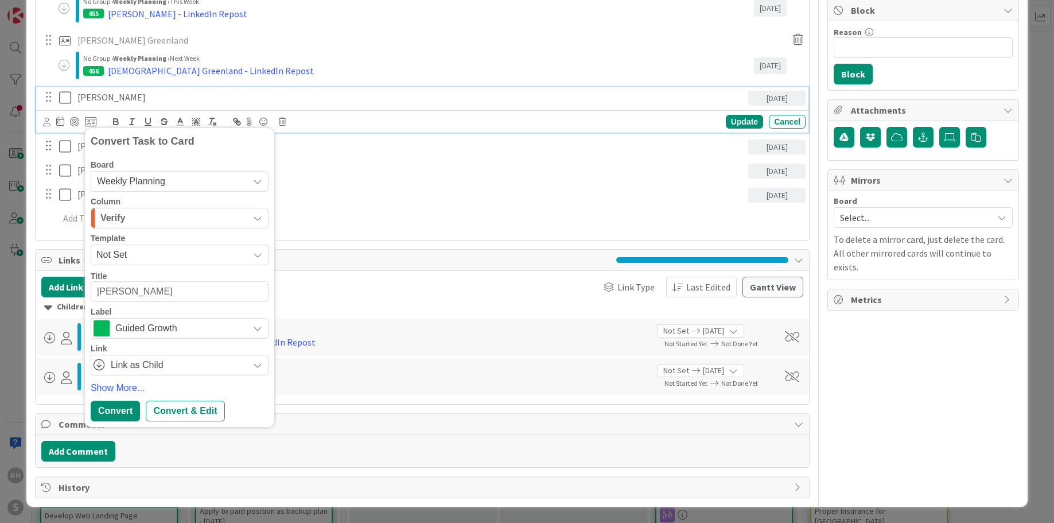
click at [259, 212] on button "Verify" at bounding box center [180, 218] width 178 height 21
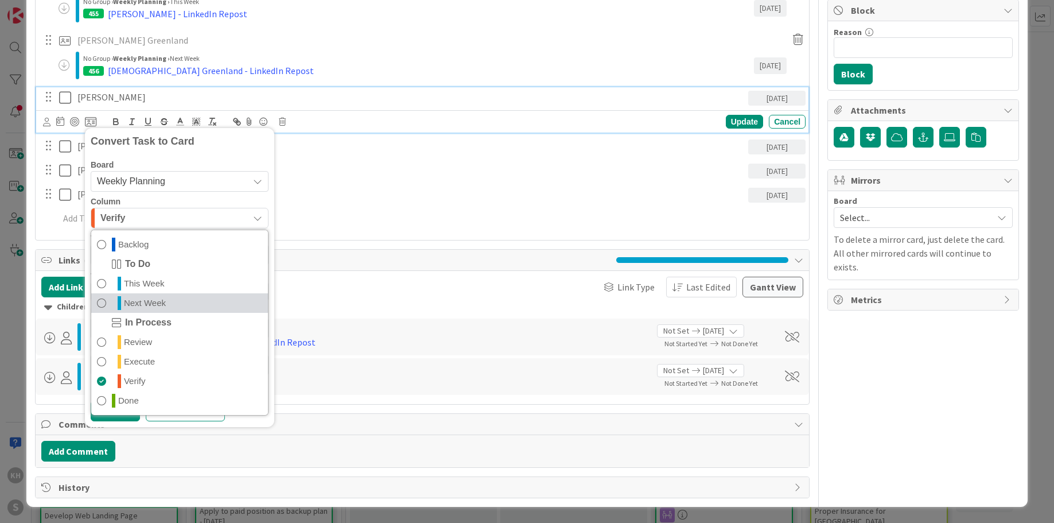
click at [150, 304] on span "Next Week" at bounding box center [145, 303] width 42 height 14
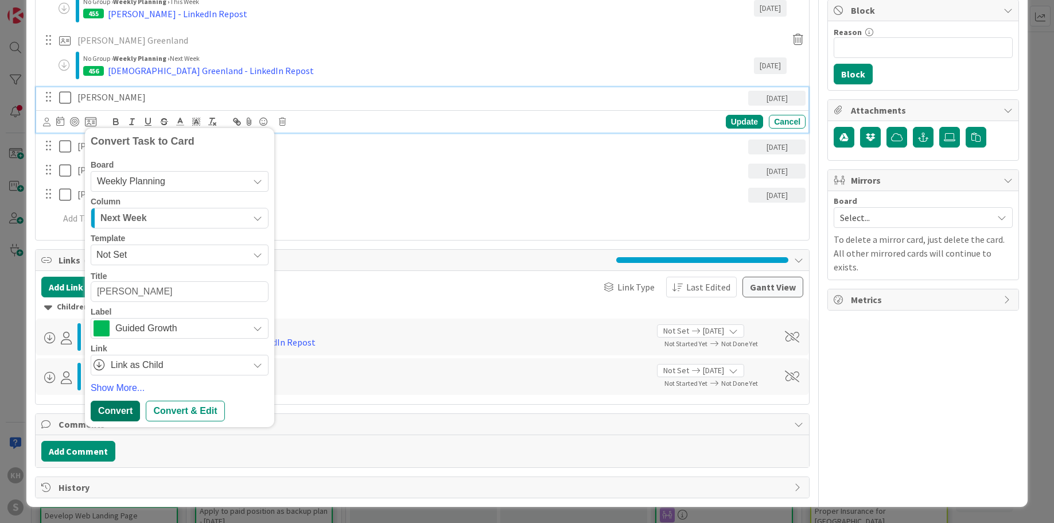
click at [122, 410] on div "Convert" at bounding box center [115, 410] width 49 height 21
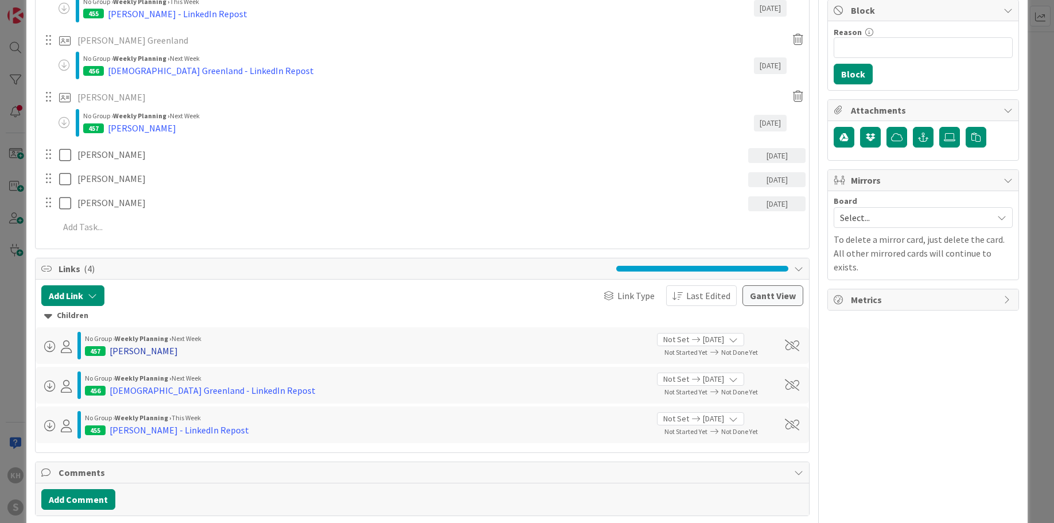
click at [149, 352] on div "Glenn Swick" at bounding box center [144, 351] width 68 height 14
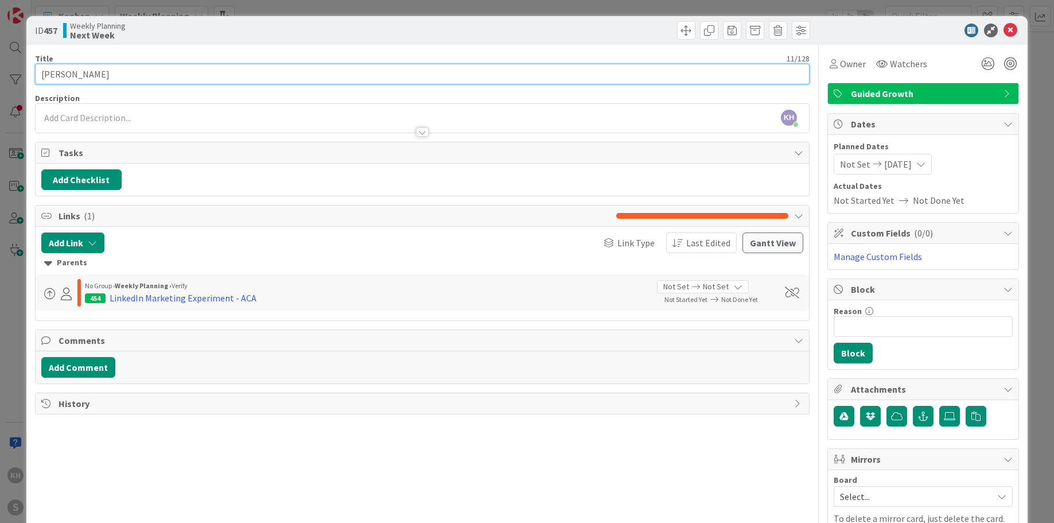
click at [154, 76] on input "Glenn Swick" at bounding box center [422, 74] width 775 height 21
paste input "- LinkedIn Repost"
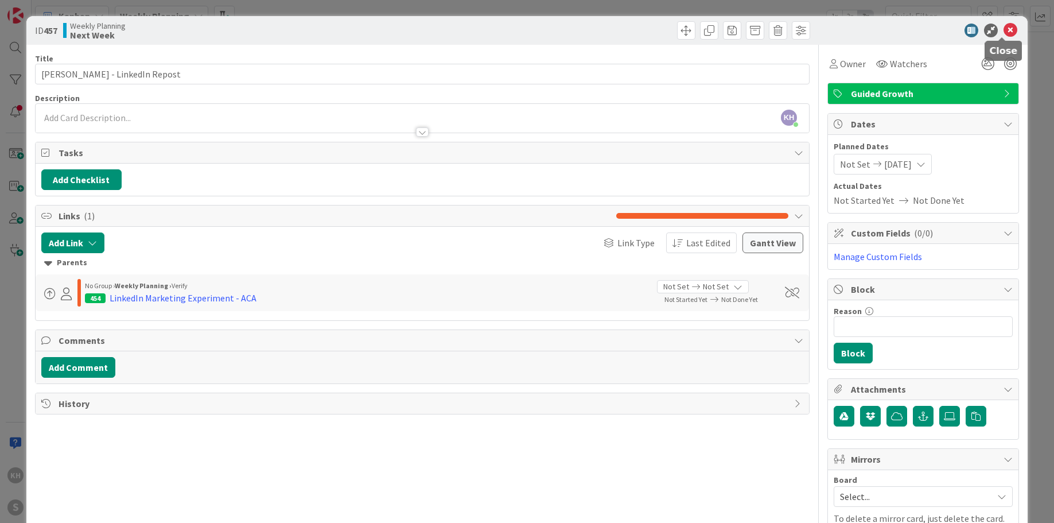
click at [1004, 34] on icon at bounding box center [1011, 31] width 14 height 14
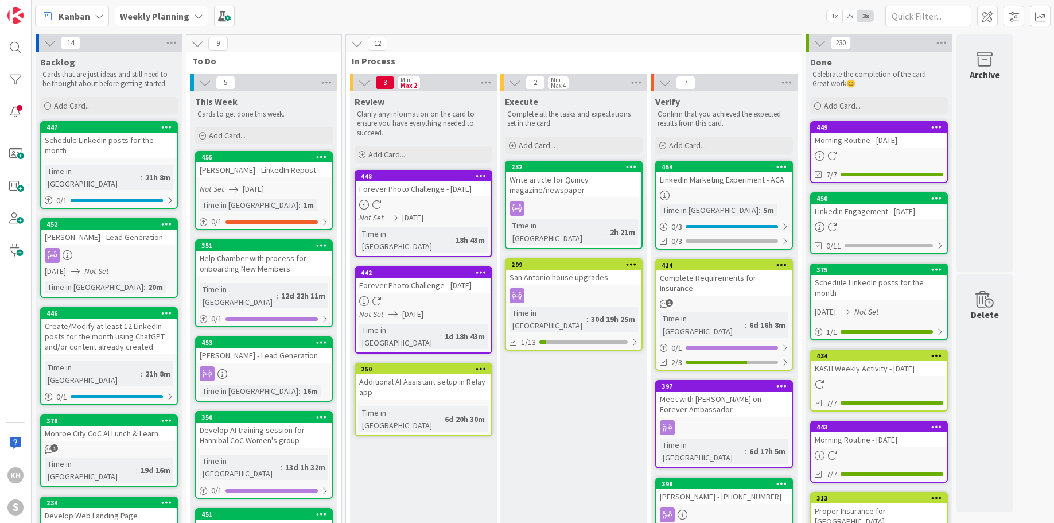
click at [735, 175] on div "LinkedIn Marketing Experiment - ACA" at bounding box center [723, 179] width 135 height 15
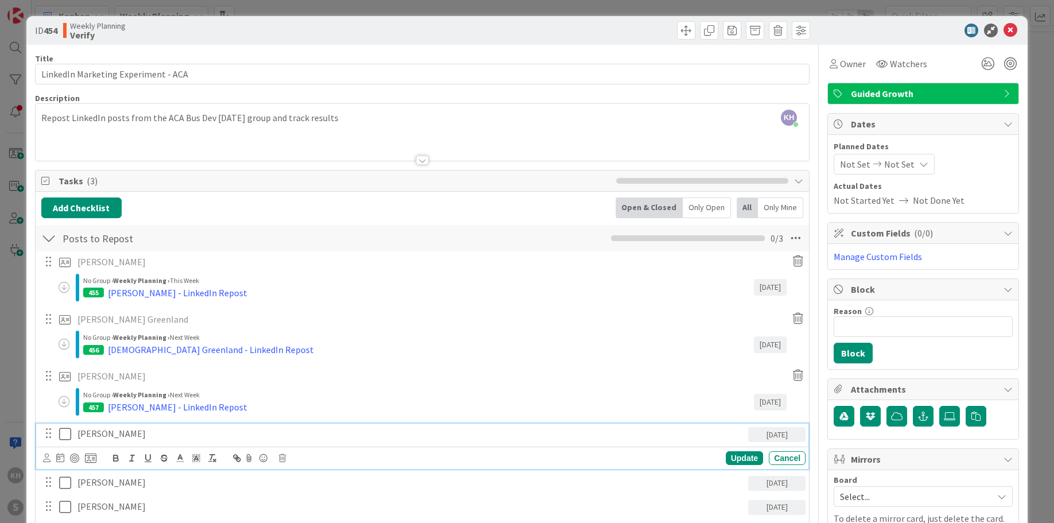
click at [152, 433] on p "Jillian Starman" at bounding box center [410, 433] width 666 height 13
click at [91, 456] on icon at bounding box center [90, 458] width 11 height 10
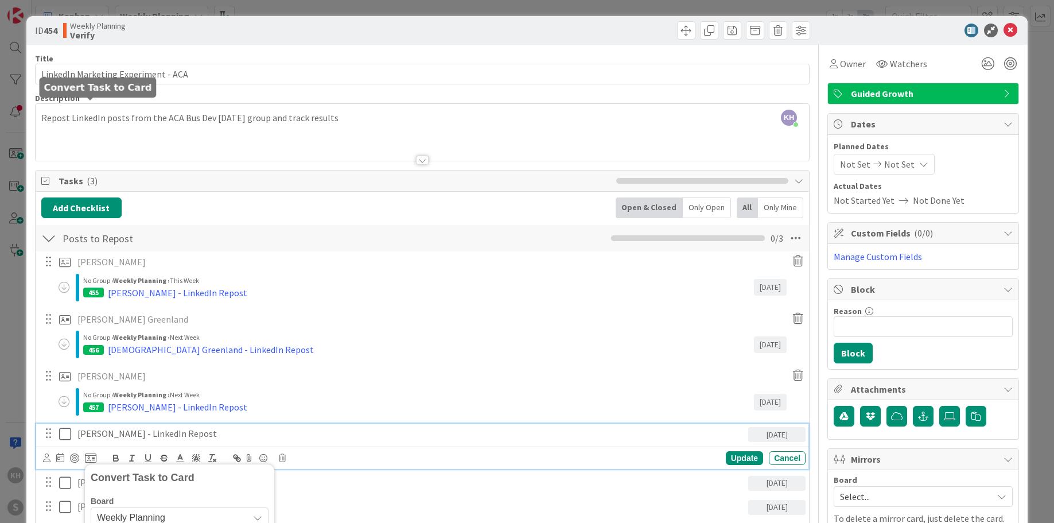
scroll to position [352, 0]
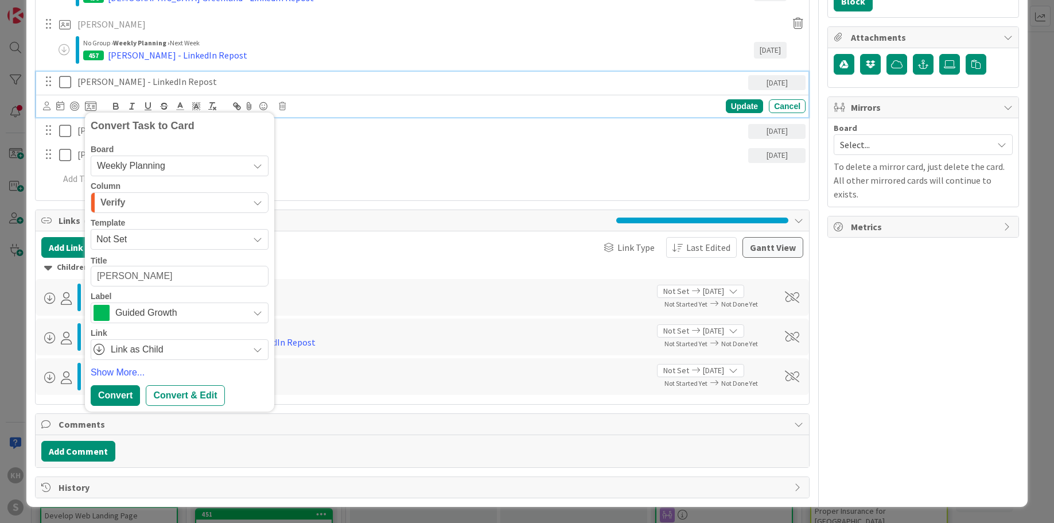
click at [258, 194] on button "Verify" at bounding box center [180, 202] width 178 height 21
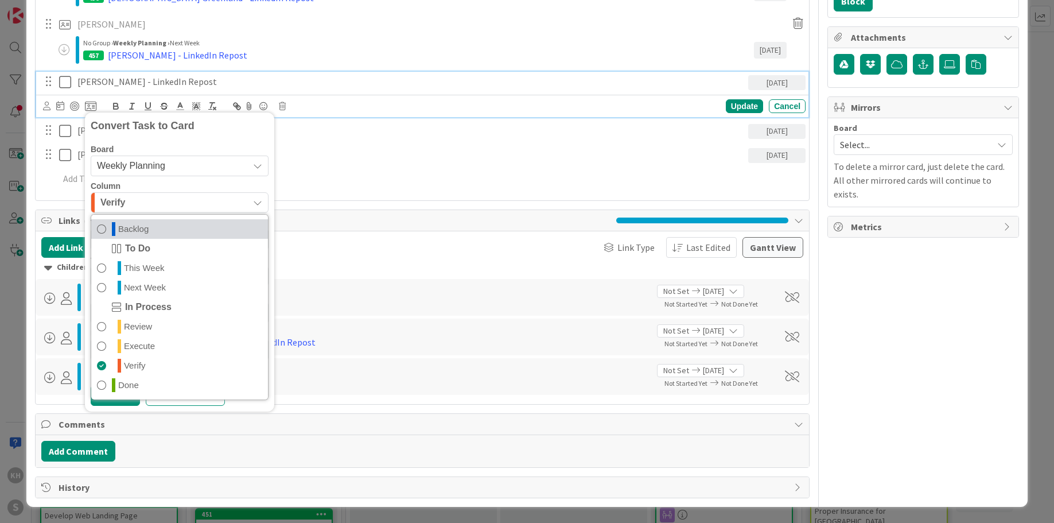
click at [170, 230] on link "Backlog" at bounding box center [179, 229] width 177 height 20
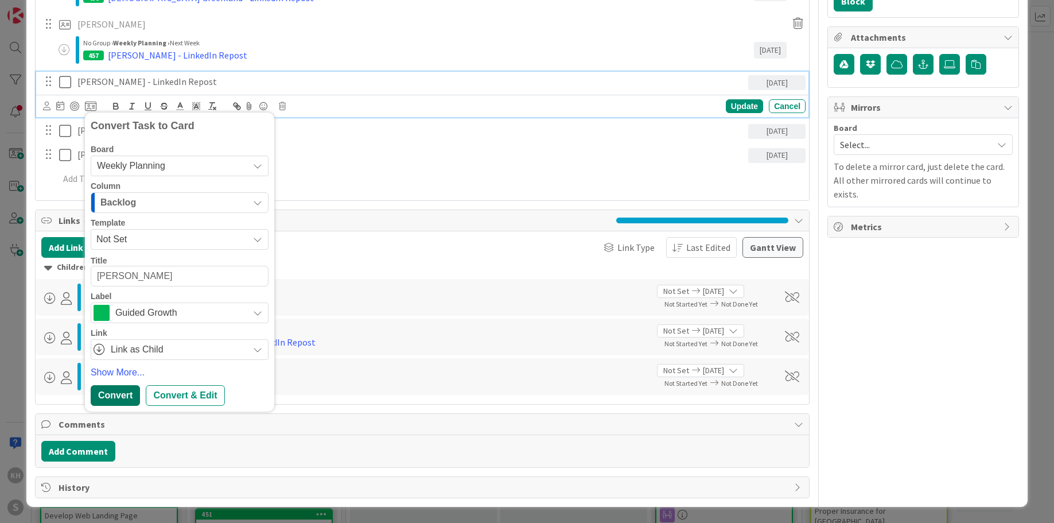
click at [130, 392] on div "Convert" at bounding box center [115, 395] width 49 height 21
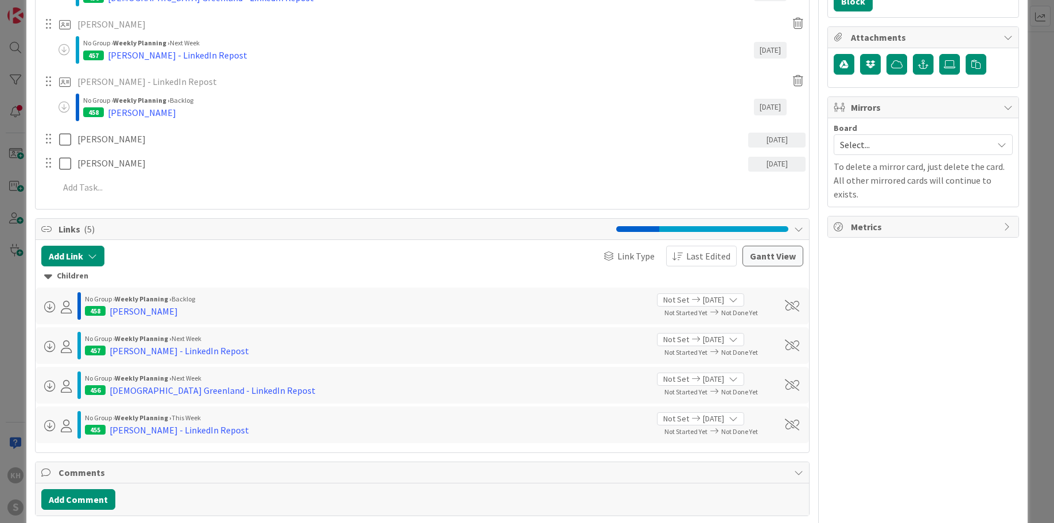
click at [169, 312] on div "458 Jillian Starman" at bounding box center [366, 311] width 563 height 14
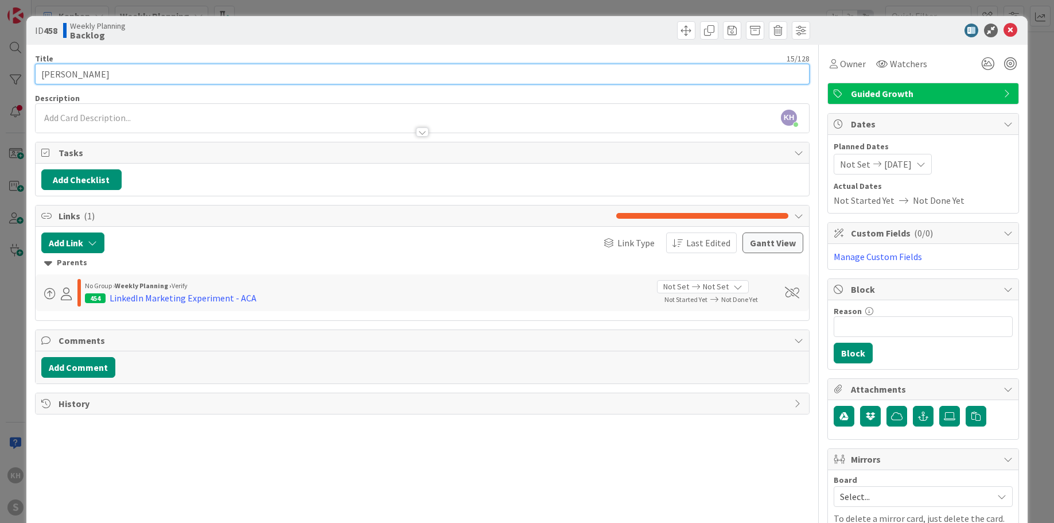
click at [181, 73] on input "Jillian Starman" at bounding box center [422, 74] width 775 height 21
paste input "- LinkedIn Repost"
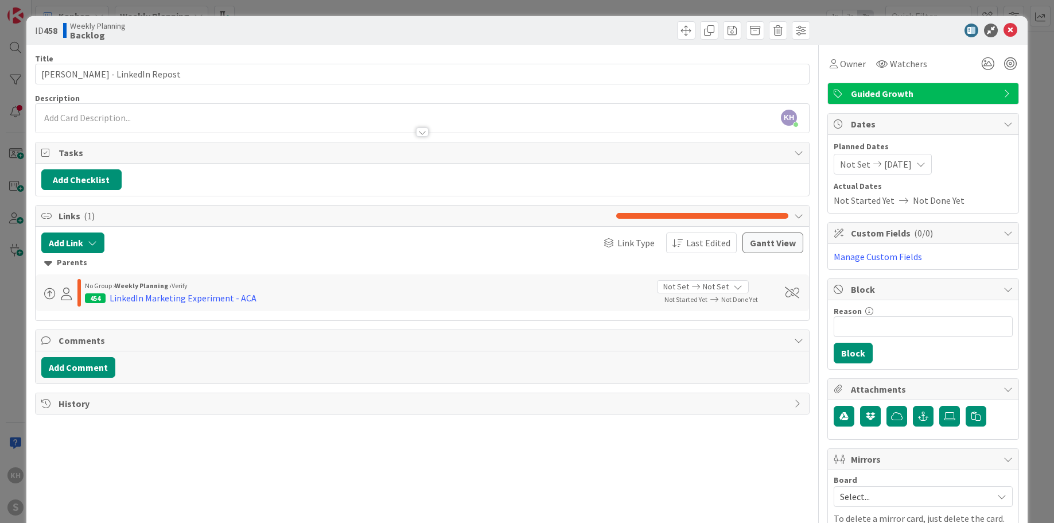
click at [729, 95] on div "Description" at bounding box center [422, 98] width 775 height 10
click at [1006, 31] on icon at bounding box center [1011, 31] width 14 height 14
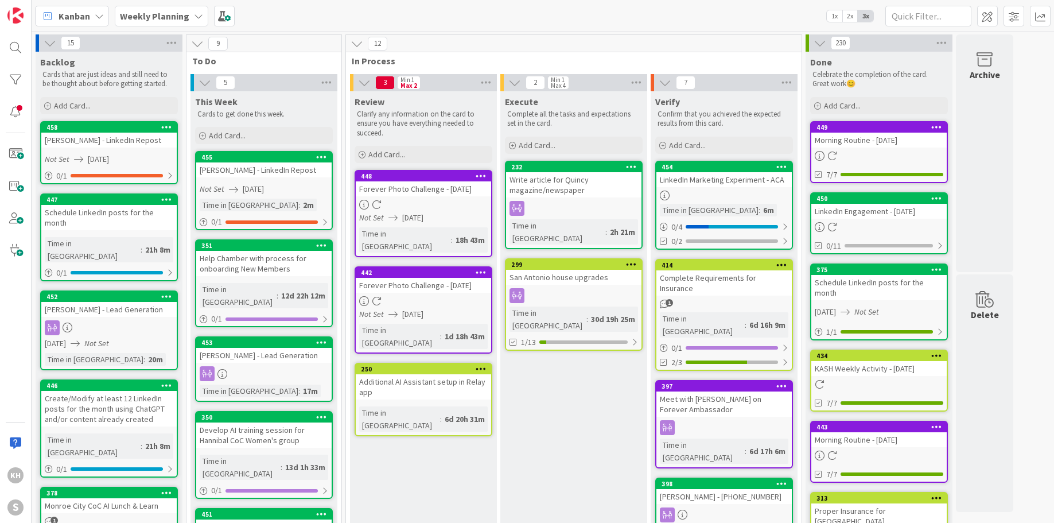
click at [717, 183] on div "LinkedIn Marketing Experiment - ACA" at bounding box center [723, 179] width 135 height 15
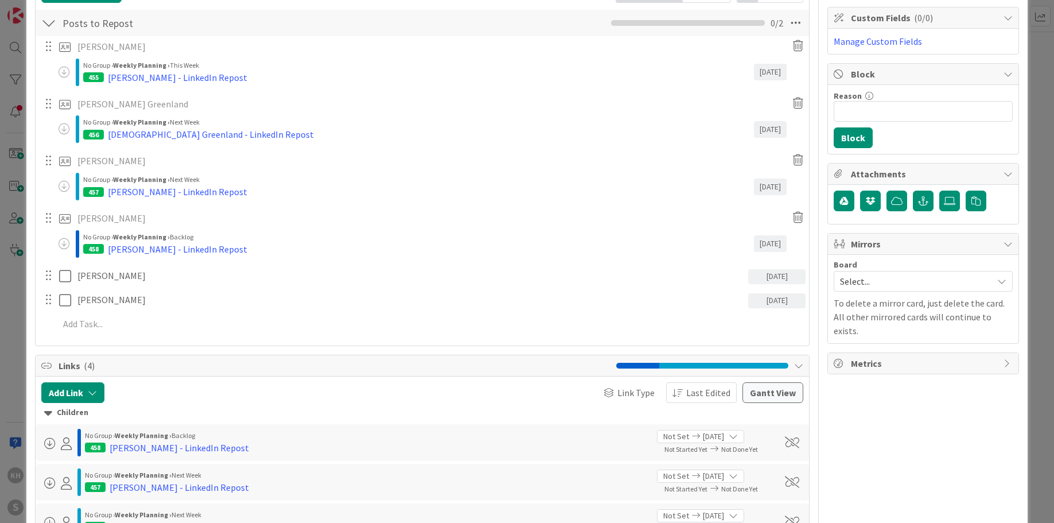
scroll to position [219, 0]
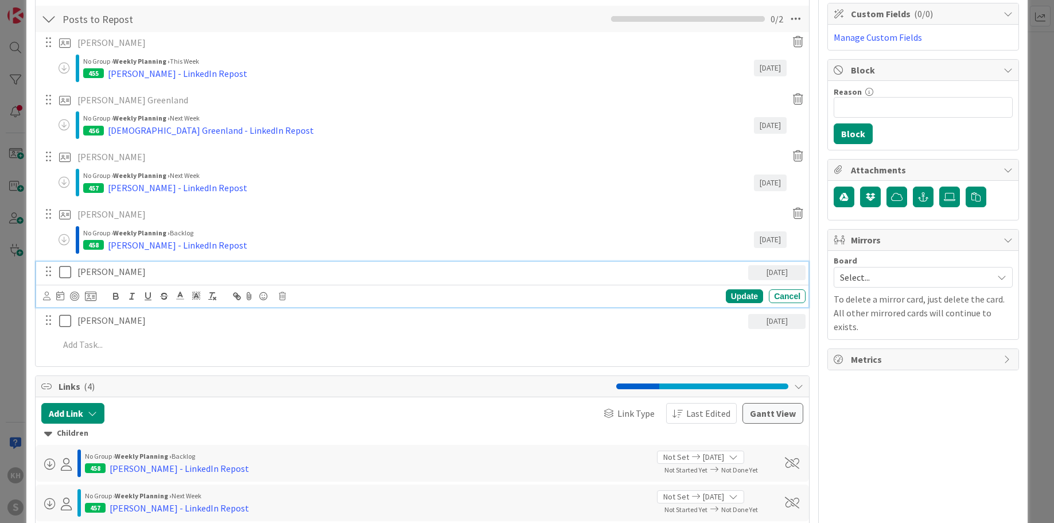
click at [102, 271] on p "Kirstin Protsman" at bounding box center [410, 271] width 666 height 13
click at [153, 277] on p "Kirstin Protsman" at bounding box center [410, 271] width 666 height 13
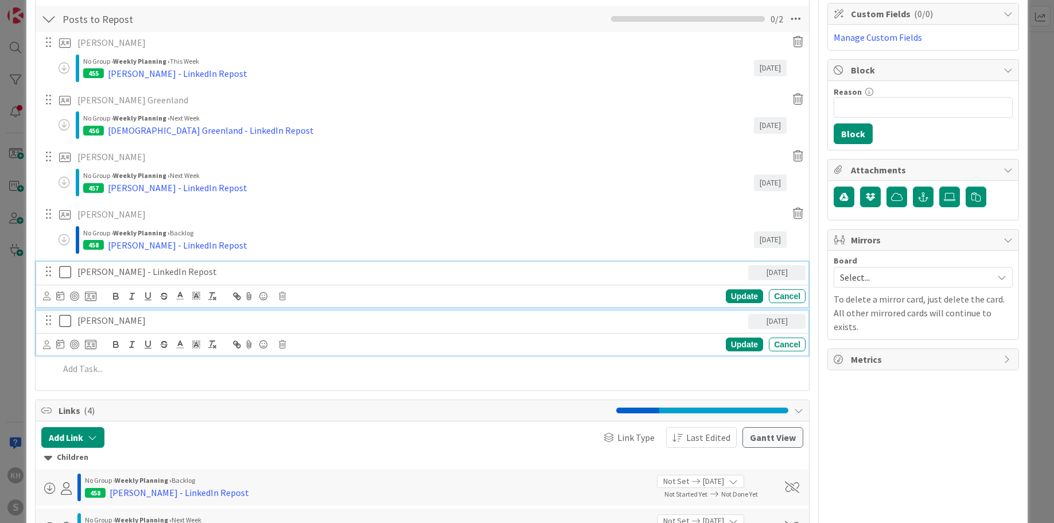
click at [133, 324] on p "Kenyetta McFall" at bounding box center [410, 320] width 666 height 13
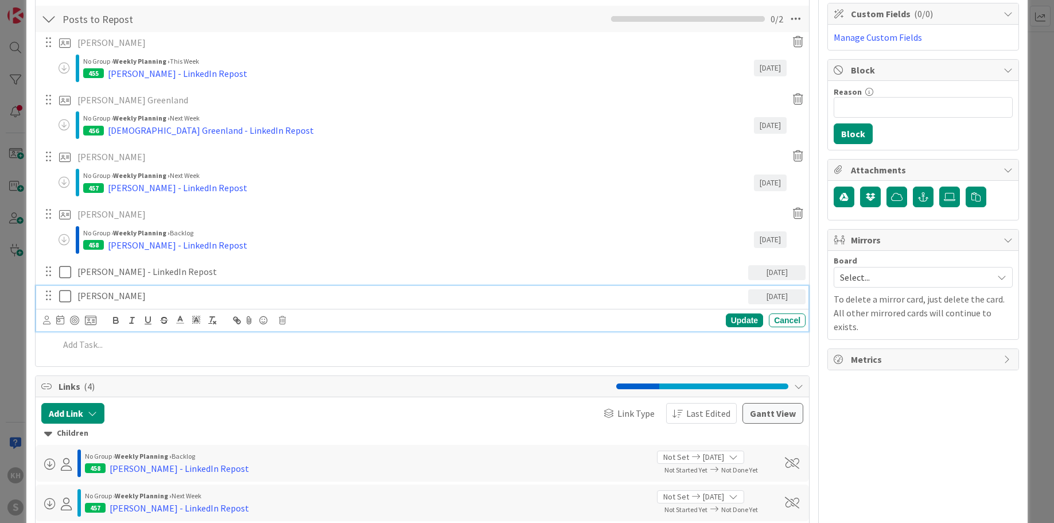
scroll to position [195, 0]
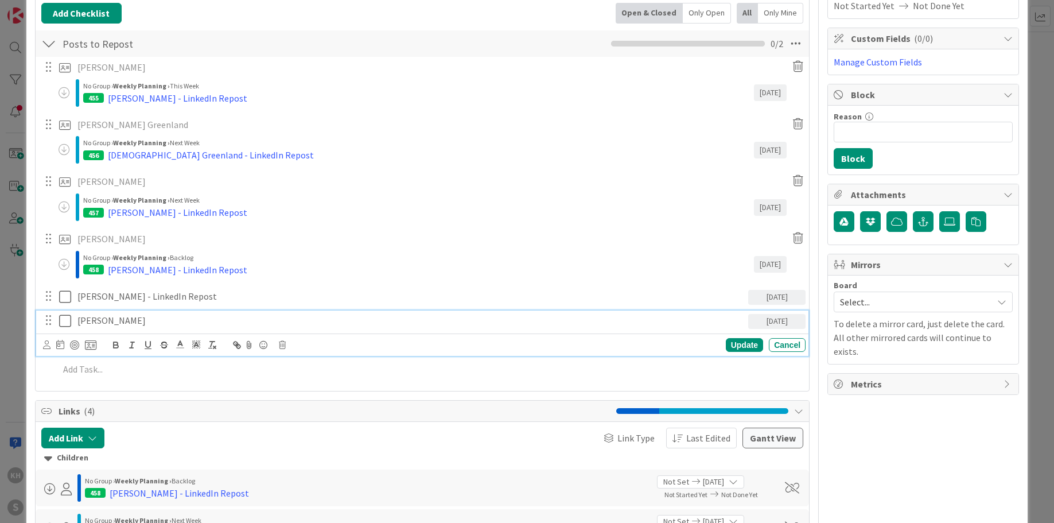
click at [157, 323] on p "Kenyetta McFall" at bounding box center [410, 320] width 666 height 13
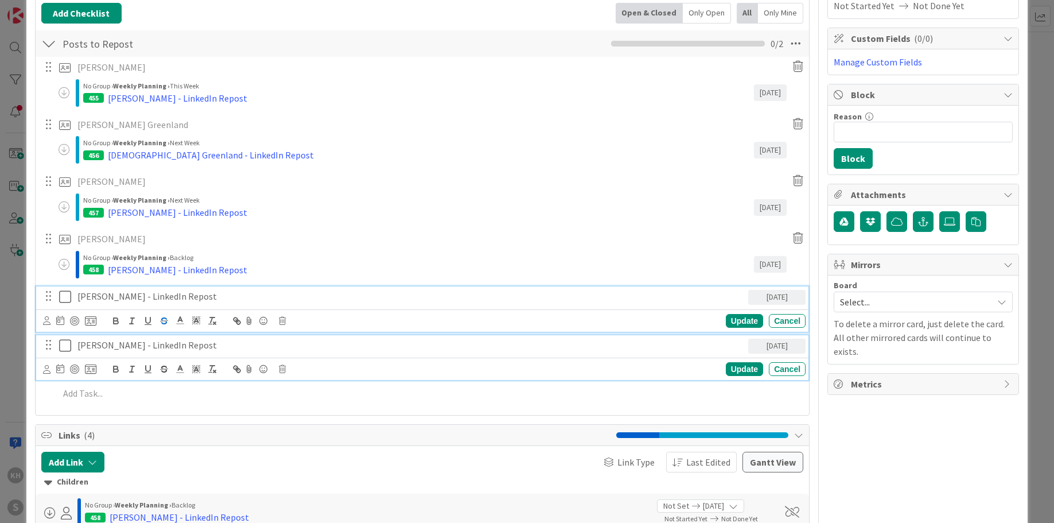
click at [170, 292] on div "Kirstin Protsman - LinkedIn Repost 10/16/2025 Update Cancel" at bounding box center [422, 308] width 772 height 45
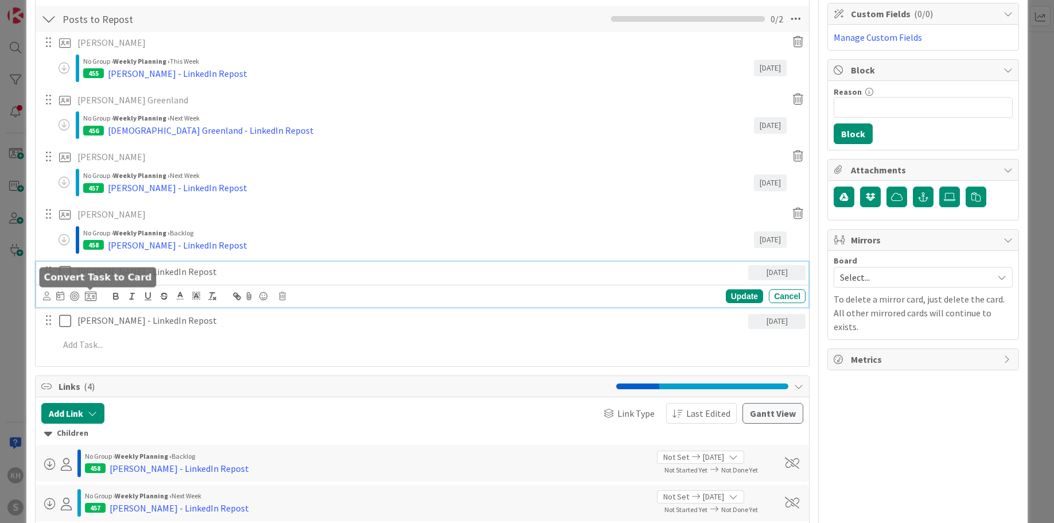
click at [91, 295] on icon at bounding box center [90, 296] width 11 height 10
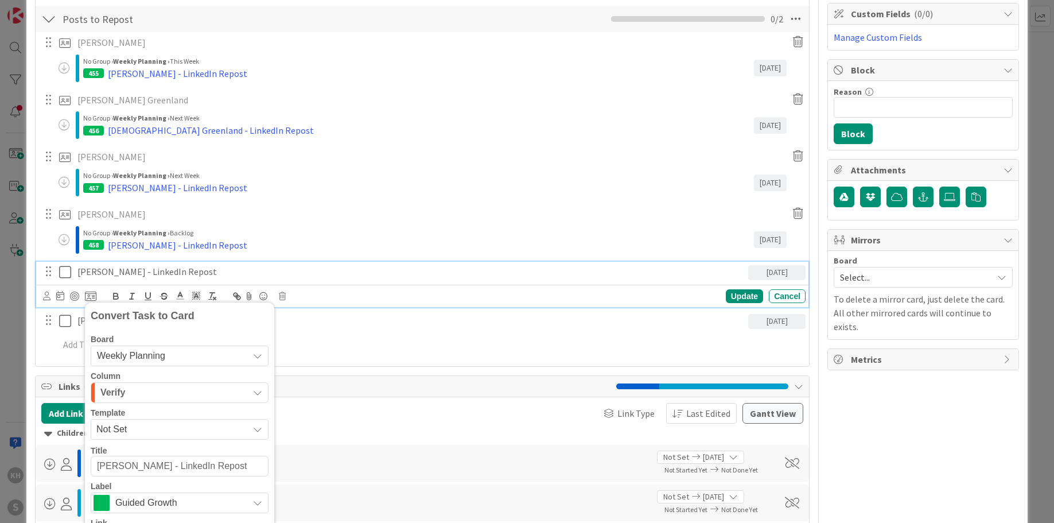
click at [259, 387] on button "Verify" at bounding box center [180, 392] width 178 height 21
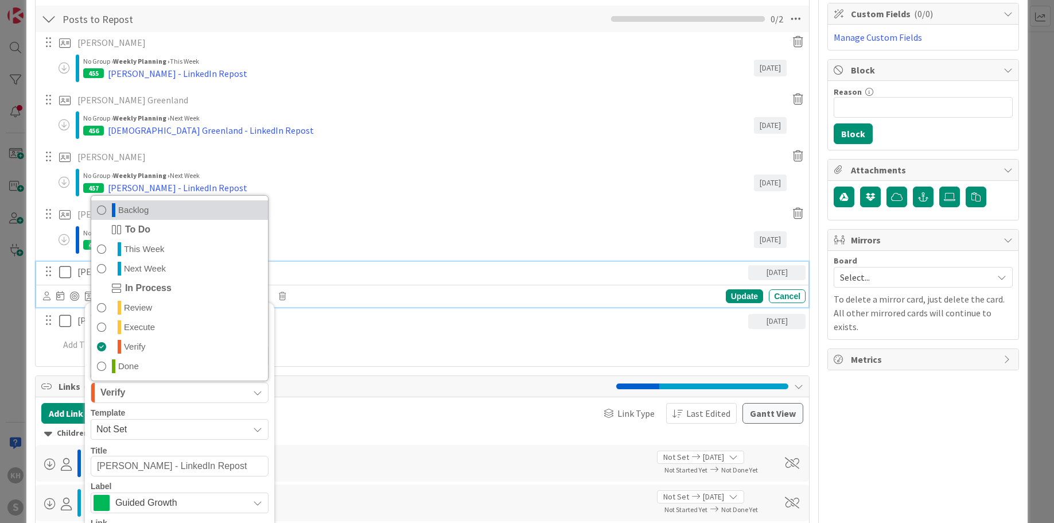
click at [151, 212] on link "Backlog" at bounding box center [179, 210] width 177 height 20
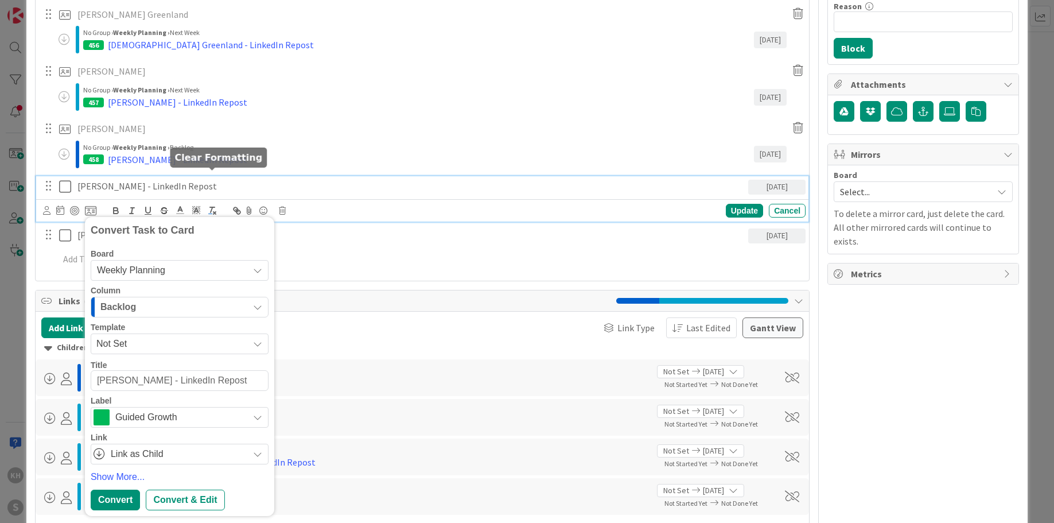
scroll to position [337, 0]
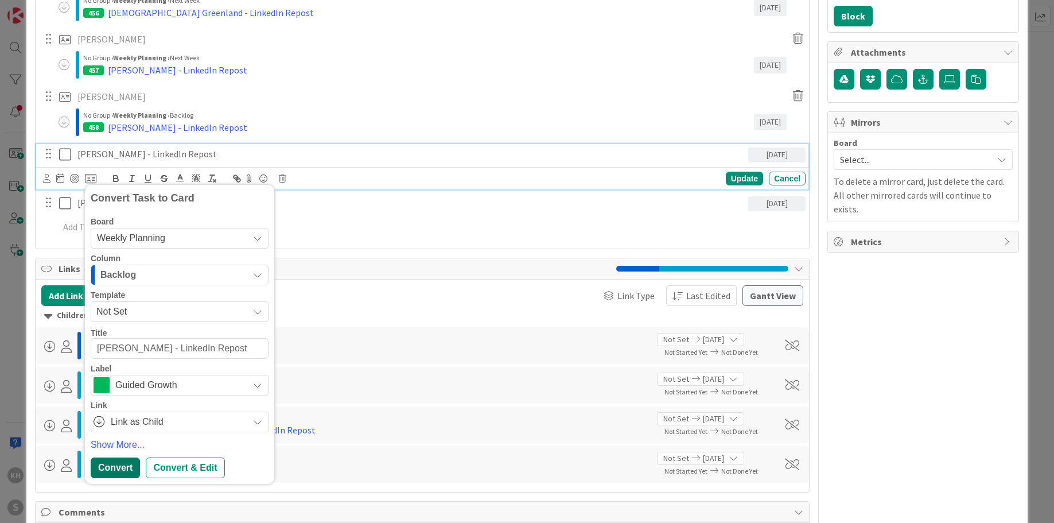
click at [126, 466] on div "Convert" at bounding box center [115, 467] width 49 height 21
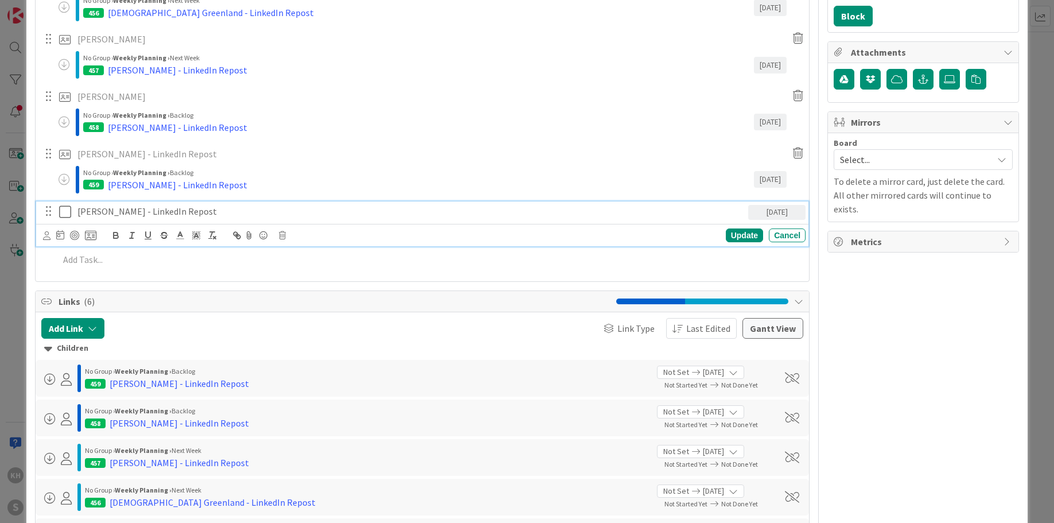
click at [147, 212] on p "[PERSON_NAME] - LinkedIn Repost" at bounding box center [410, 211] width 666 height 13
click at [92, 233] on icon at bounding box center [90, 235] width 11 height 10
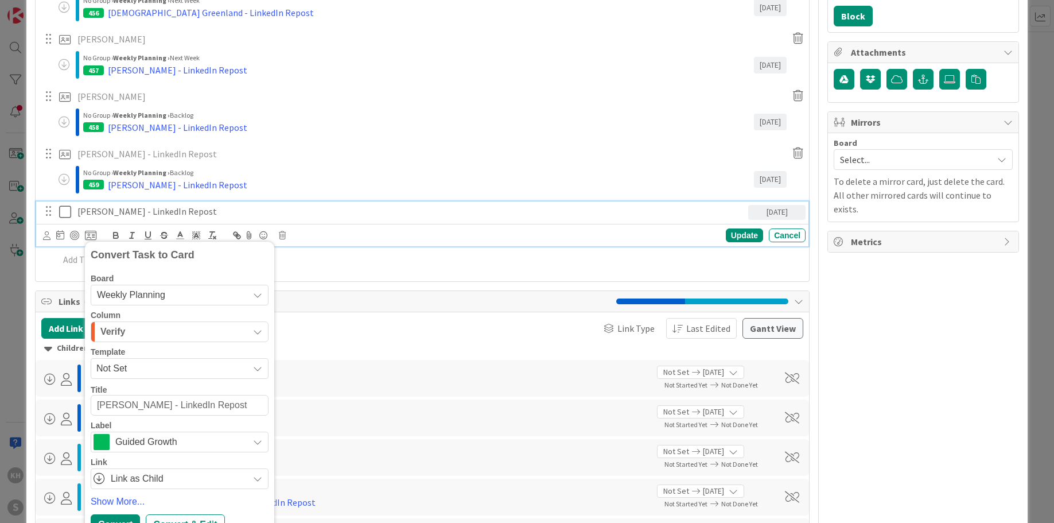
click at [242, 328] on div "Verify" at bounding box center [173, 331] width 151 height 18
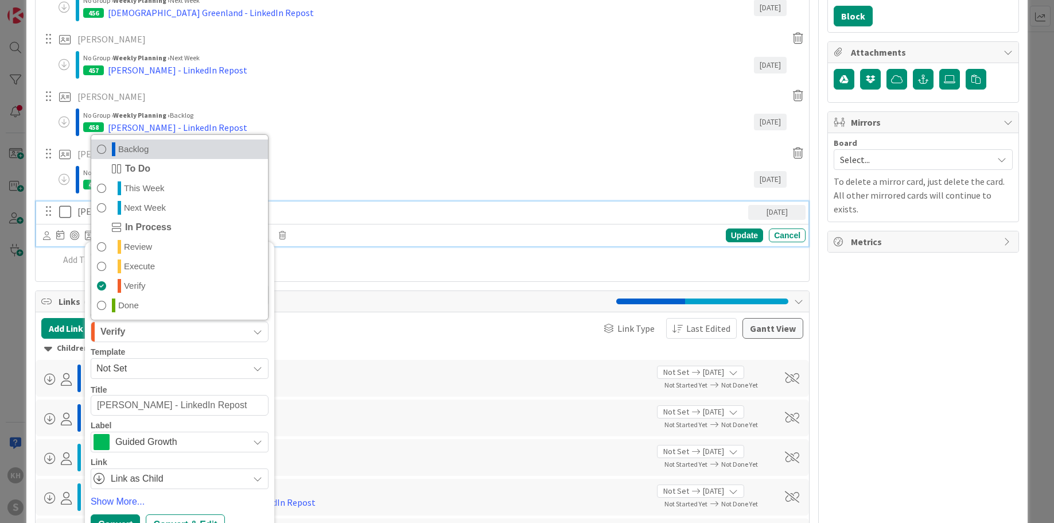
click at [133, 155] on span "Backlog" at bounding box center [133, 149] width 30 height 14
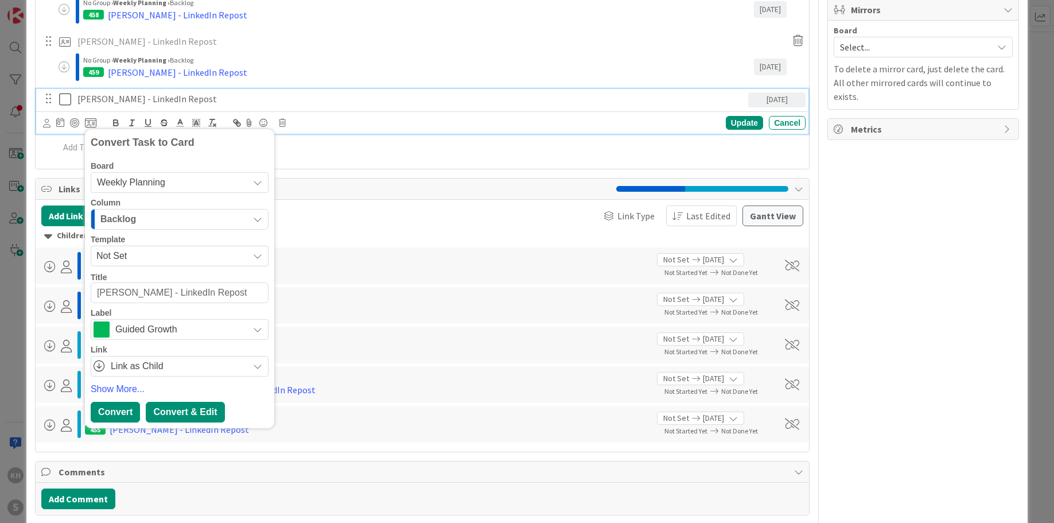
scroll to position [464, 0]
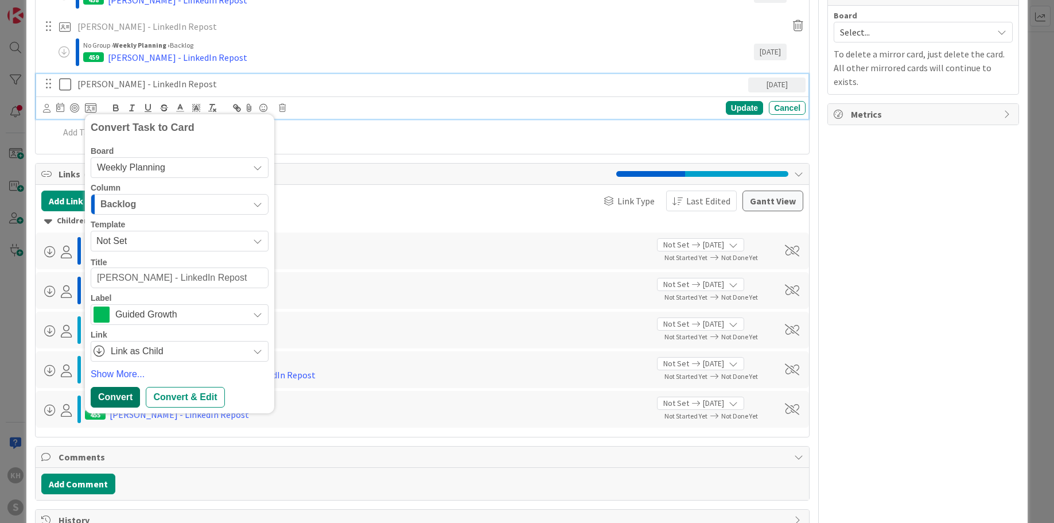
click at [119, 399] on div "Convert" at bounding box center [115, 397] width 49 height 21
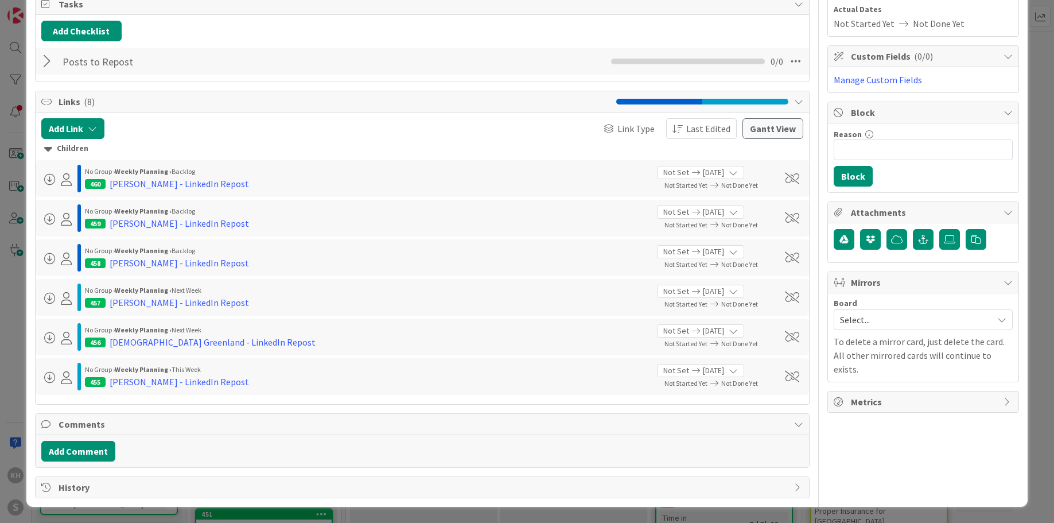
scroll to position [0, 0]
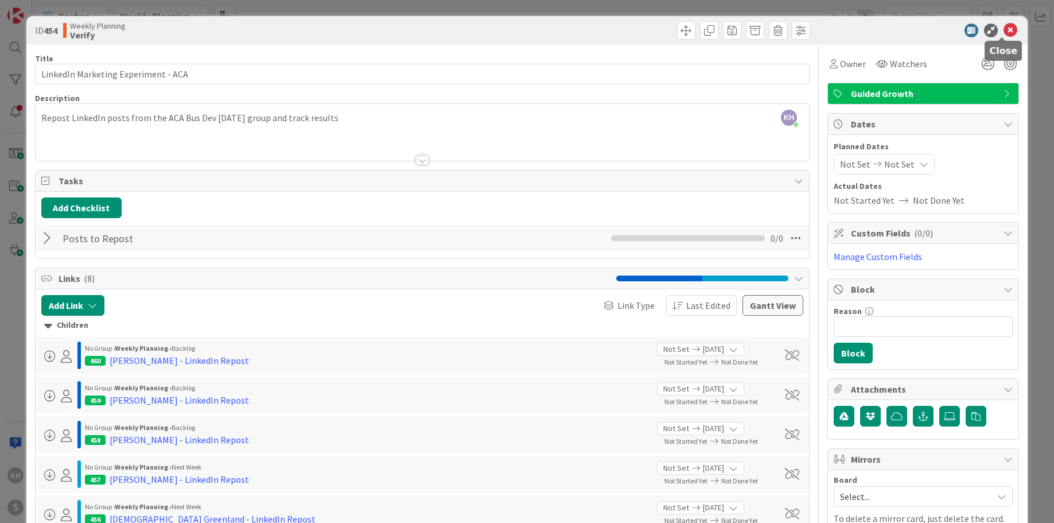
click at [1004, 28] on icon at bounding box center [1011, 31] width 14 height 14
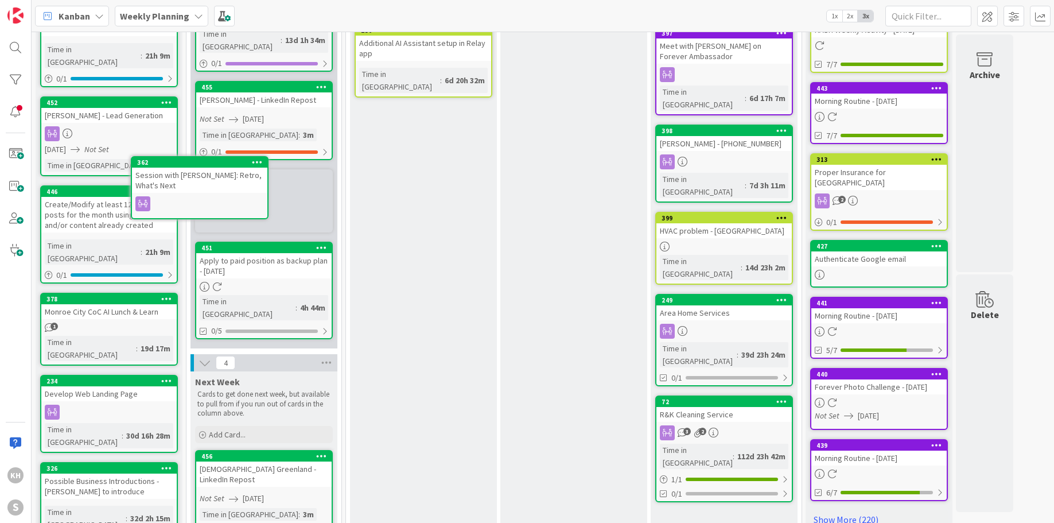
scroll to position [335, 0]
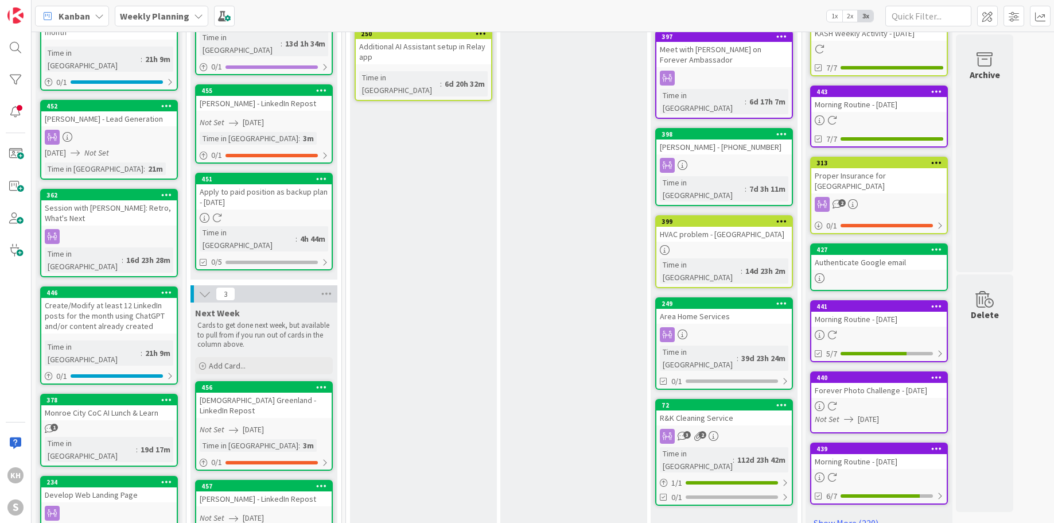
click at [134, 298] on div "Create/Modify at least 12 LinkedIn posts for the month using ChatGPT and/or con…" at bounding box center [108, 316] width 135 height 36
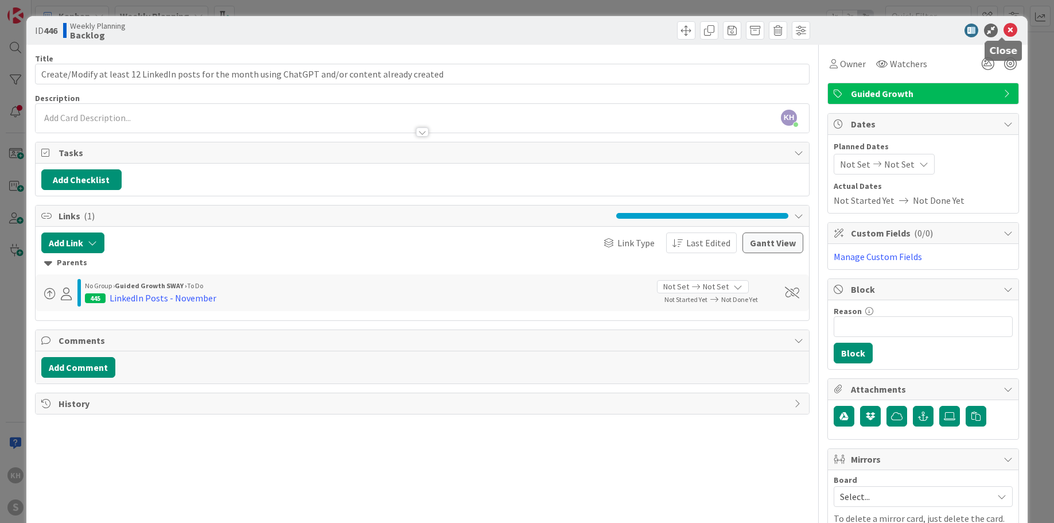
click at [1004, 31] on icon at bounding box center [1011, 31] width 14 height 14
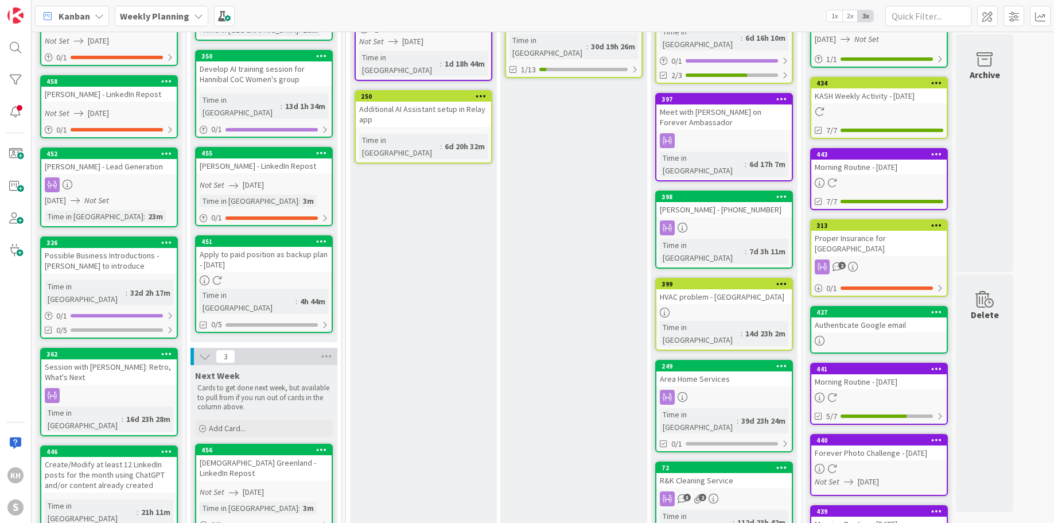
scroll to position [20, 0]
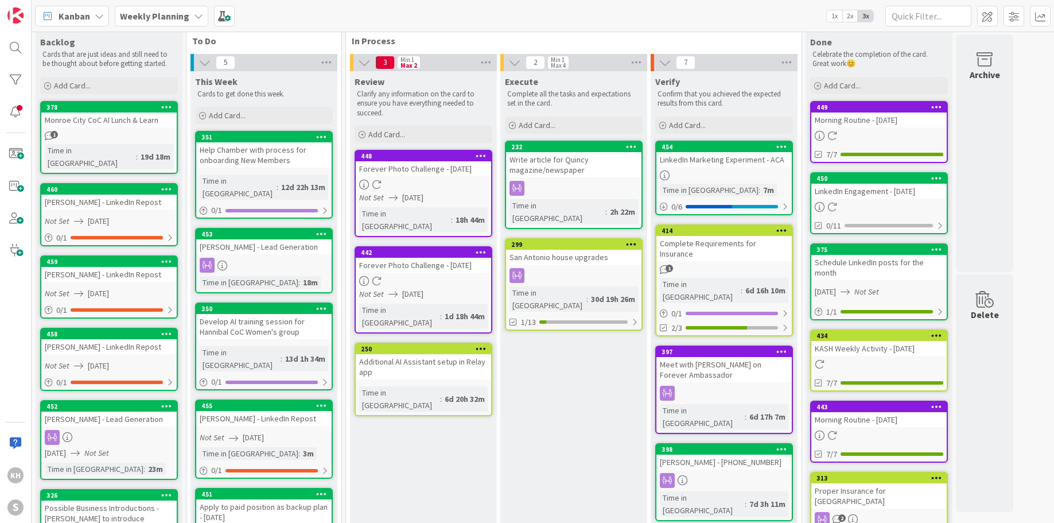
click at [194, 14] on icon at bounding box center [198, 15] width 9 height 9
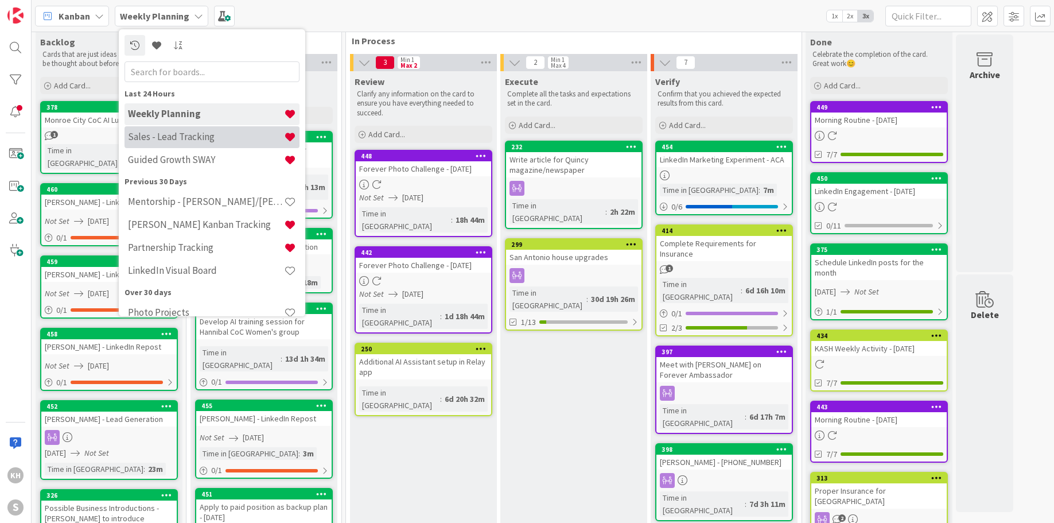
click at [171, 138] on h4 "Sales - Lead Tracking" at bounding box center [206, 136] width 156 height 11
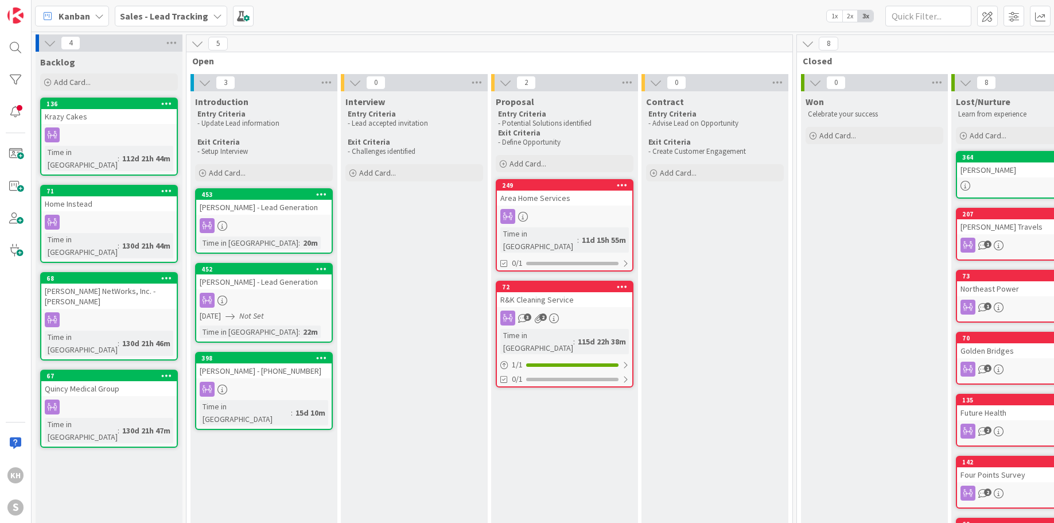
click at [213, 20] on div "Sales - Lead Tracking" at bounding box center [171, 16] width 112 height 21
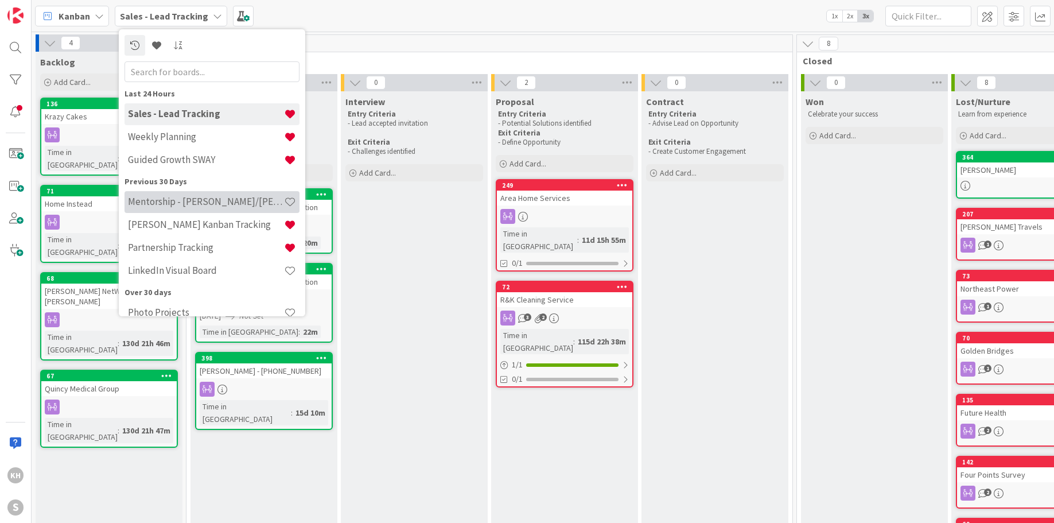
click at [172, 207] on h4 "Mentorship - [PERSON_NAME]/[PERSON_NAME]" at bounding box center [206, 201] width 156 height 11
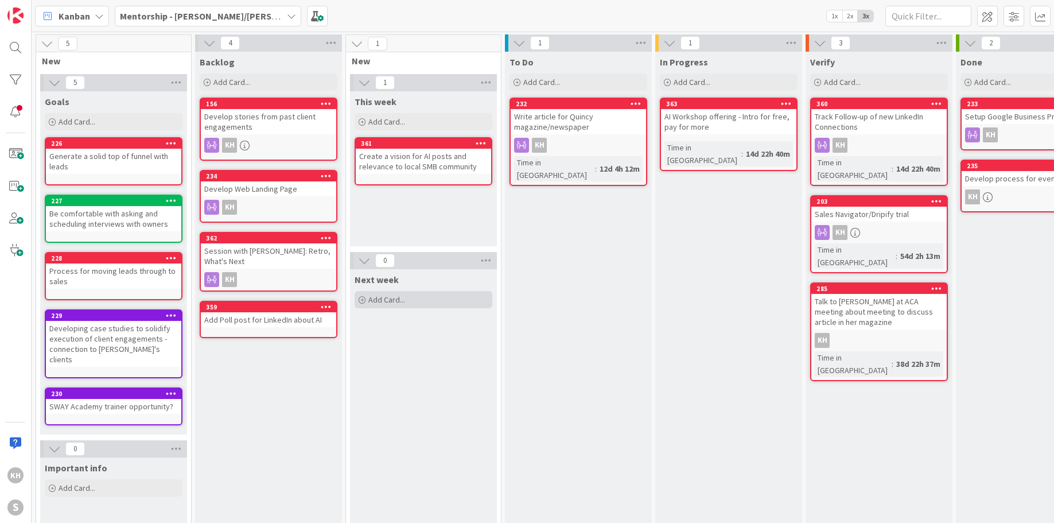
click at [385, 302] on span "Add Card..." at bounding box center [386, 299] width 37 height 10
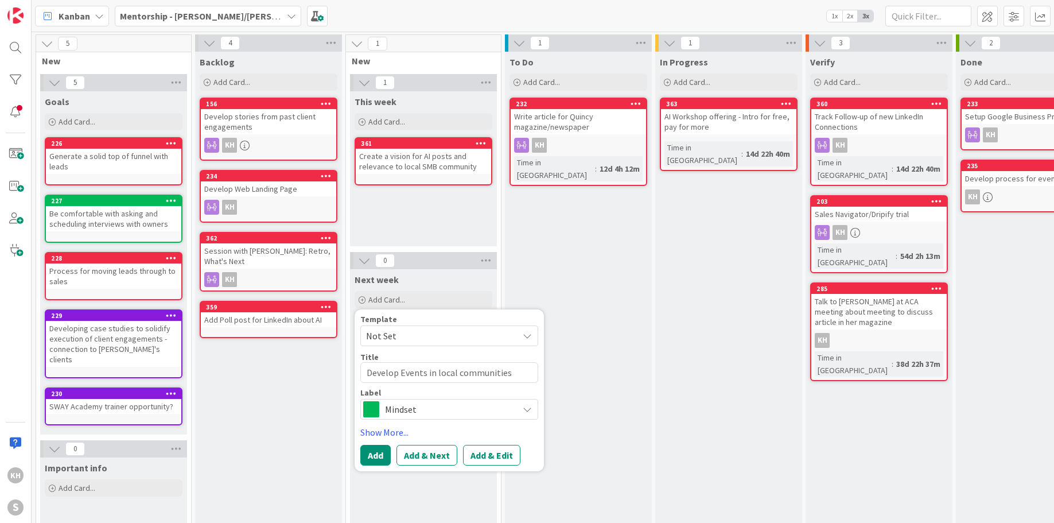
click at [528, 408] on icon at bounding box center [527, 409] width 9 height 9
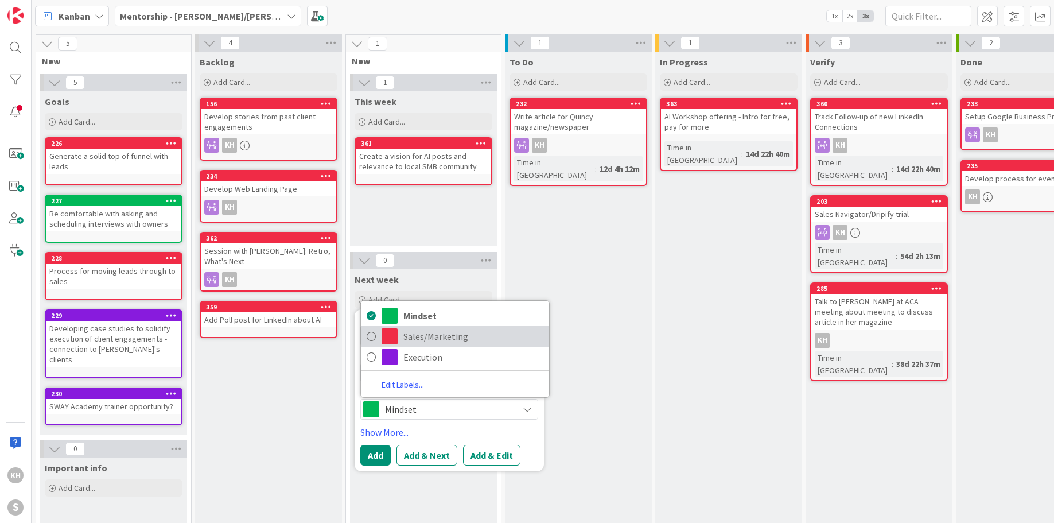
click at [475, 333] on span "Sales/Marketing" at bounding box center [473, 336] width 140 height 17
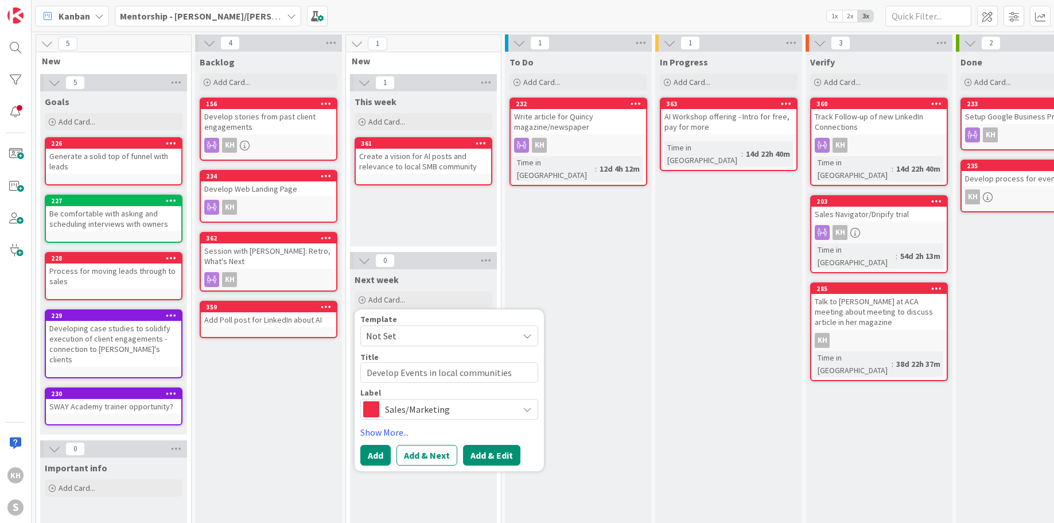
click at [482, 461] on button "Add & Edit" at bounding box center [491, 455] width 57 height 21
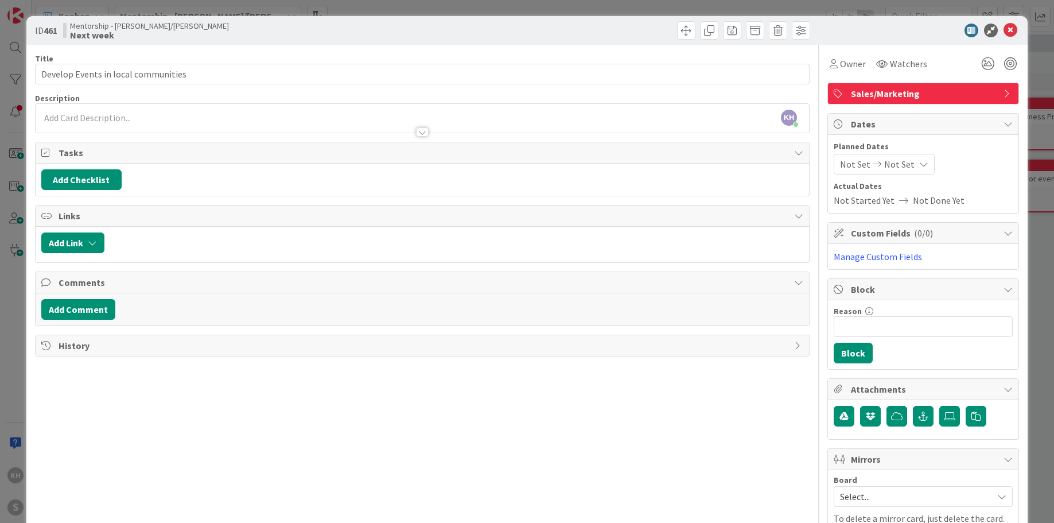
click at [794, 212] on icon at bounding box center [798, 215] width 9 height 9
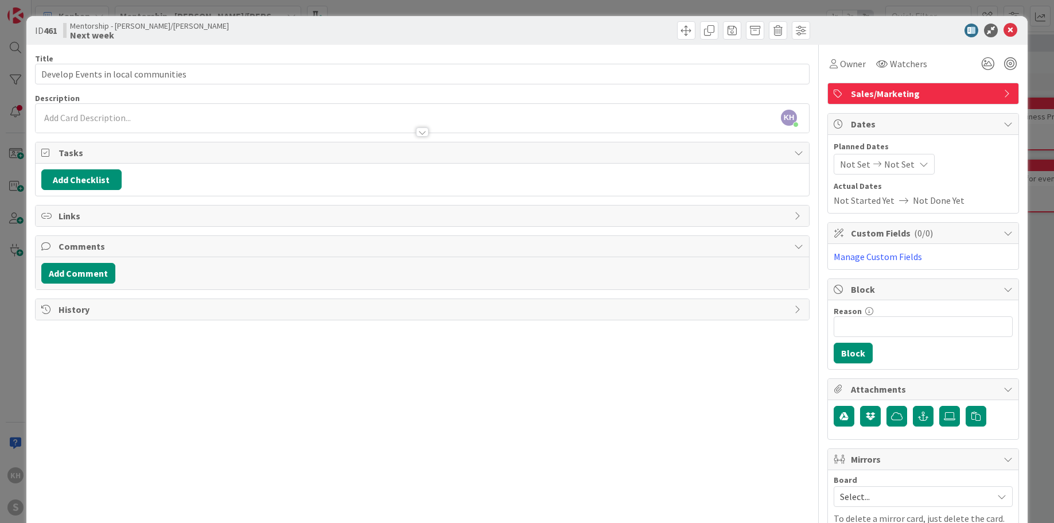
click at [794, 212] on icon at bounding box center [798, 215] width 9 height 9
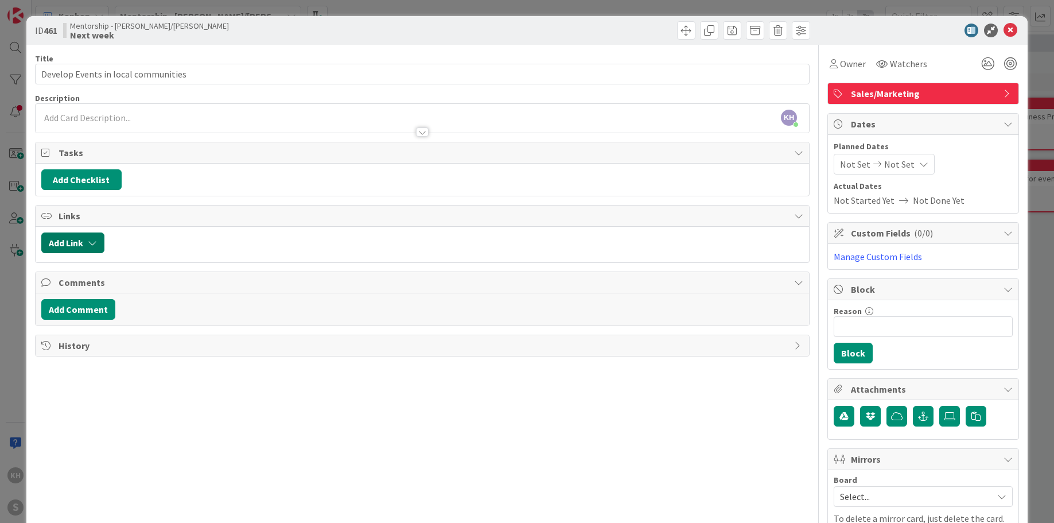
click at [90, 240] on icon "button" at bounding box center [92, 242] width 9 height 9
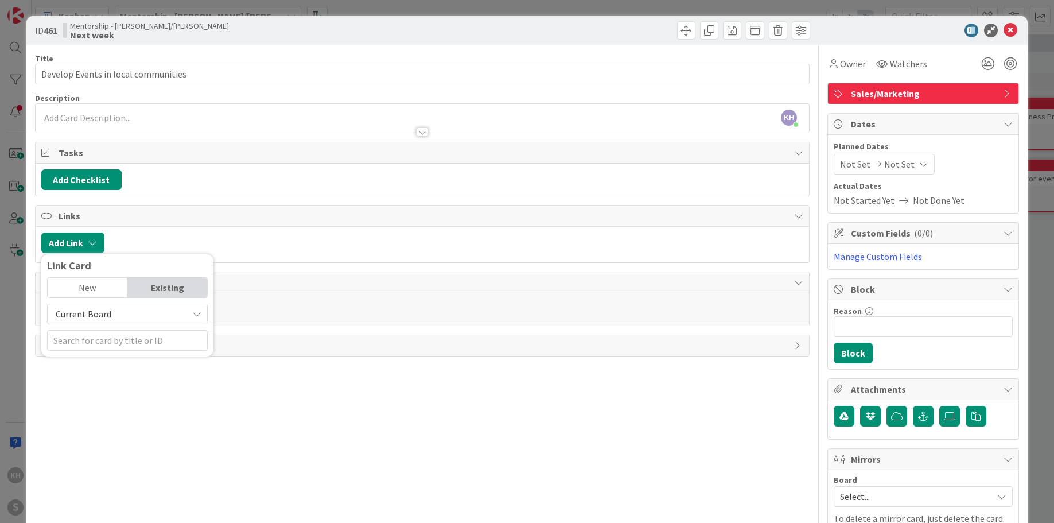
click at [201, 315] on div "Current Board" at bounding box center [127, 314] width 161 height 21
click at [125, 359] on span "All Boards" at bounding box center [133, 361] width 160 height 17
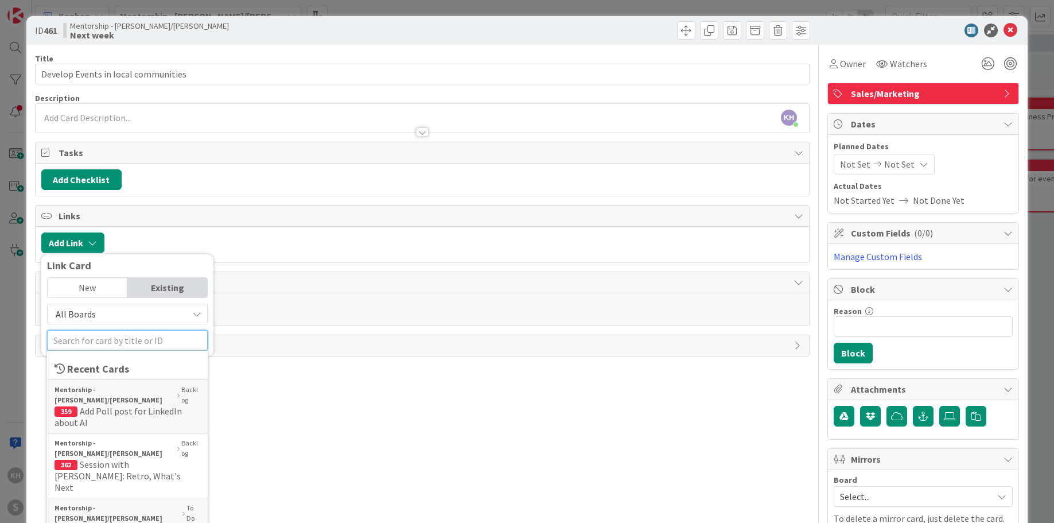
click at [131, 343] on input "text" at bounding box center [127, 340] width 161 height 21
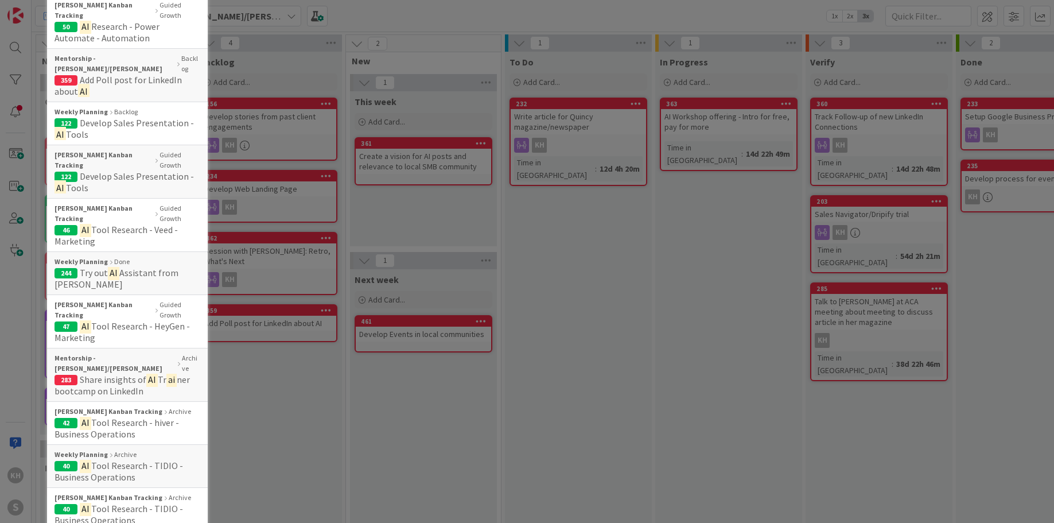
scroll to position [1316, 0]
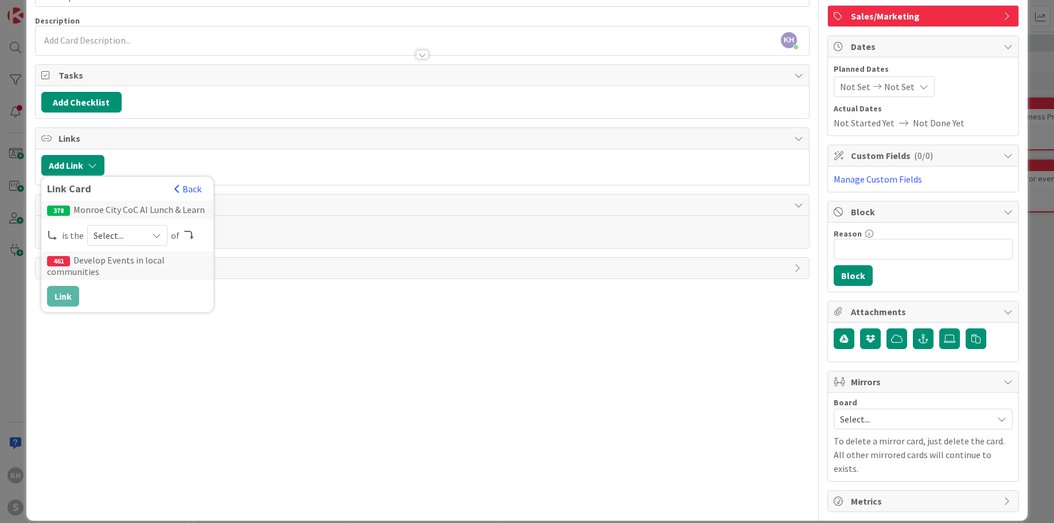
click at [157, 235] on icon at bounding box center [156, 235] width 9 height 9
click at [141, 279] on span "child" at bounding box center [188, 282] width 130 height 17
click at [75, 294] on button "Link" at bounding box center [63, 296] width 32 height 21
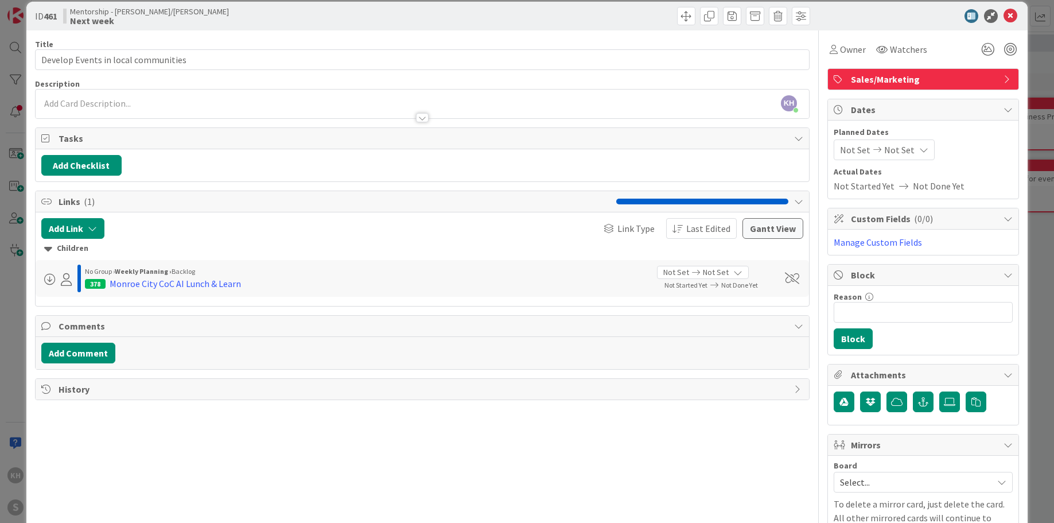
scroll to position [0, 0]
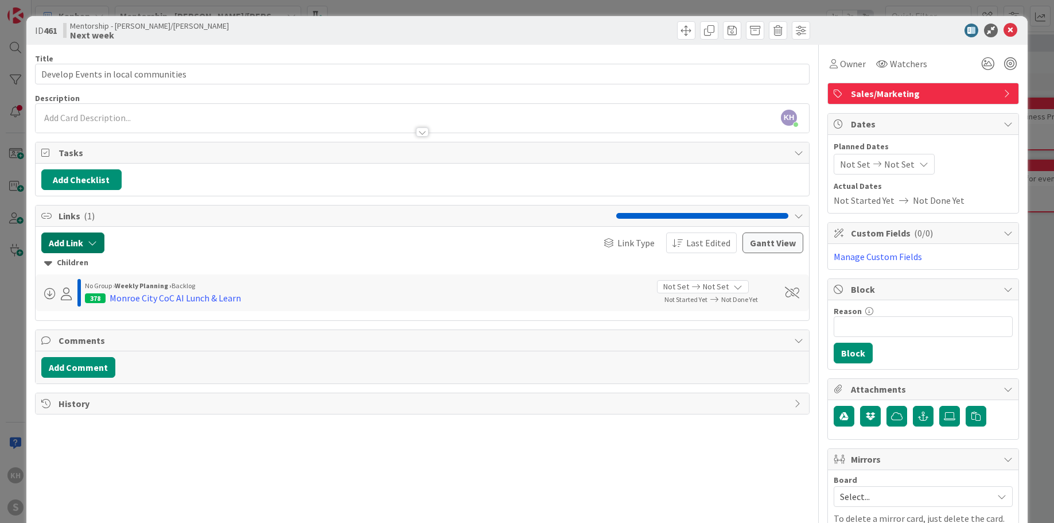
click at [73, 241] on button "Add Link" at bounding box center [72, 242] width 63 height 21
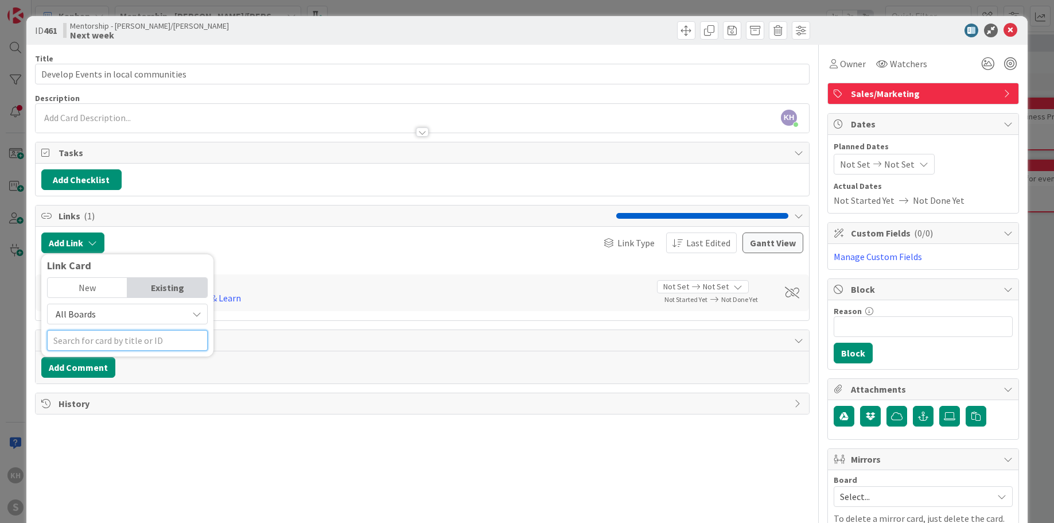
click at [158, 343] on input "text" at bounding box center [127, 340] width 161 height 21
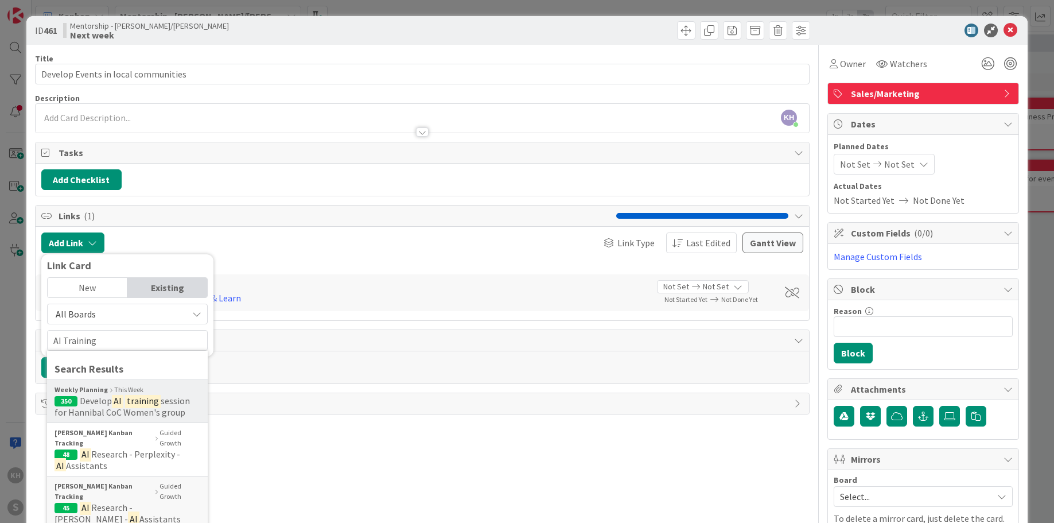
click at [108, 402] on span "Develop" at bounding box center [96, 400] width 32 height 11
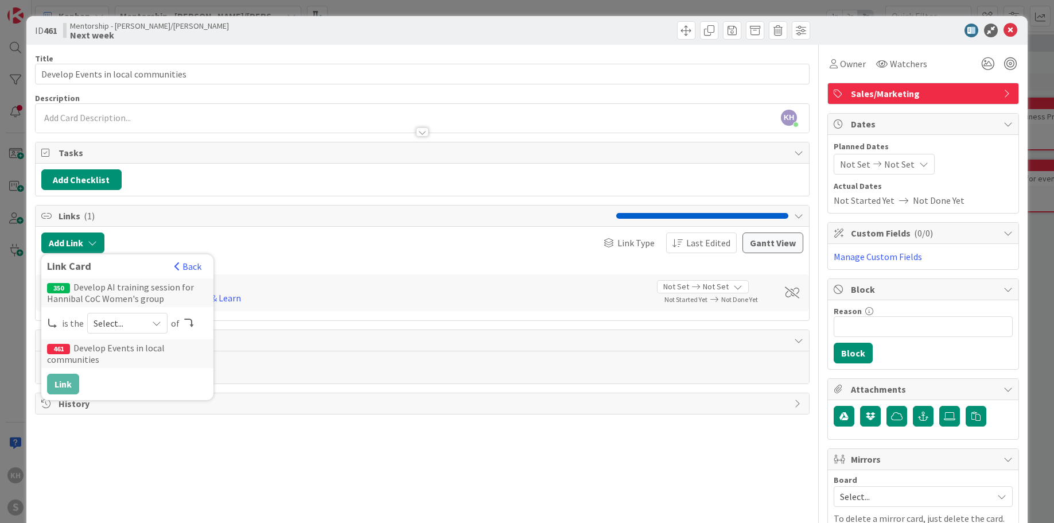
click at [159, 325] on icon at bounding box center [156, 322] width 9 height 9
click at [123, 366] on span "child" at bounding box center [188, 370] width 130 height 17
click at [66, 383] on button "Link" at bounding box center [63, 384] width 32 height 21
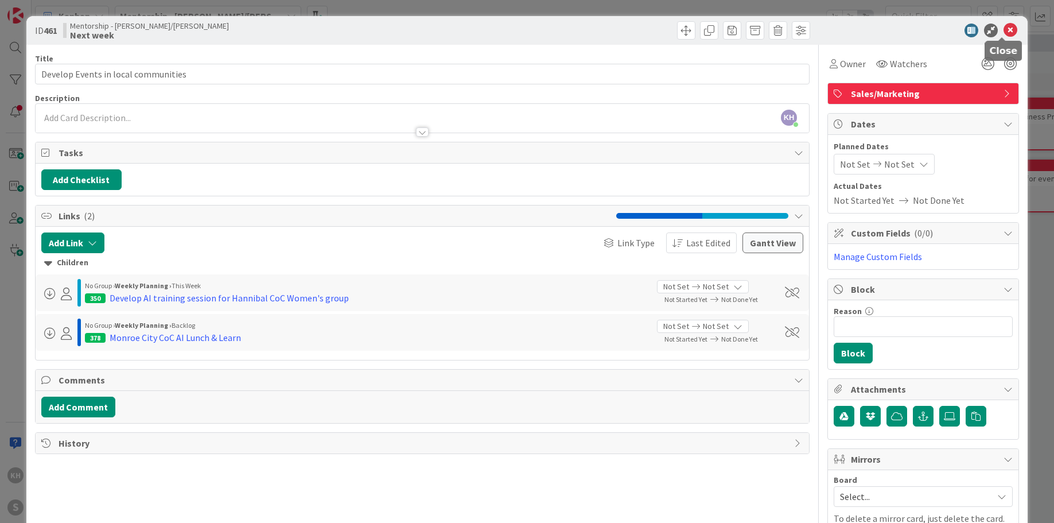
click at [1004, 28] on icon at bounding box center [1011, 31] width 14 height 14
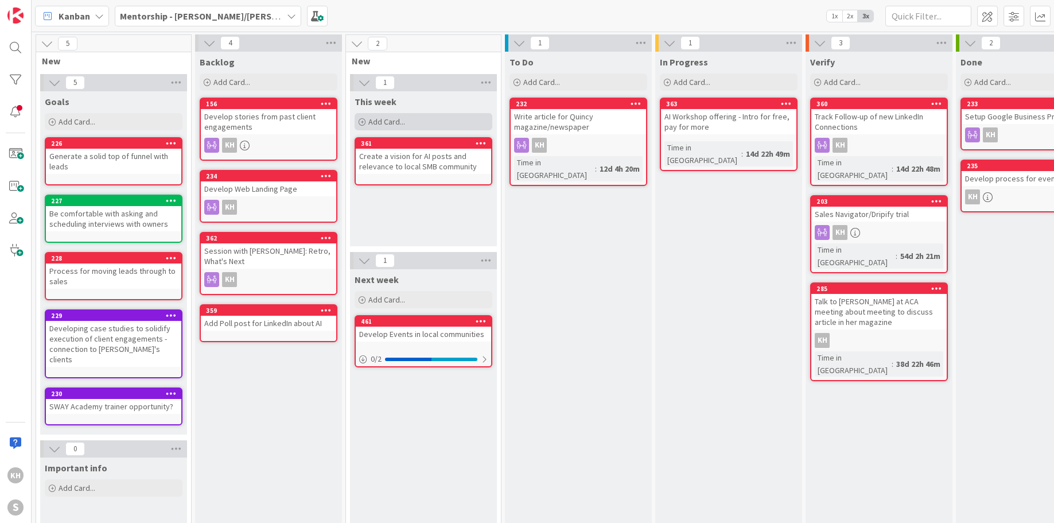
click at [394, 116] on span "Add Card..." at bounding box center [386, 121] width 37 height 10
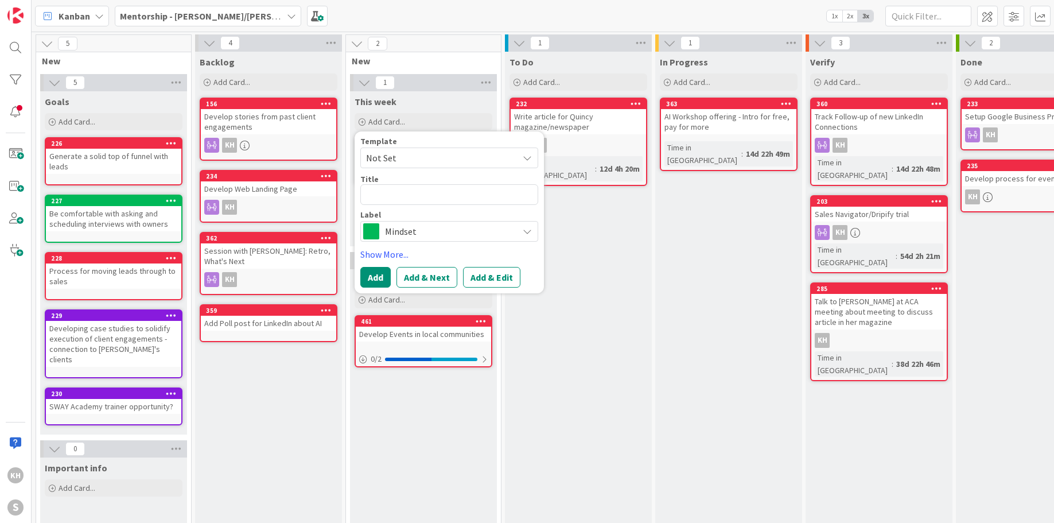
click at [417, 190] on textarea at bounding box center [449, 194] width 178 height 21
click at [530, 237] on div "Mindset" at bounding box center [449, 231] width 178 height 21
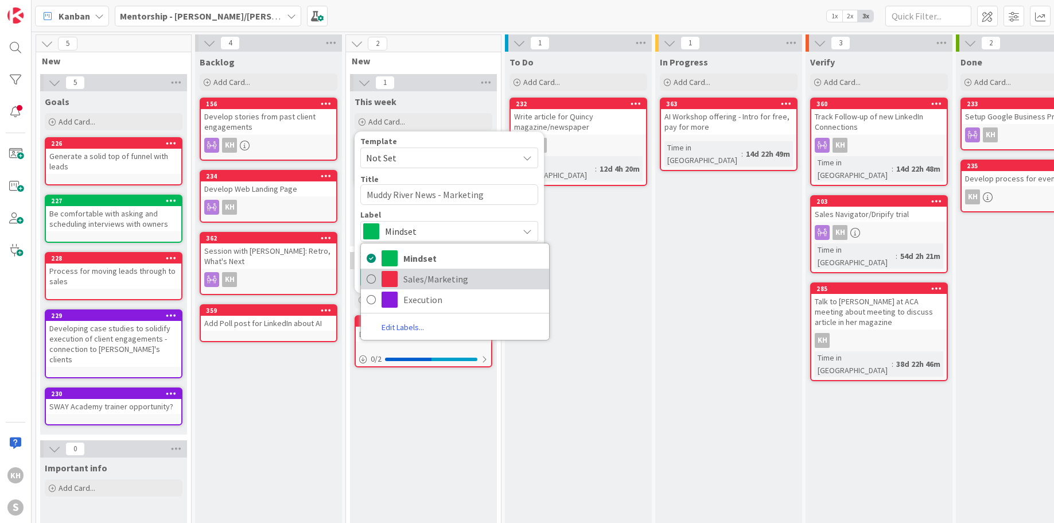
click at [433, 274] on span "Sales/Marketing" at bounding box center [473, 278] width 140 height 17
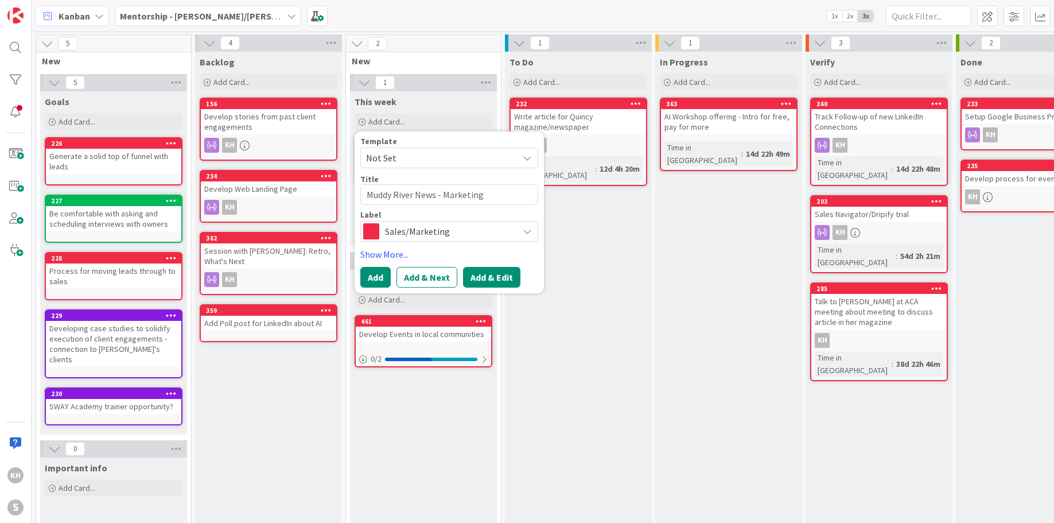
click at [479, 274] on button "Add & Edit" at bounding box center [491, 277] width 57 height 21
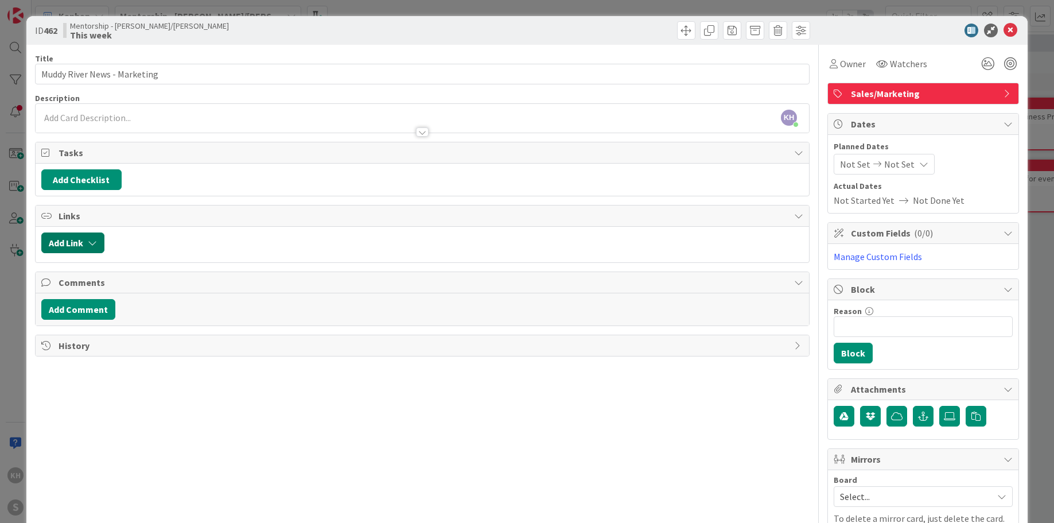
click at [86, 239] on button "Add Link" at bounding box center [72, 242] width 63 height 21
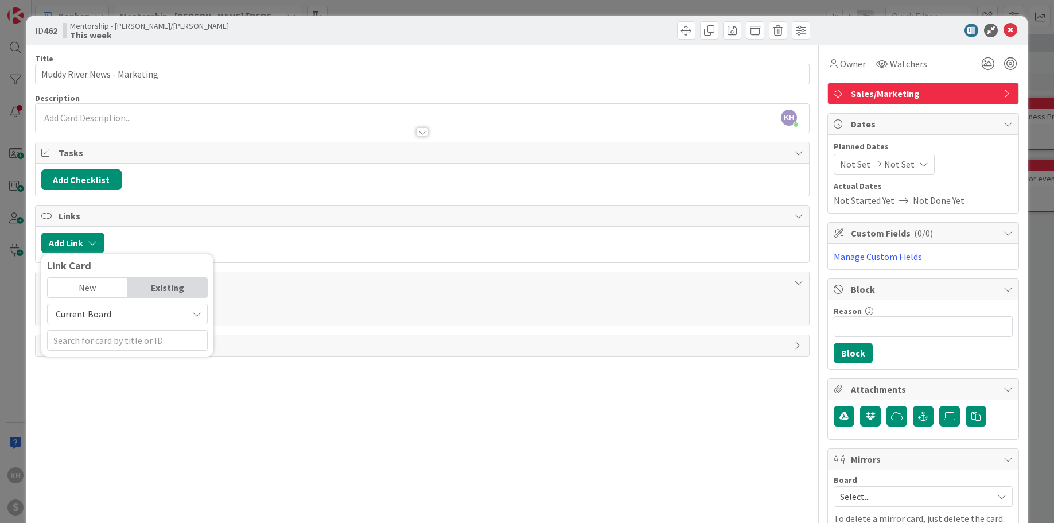
click at [77, 290] on div "New" at bounding box center [88, 288] width 80 height 20
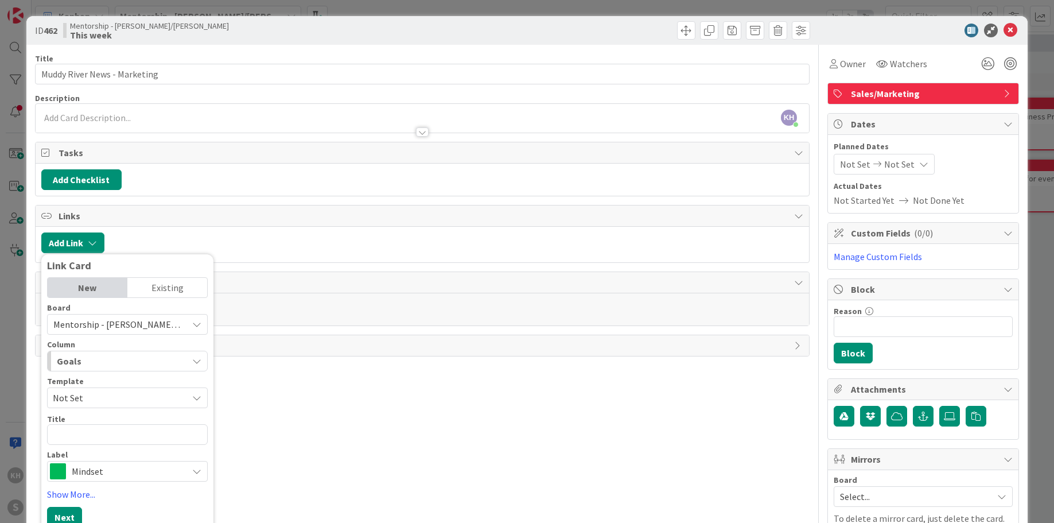
click at [200, 317] on div "Mentorship - [PERSON_NAME]/[PERSON_NAME]" at bounding box center [127, 324] width 161 height 21
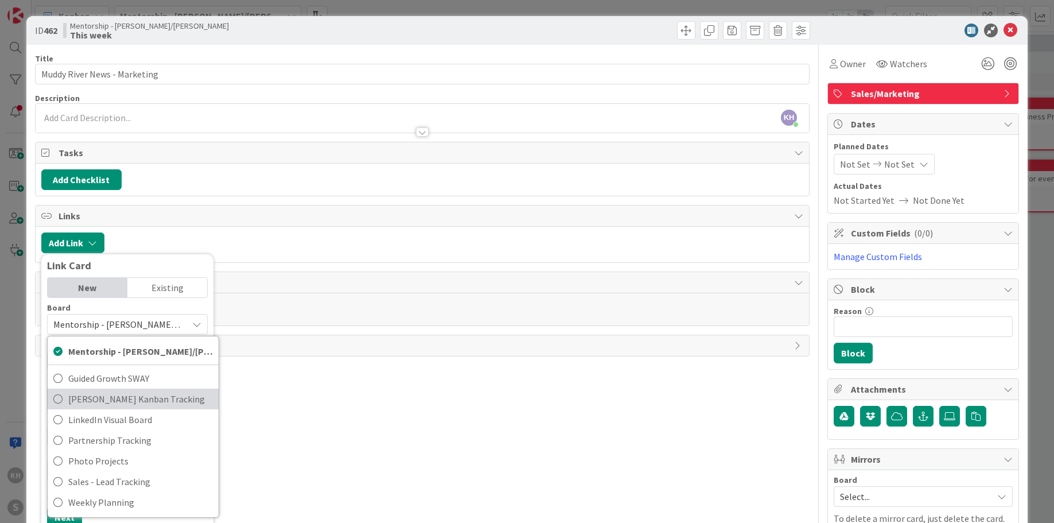
scroll to position [77, 0]
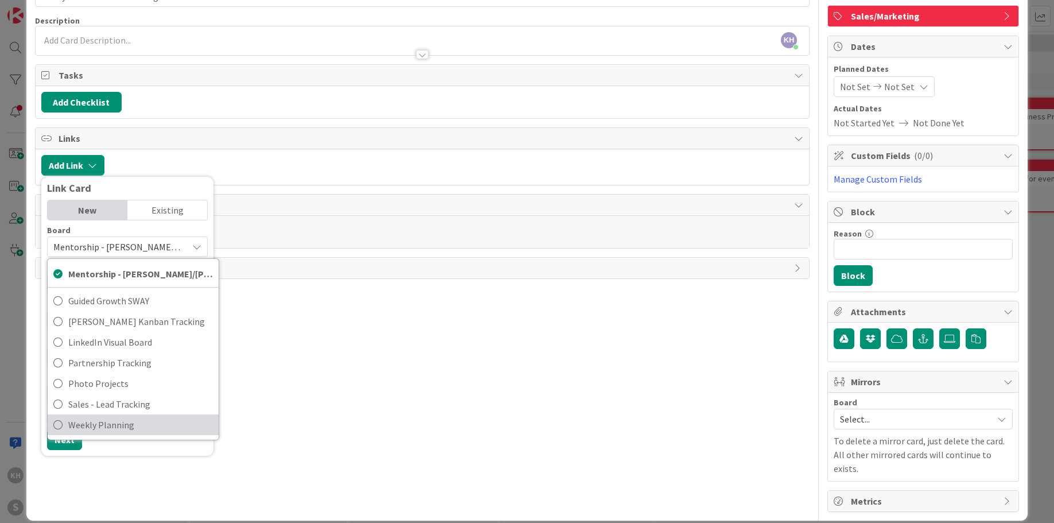
click at [60, 425] on icon at bounding box center [57, 424] width 9 height 17
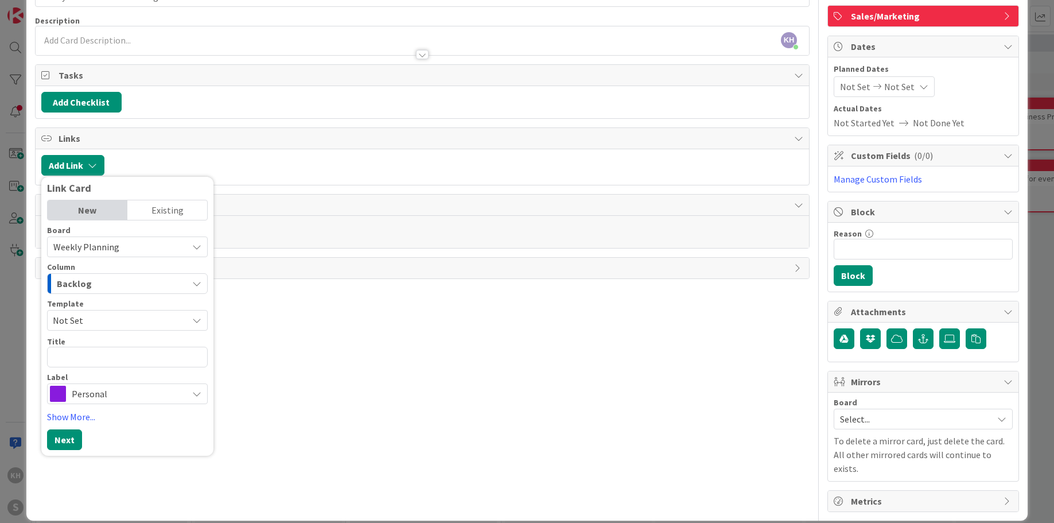
click at [194, 386] on div "Personal" at bounding box center [127, 393] width 161 height 21
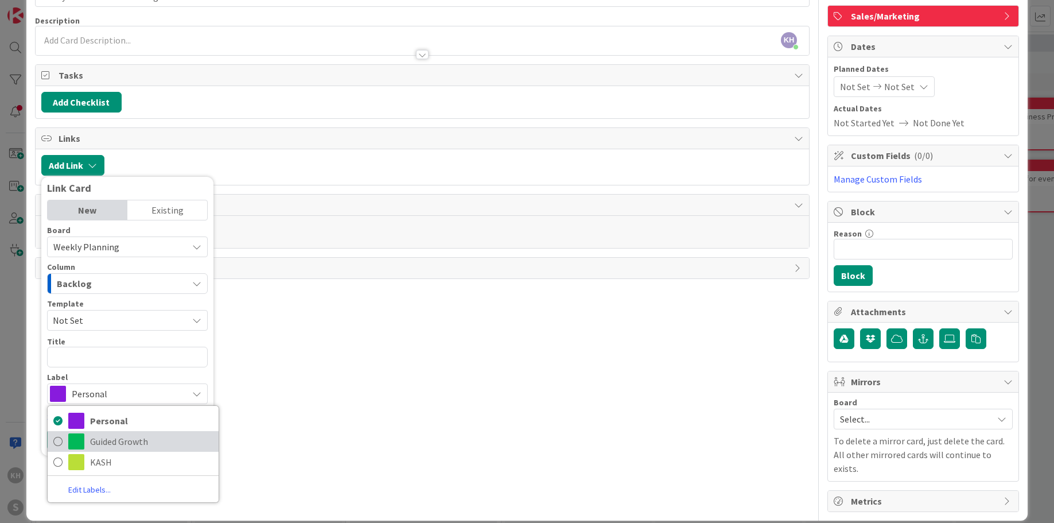
click at [106, 438] on span "Guided Growth" at bounding box center [151, 441] width 123 height 17
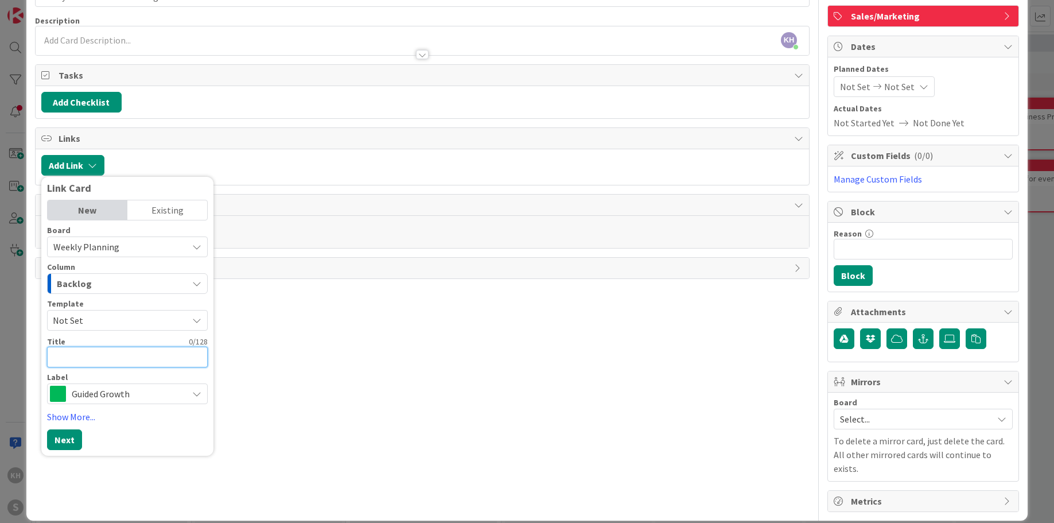
click at [106, 352] on textarea at bounding box center [127, 357] width 161 height 21
click at [59, 443] on button "Next" at bounding box center [64, 439] width 35 height 21
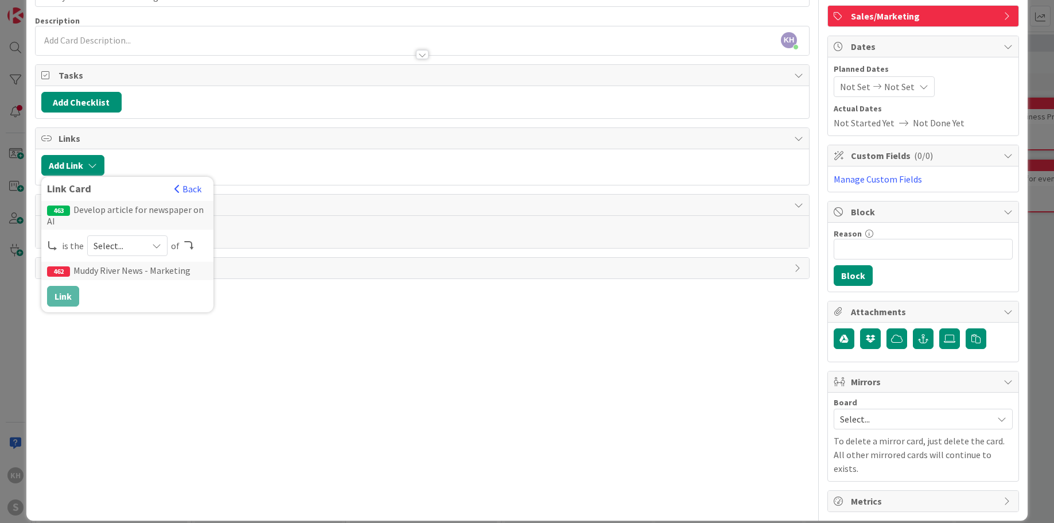
click at [164, 240] on div "Select..." at bounding box center [127, 245] width 80 height 21
click at [138, 291] on span "child" at bounding box center [188, 293] width 130 height 17
click at [62, 295] on button "Link" at bounding box center [63, 296] width 32 height 21
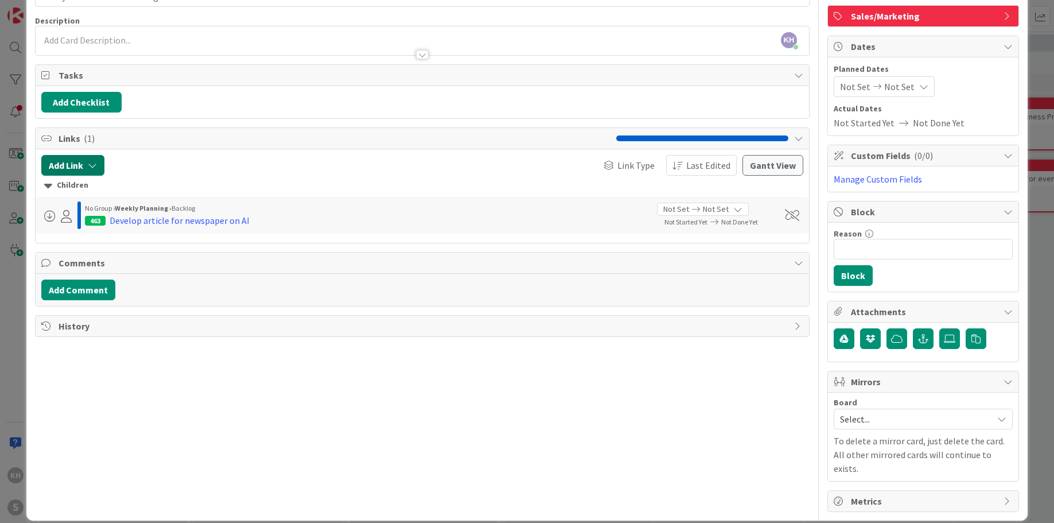
click at [85, 170] on button "Add Link" at bounding box center [72, 165] width 63 height 21
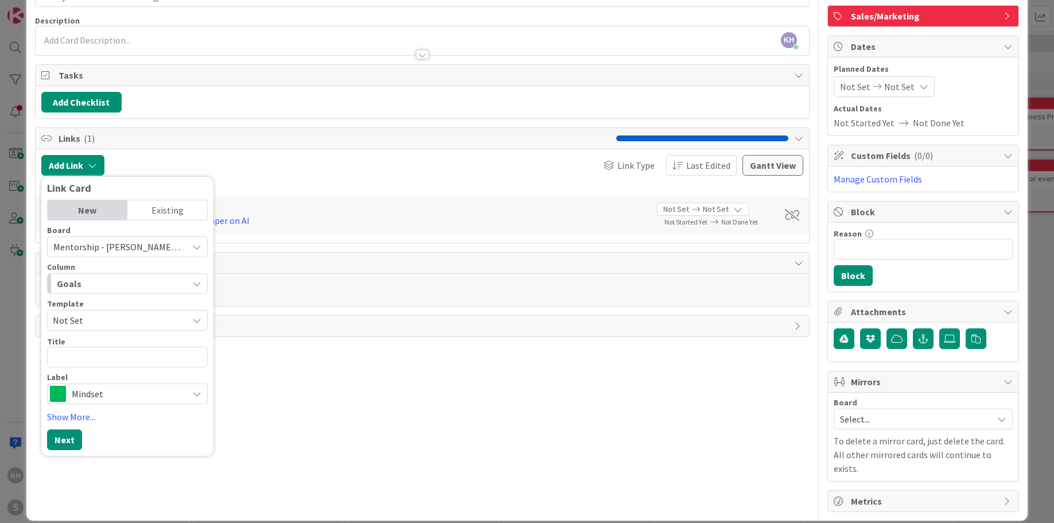
click at [187, 248] on div "Mentorship - [PERSON_NAME]/[PERSON_NAME]" at bounding box center [127, 246] width 161 height 21
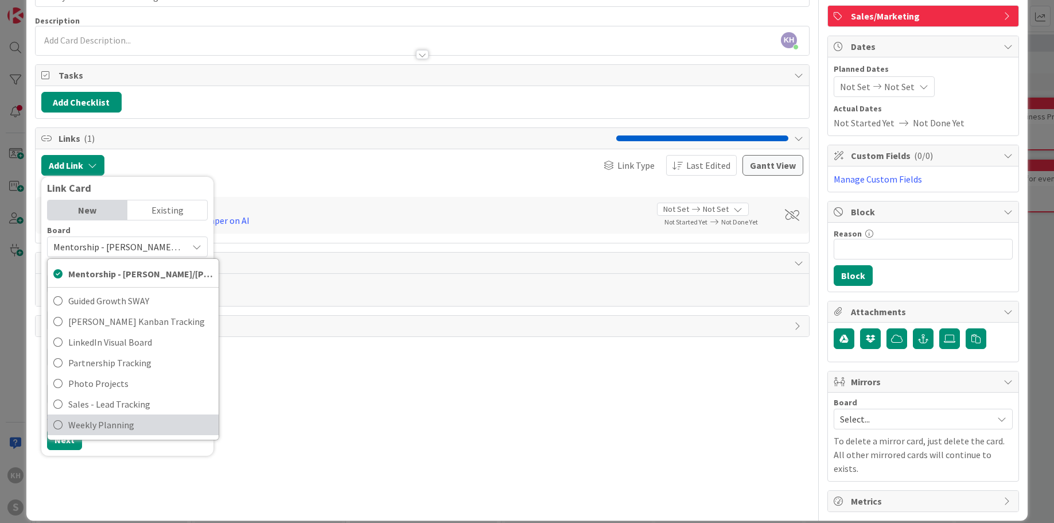
click at [99, 422] on span "Weekly Planning" at bounding box center [140, 424] width 145 height 17
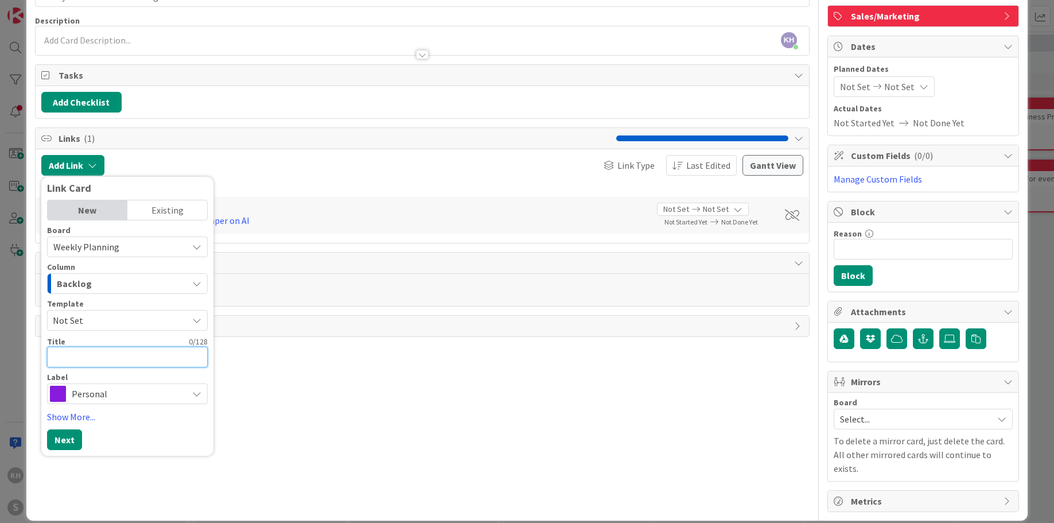
click at [192, 358] on textarea at bounding box center [127, 357] width 161 height 21
click at [203, 391] on div "Personal" at bounding box center [127, 393] width 161 height 21
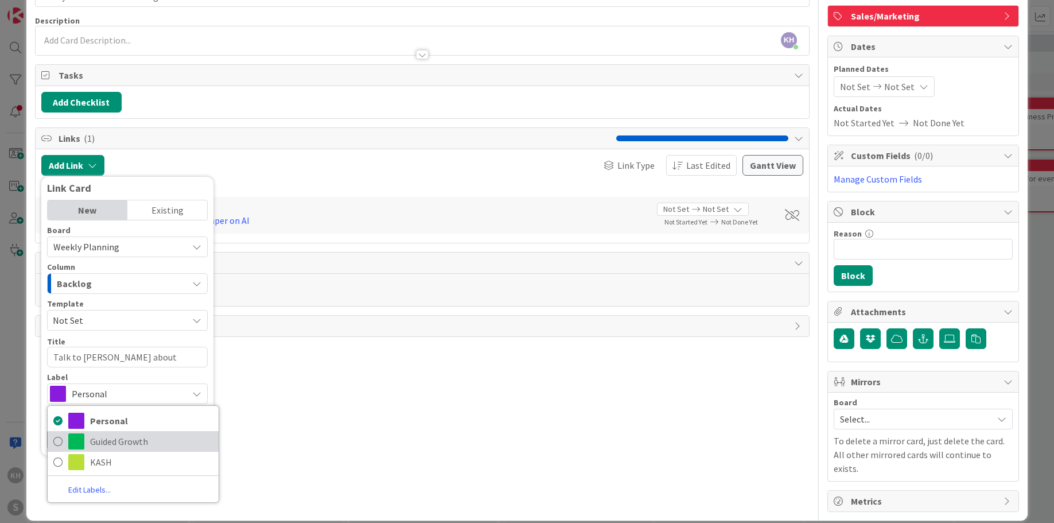
click at [110, 445] on span "Guided Growth" at bounding box center [151, 441] width 123 height 17
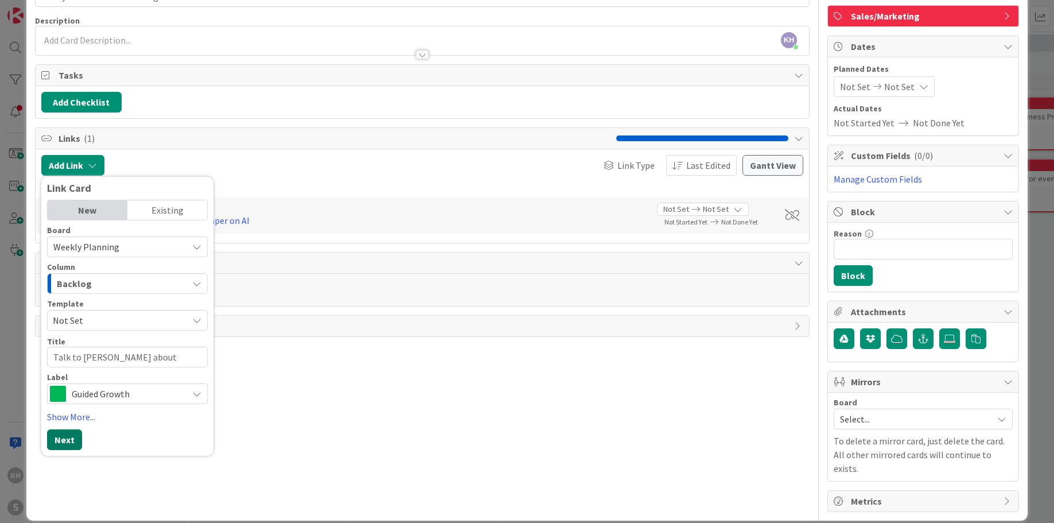
click at [69, 441] on button "Next" at bounding box center [64, 439] width 35 height 21
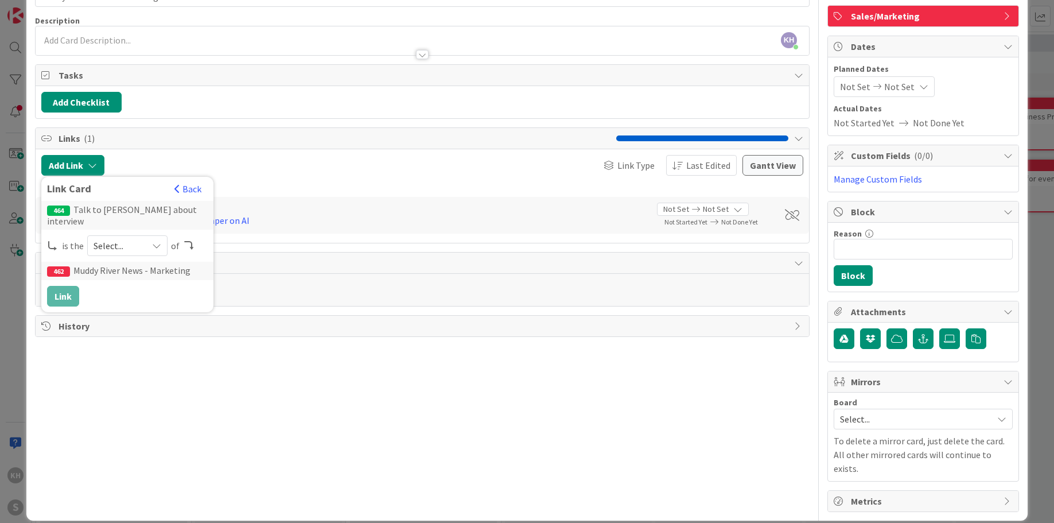
click at [159, 239] on div "Select..." at bounding box center [127, 245] width 80 height 21
click at [108, 289] on span at bounding box center [112, 293] width 9 height 9
click at [65, 287] on button "Link" at bounding box center [63, 296] width 32 height 21
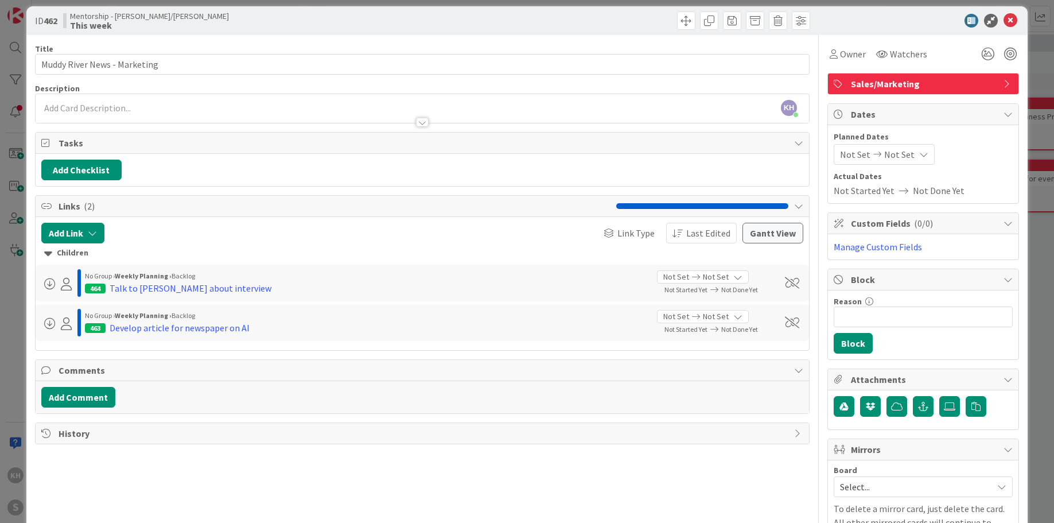
scroll to position [0, 0]
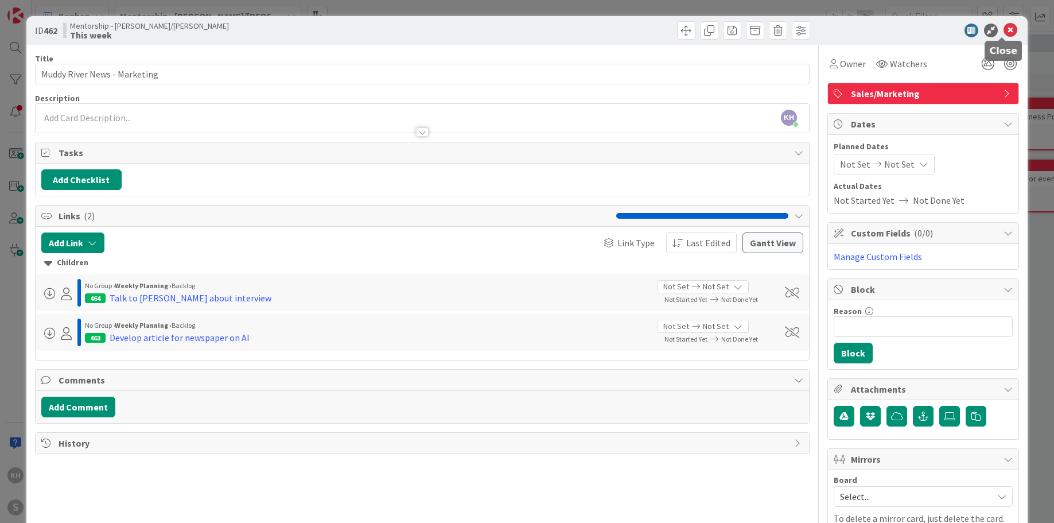
click at [1005, 27] on icon at bounding box center [1011, 31] width 14 height 14
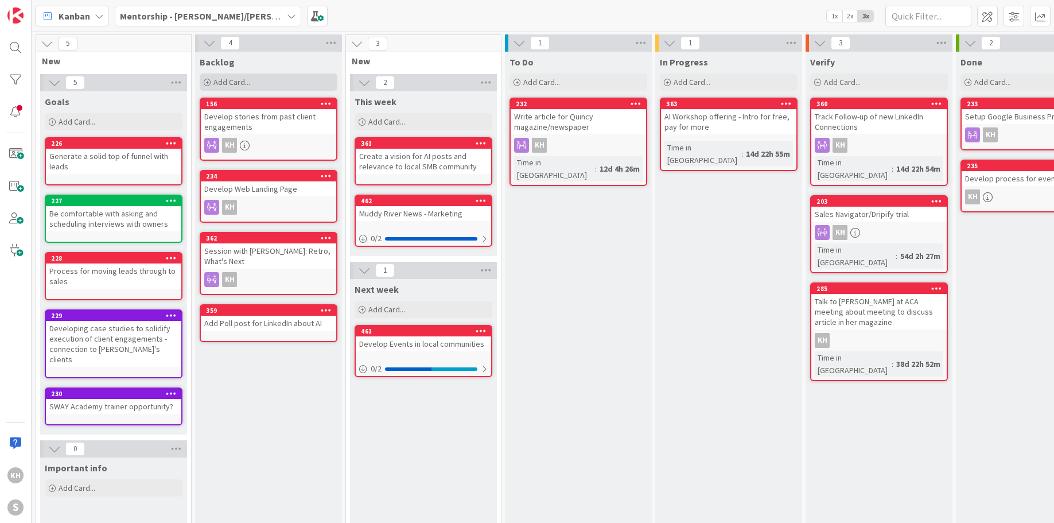
click at [246, 81] on span "Add Card..." at bounding box center [231, 82] width 37 height 10
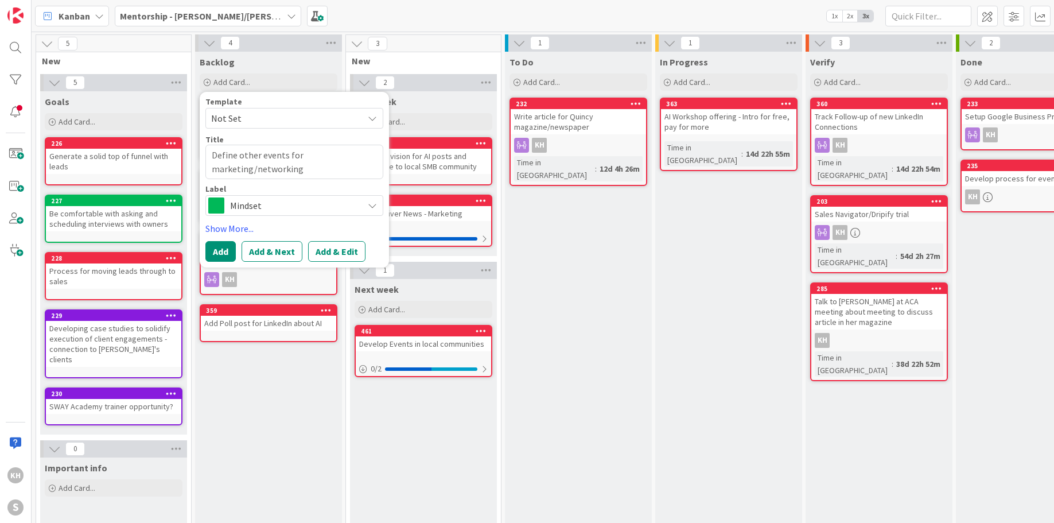
click at [373, 200] on div "Mindset" at bounding box center [294, 205] width 178 height 21
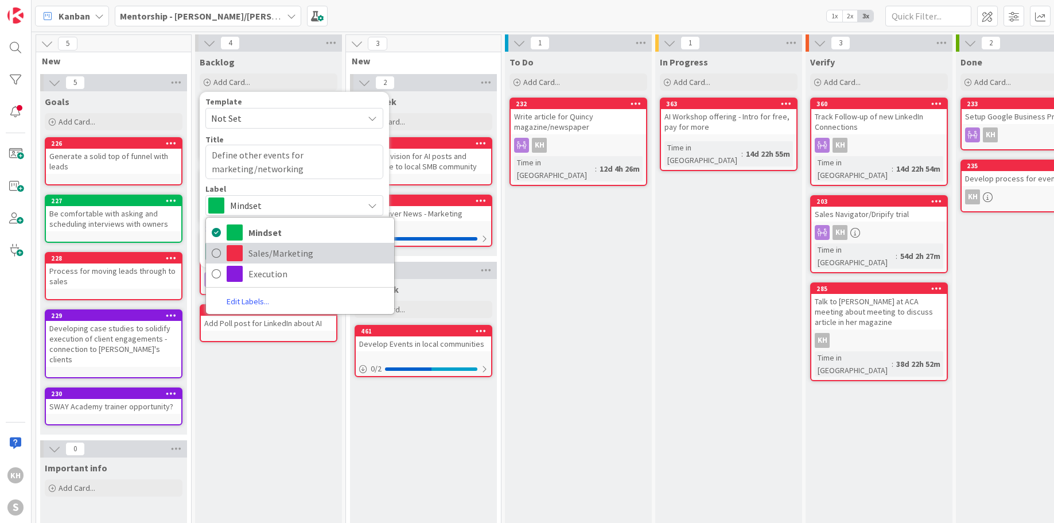
click at [273, 247] on span "Sales/Marketing" at bounding box center [318, 252] width 140 height 17
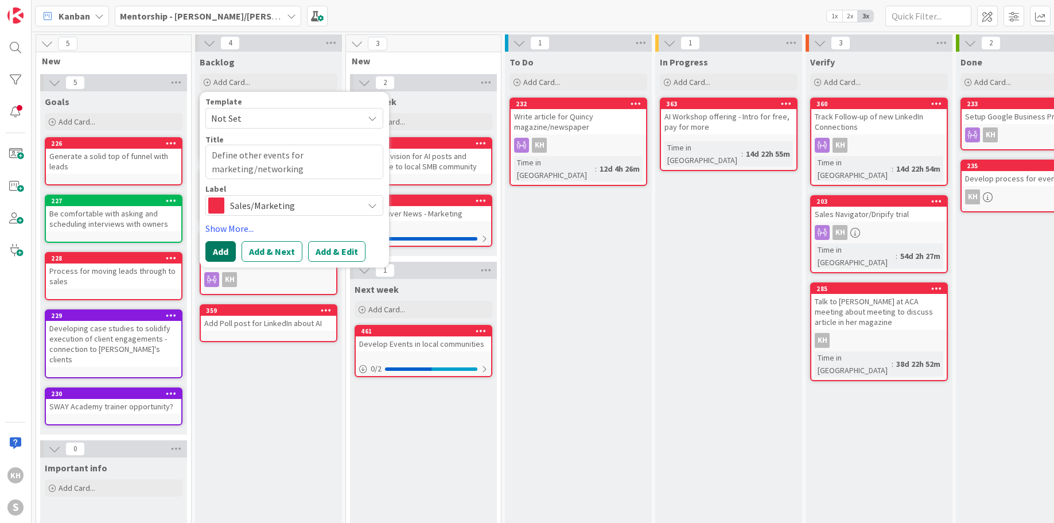
click at [226, 250] on button "Add" at bounding box center [220, 251] width 30 height 21
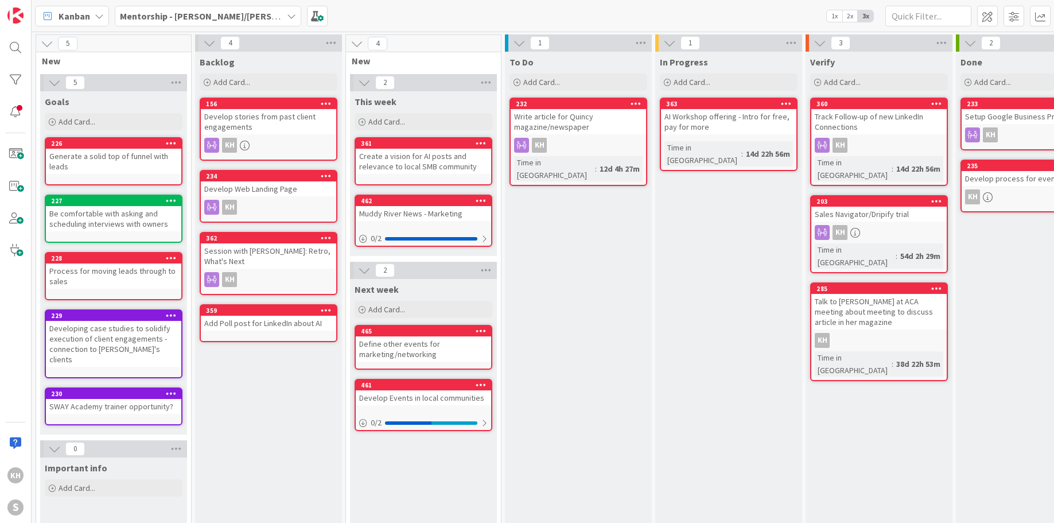
click at [465, 337] on div "Define other events for marketing/networking" at bounding box center [423, 348] width 135 height 25
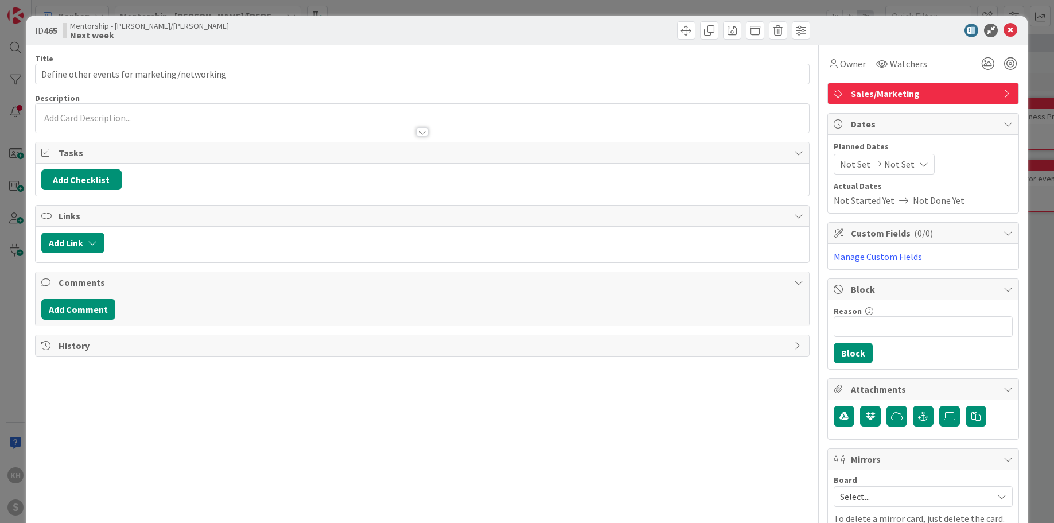
click at [200, 114] on div at bounding box center [422, 118] width 773 height 29
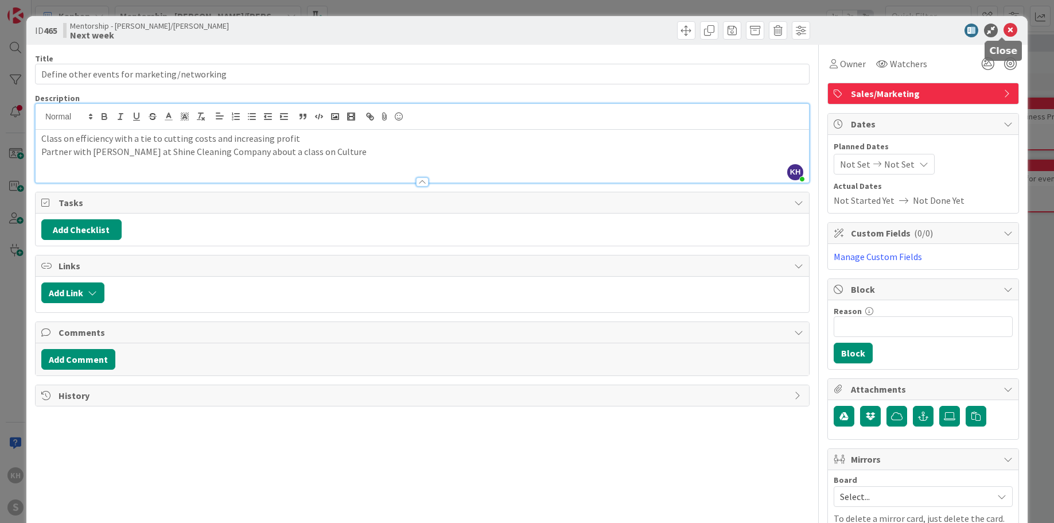
click at [1004, 32] on icon at bounding box center [1011, 31] width 14 height 14
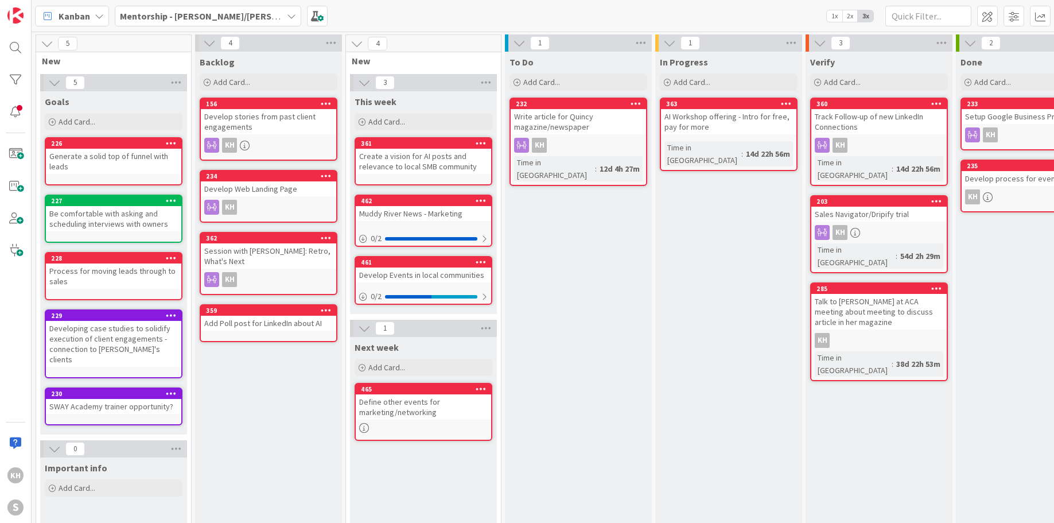
drag, startPoint x: 406, startPoint y: 399, endPoint x: 802, endPoint y: 4, distance: 559.5
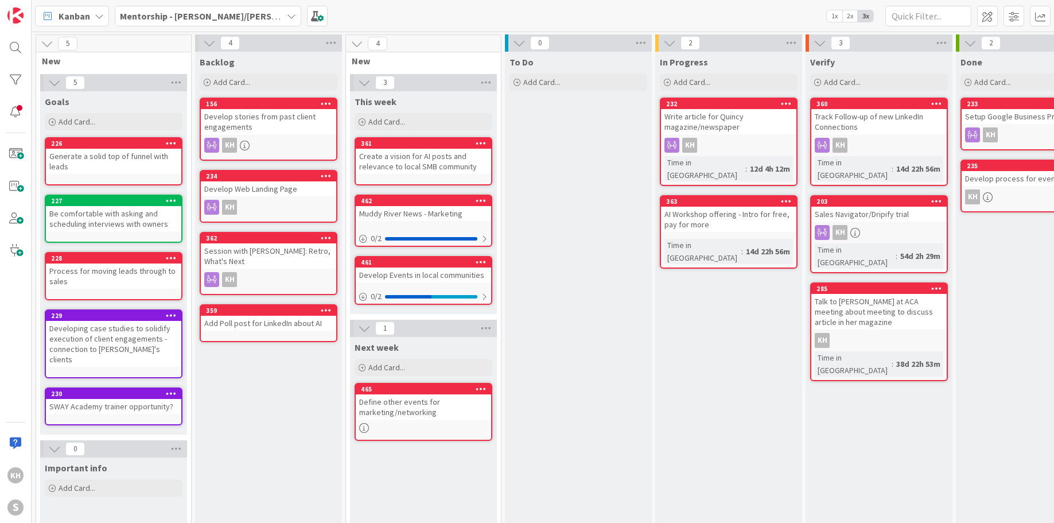
click at [730, 216] on div "AI Workshop offering - Intro for free, pay for more" at bounding box center [728, 219] width 135 height 25
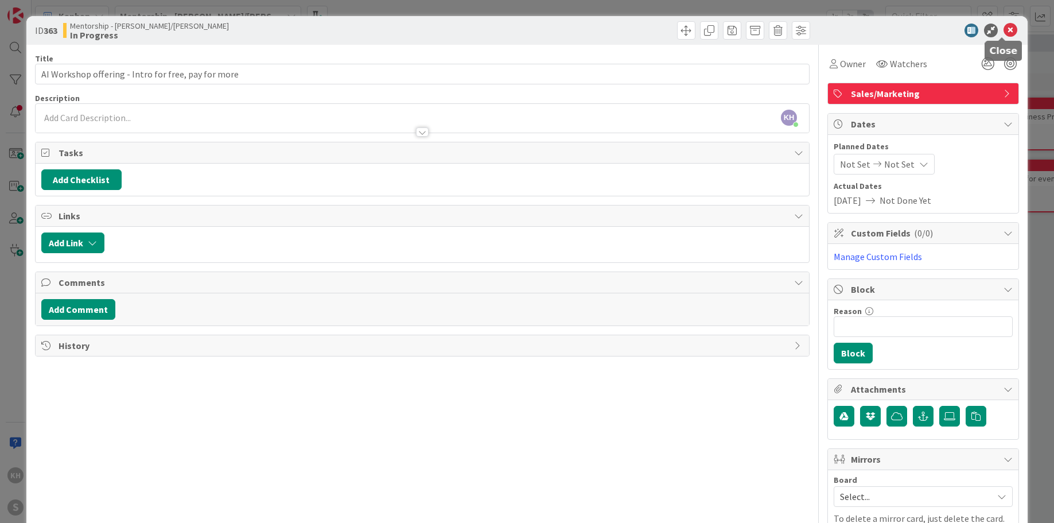
click at [1004, 29] on icon at bounding box center [1011, 31] width 14 height 14
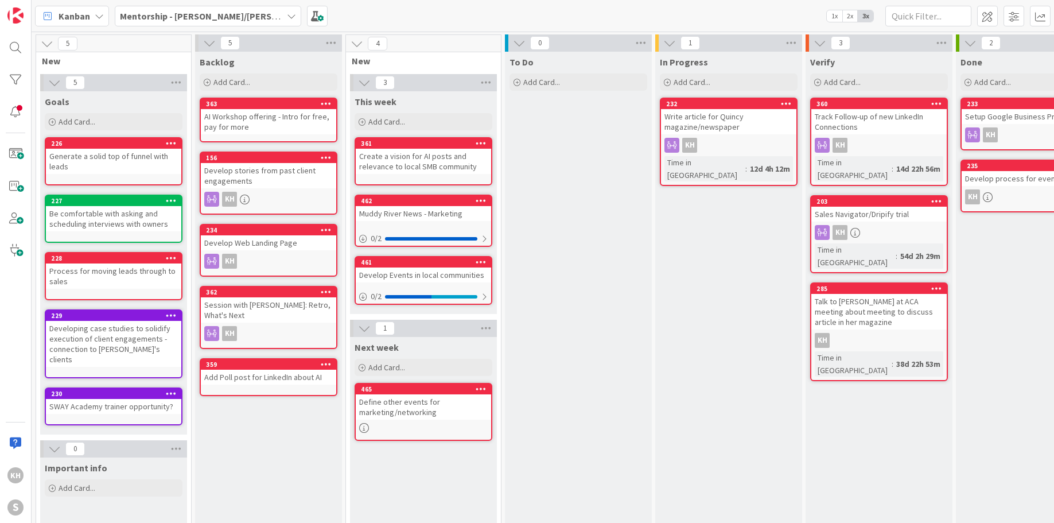
drag, startPoint x: 713, startPoint y: 190, endPoint x: 816, endPoint y: 514, distance: 339.7
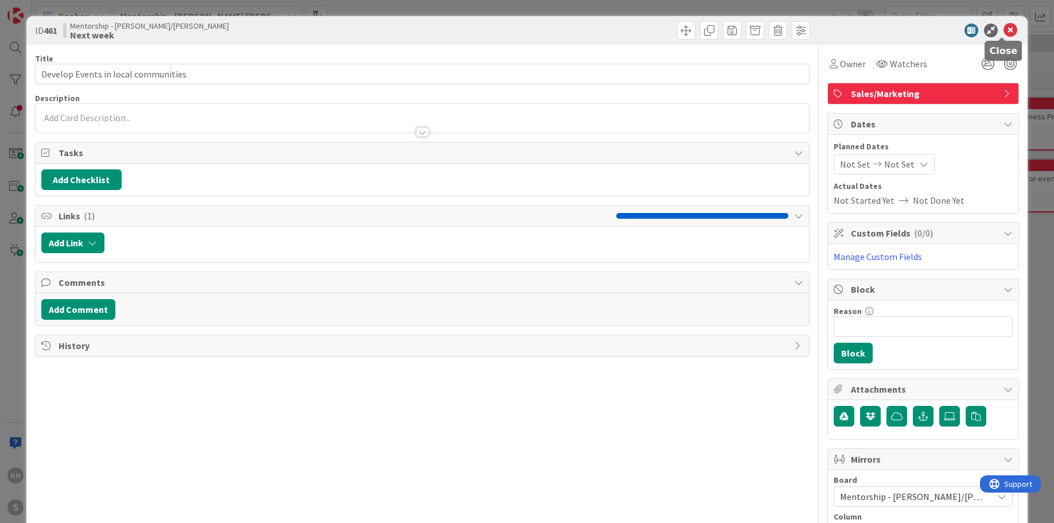
click at [1004, 30] on icon at bounding box center [1011, 31] width 14 height 14
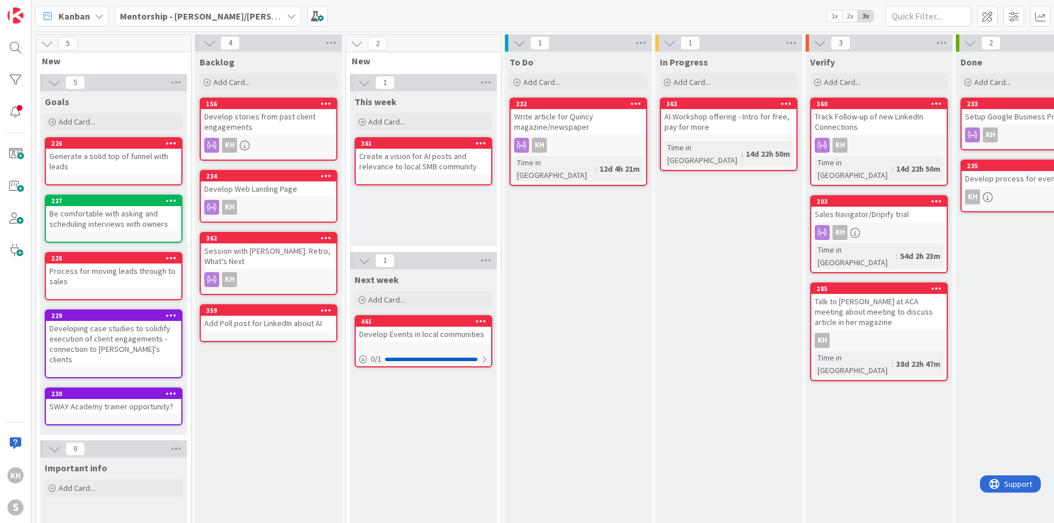
click at [287, 18] on icon at bounding box center [291, 15] width 9 height 9
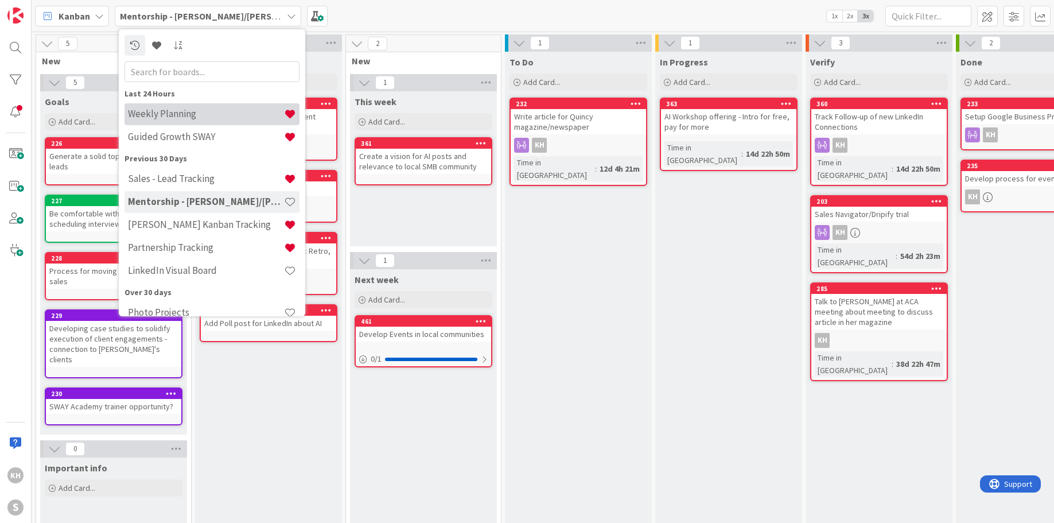
click at [150, 116] on h4 "Weekly Planning" at bounding box center [206, 113] width 156 height 11
